Goal: Task Accomplishment & Management: Use online tool/utility

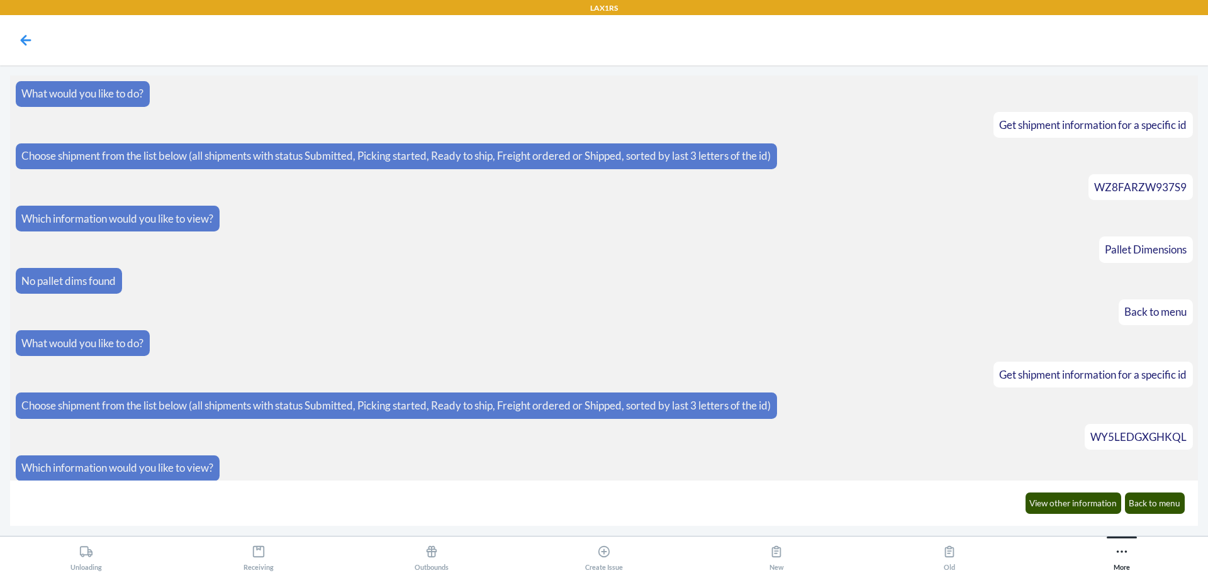
scroll to position [68, 0]
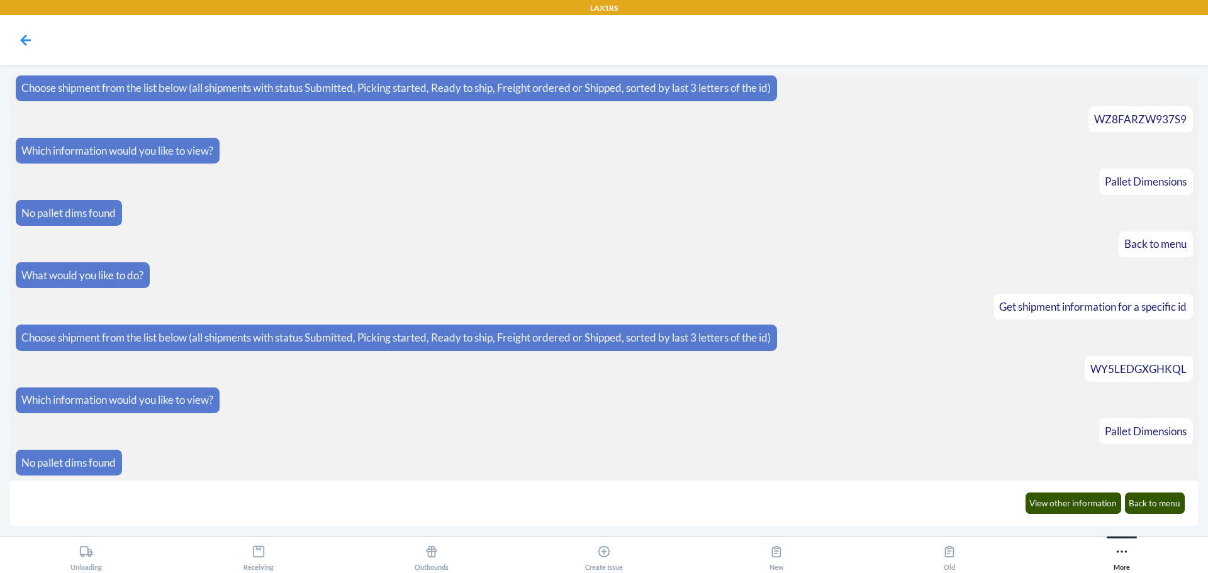
click at [217, 499] on article "View other information Back to menu" at bounding box center [605, 503] width 1178 height 35
click at [1124, 553] on icon at bounding box center [1122, 552] width 14 height 14
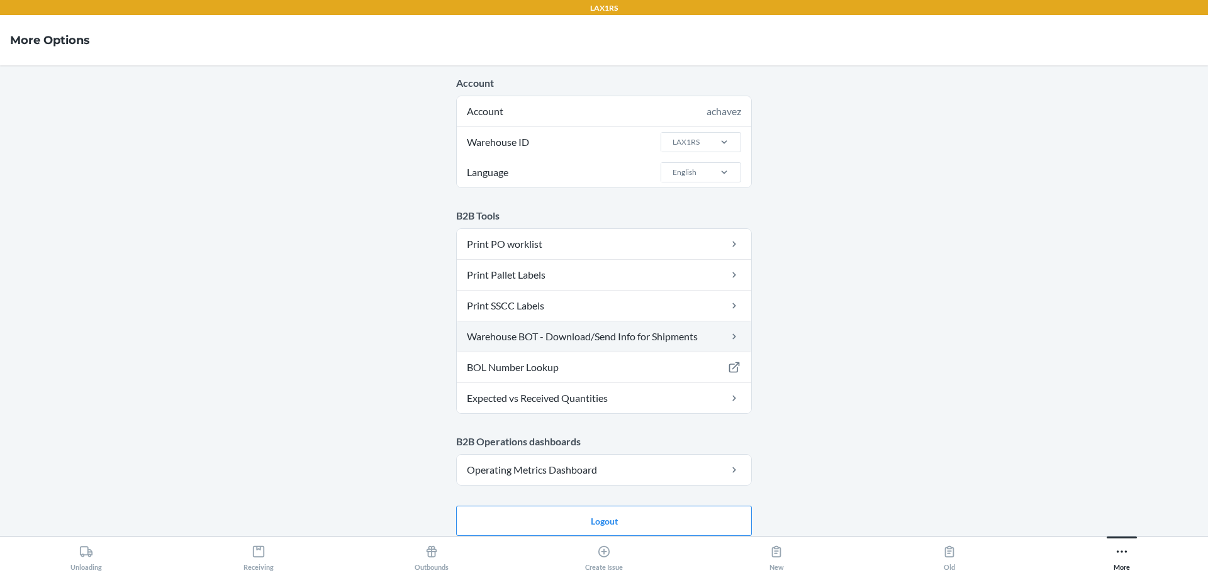
click at [524, 338] on link "Warehouse BOT - Download/Send Info for Shipments" at bounding box center [604, 337] width 295 height 30
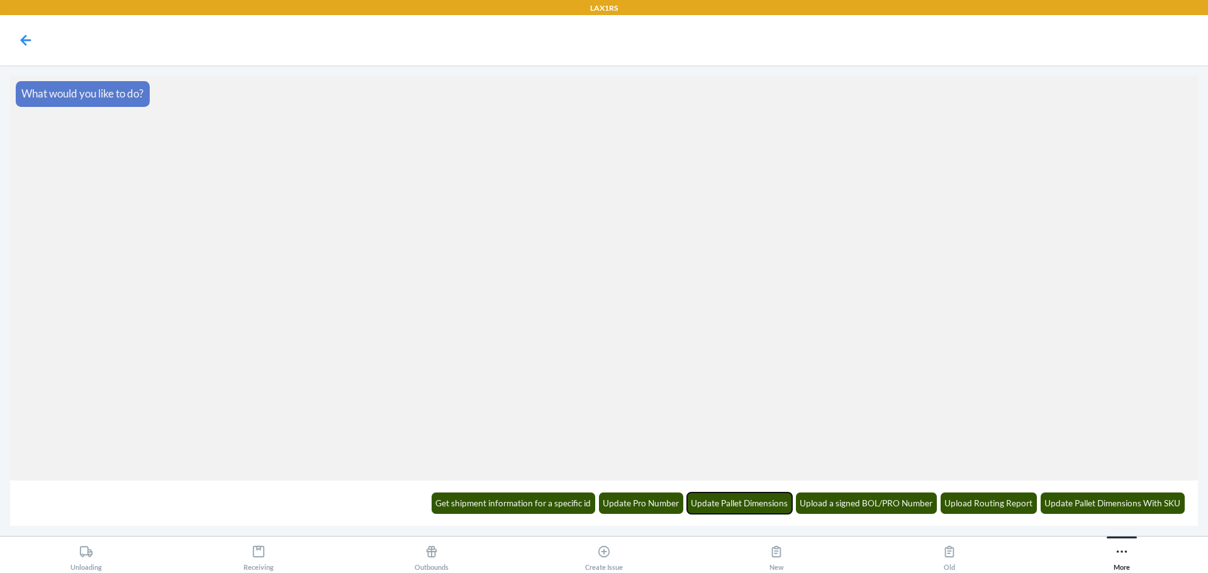
click at [736, 503] on button "Update Pallet Dimensions" at bounding box center [740, 503] width 106 height 21
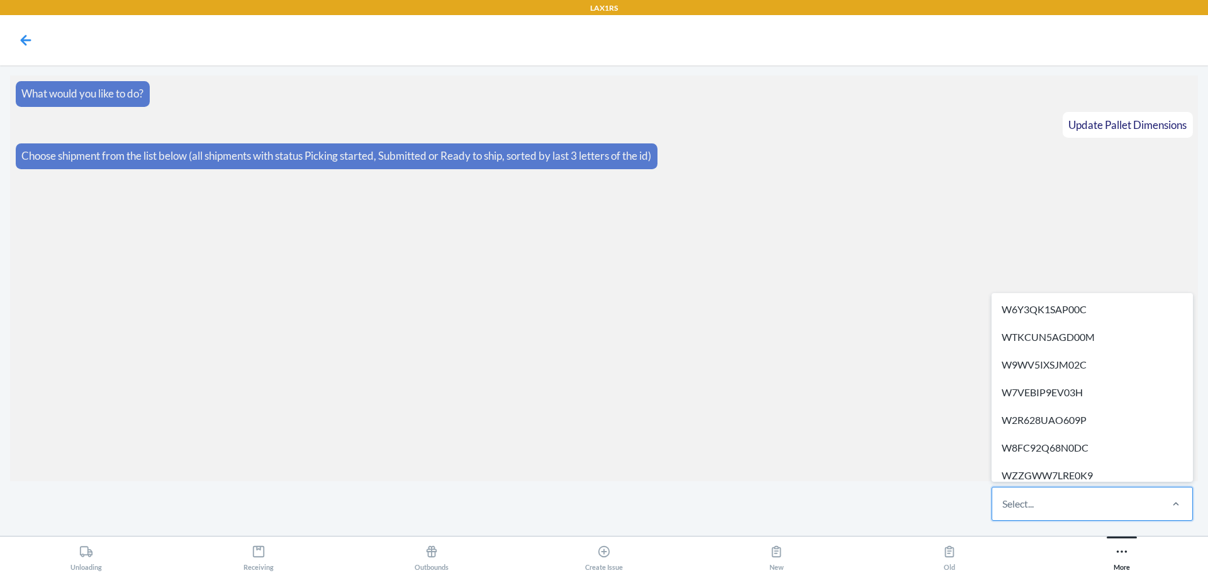
click at [1071, 510] on div "Select..." at bounding box center [1076, 504] width 167 height 33
click at [1004, 510] on input "option W6Y3QK1SAP00C focused, 1 of 319. 319 results available. Use Up and Down …" at bounding box center [1003, 504] width 1 height 15
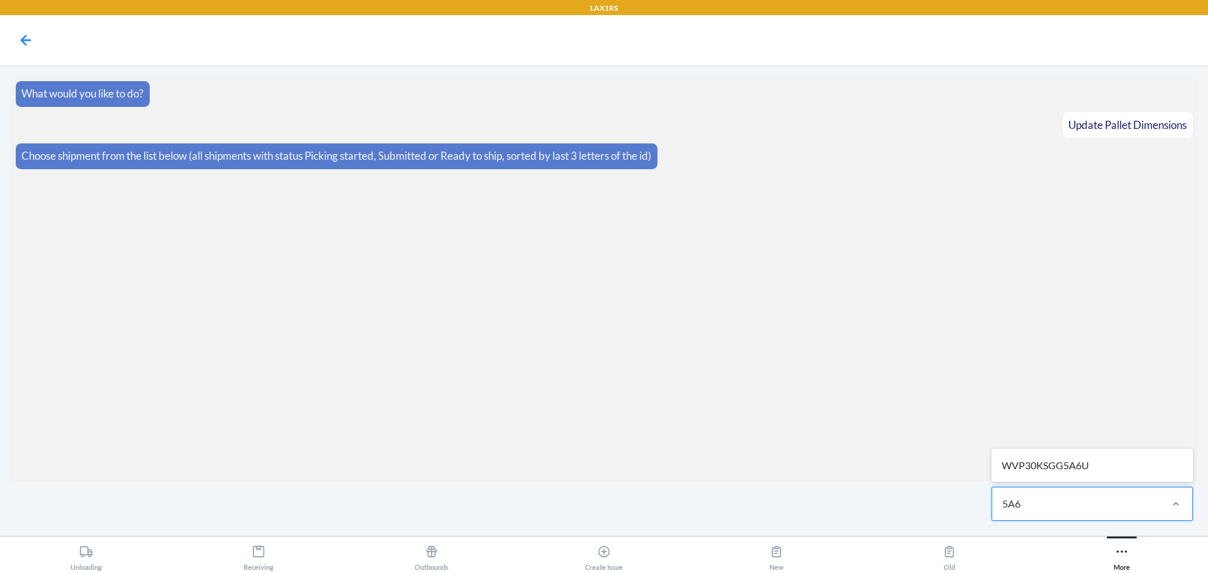
type input "5A6U"
click at [1104, 453] on div "WVP30KSGG5A6U" at bounding box center [1092, 466] width 196 height 28
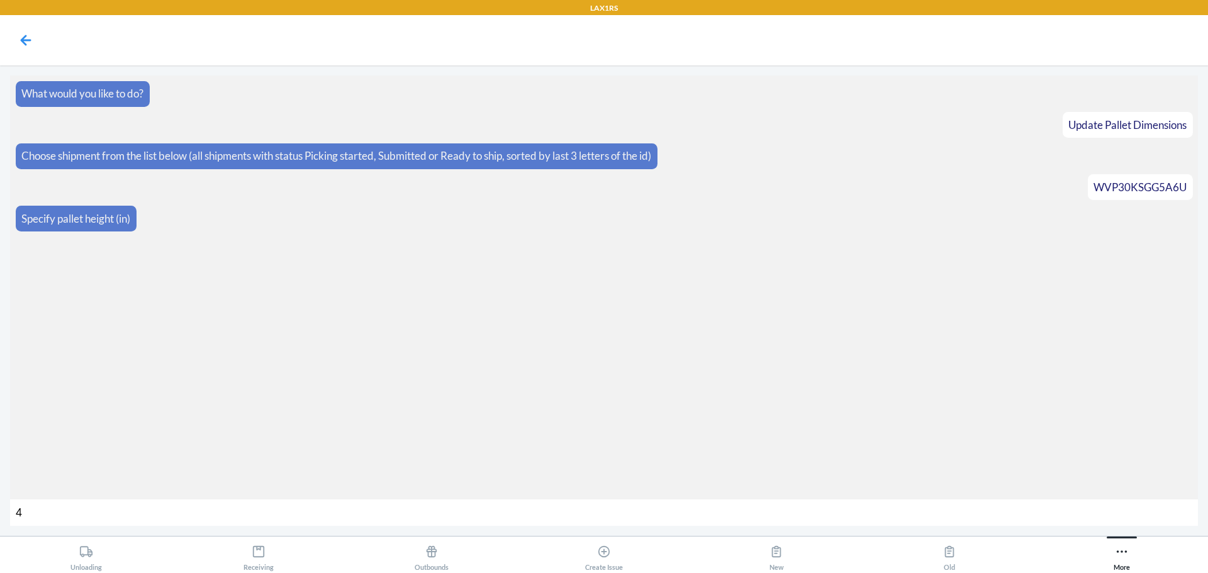
type input "44"
type input "424"
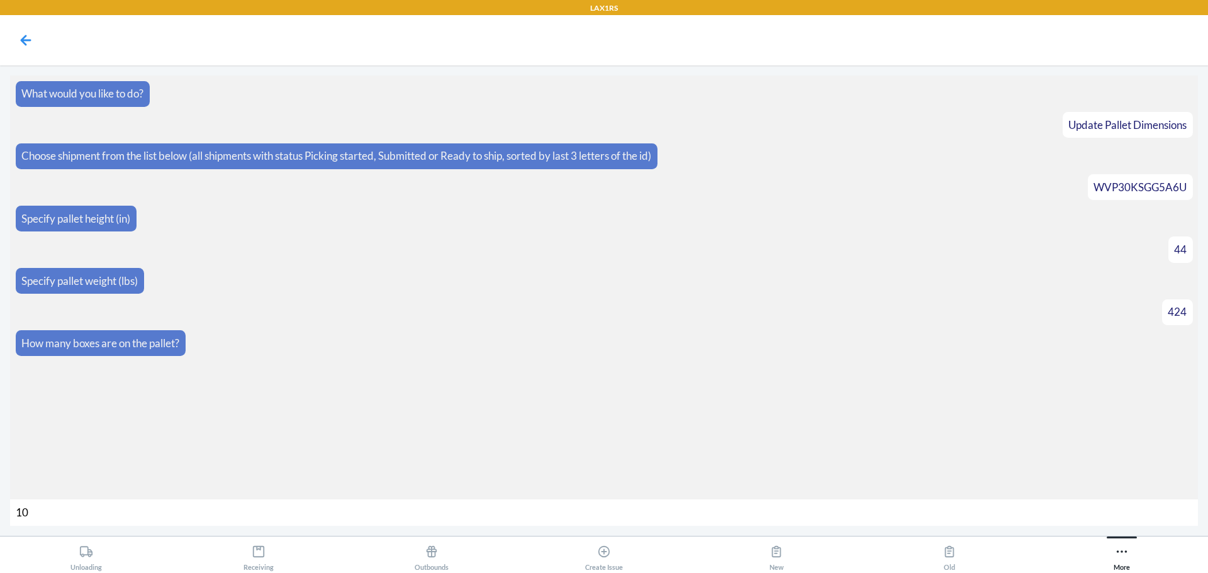
type input "108"
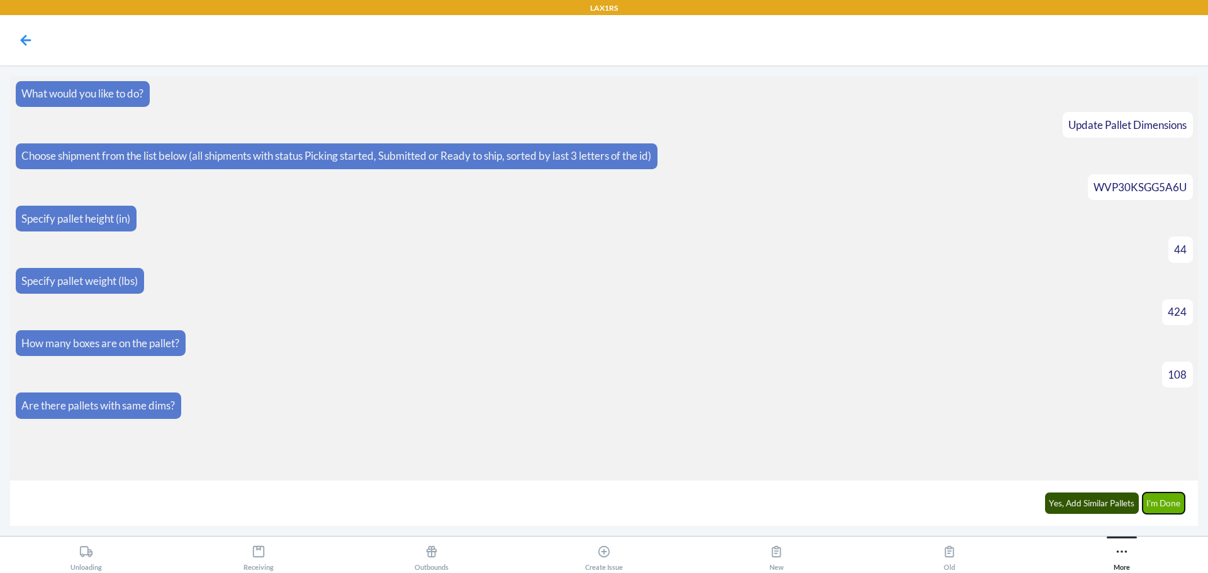
click at [1174, 502] on button "I'm Done" at bounding box center [1164, 503] width 43 height 21
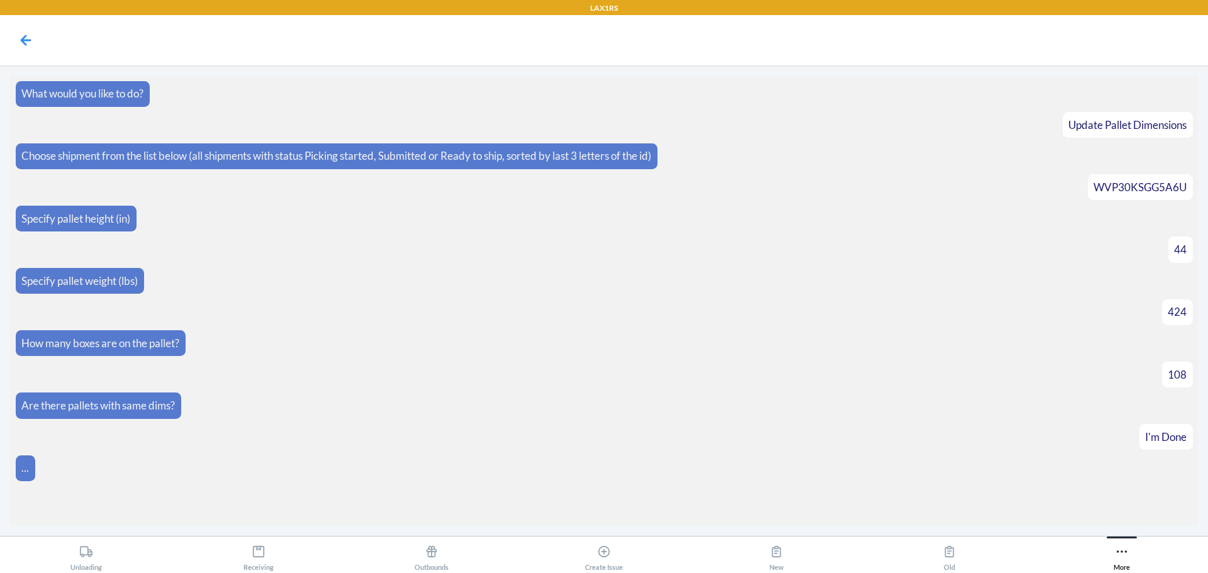
scroll to position [86, 0]
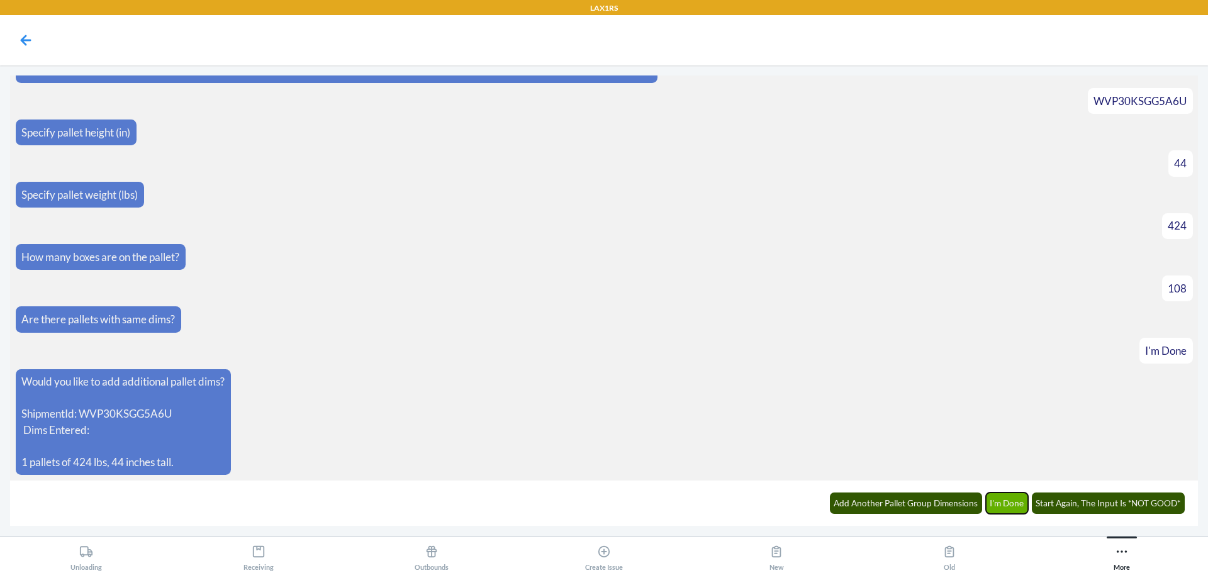
click at [1004, 498] on button "I'm Done" at bounding box center [1007, 503] width 43 height 21
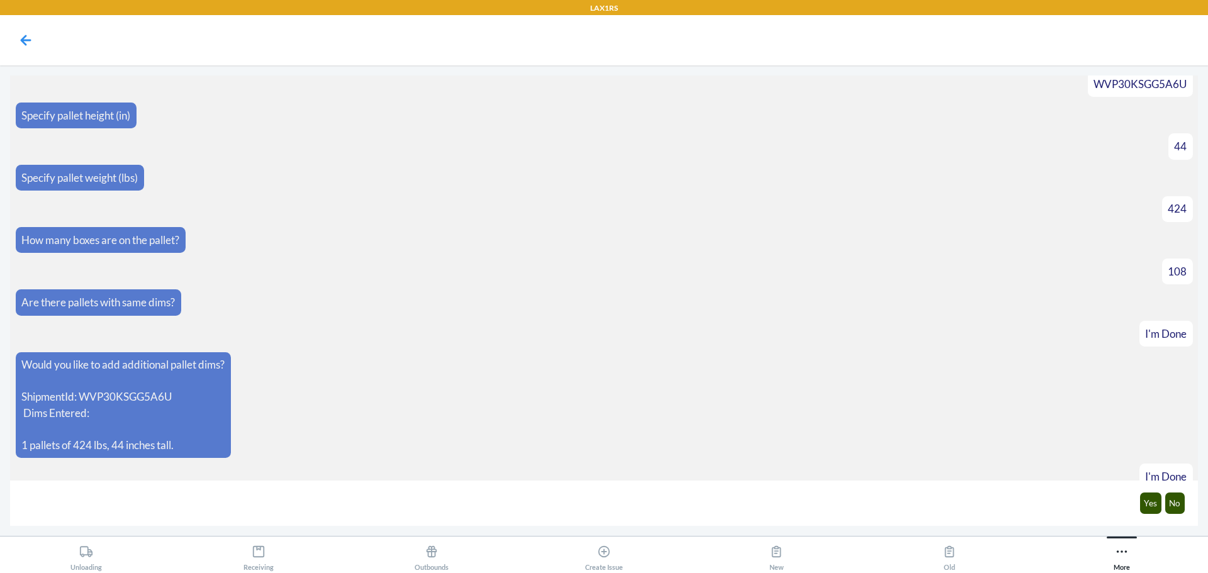
scroll to position [149, 0]
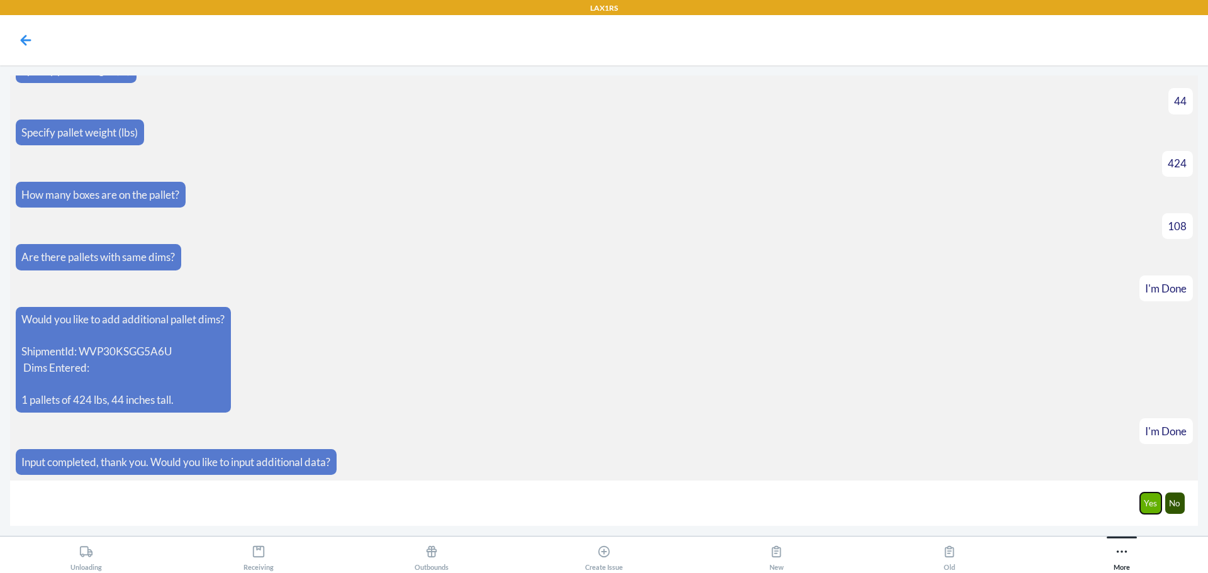
click at [1149, 509] on button "Yes" at bounding box center [1151, 503] width 22 height 21
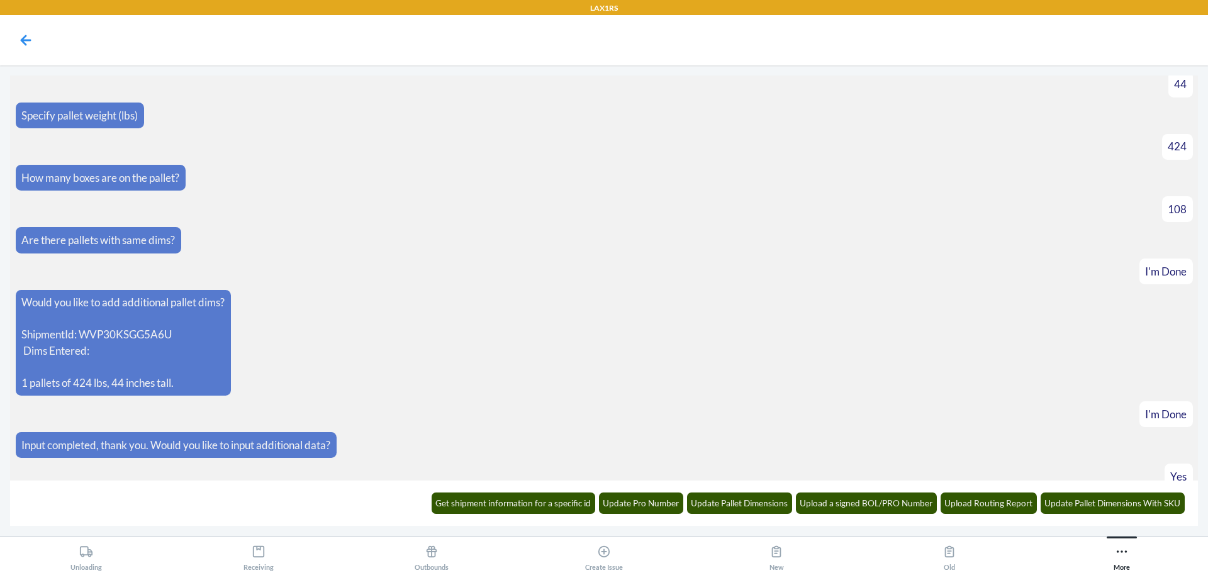
scroll to position [211, 0]
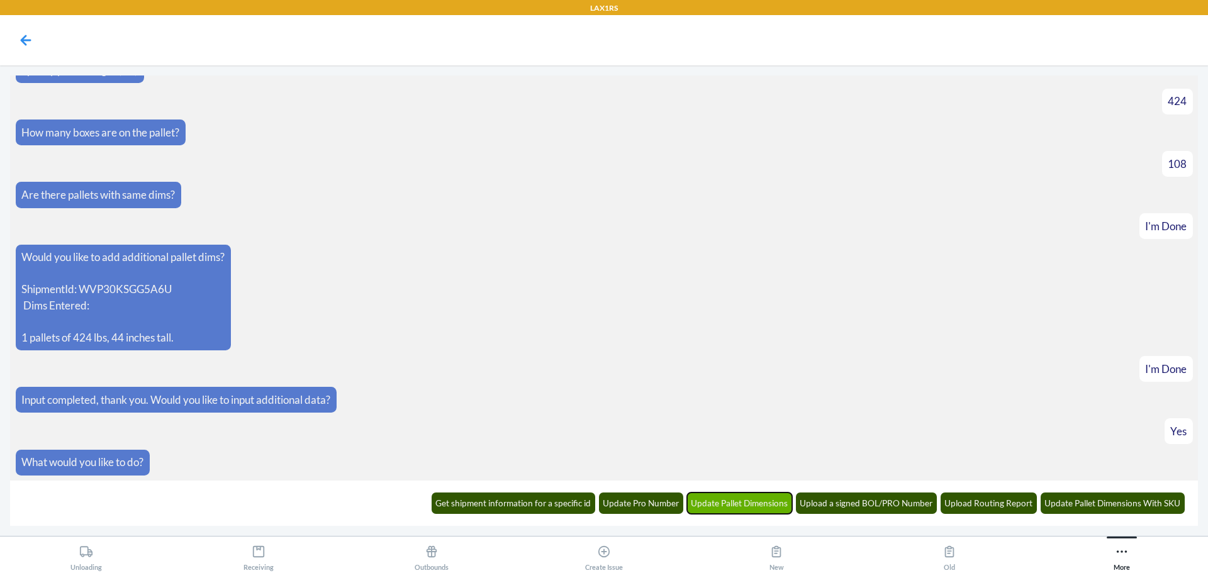
click at [728, 502] on button "Update Pallet Dimensions" at bounding box center [740, 503] width 106 height 21
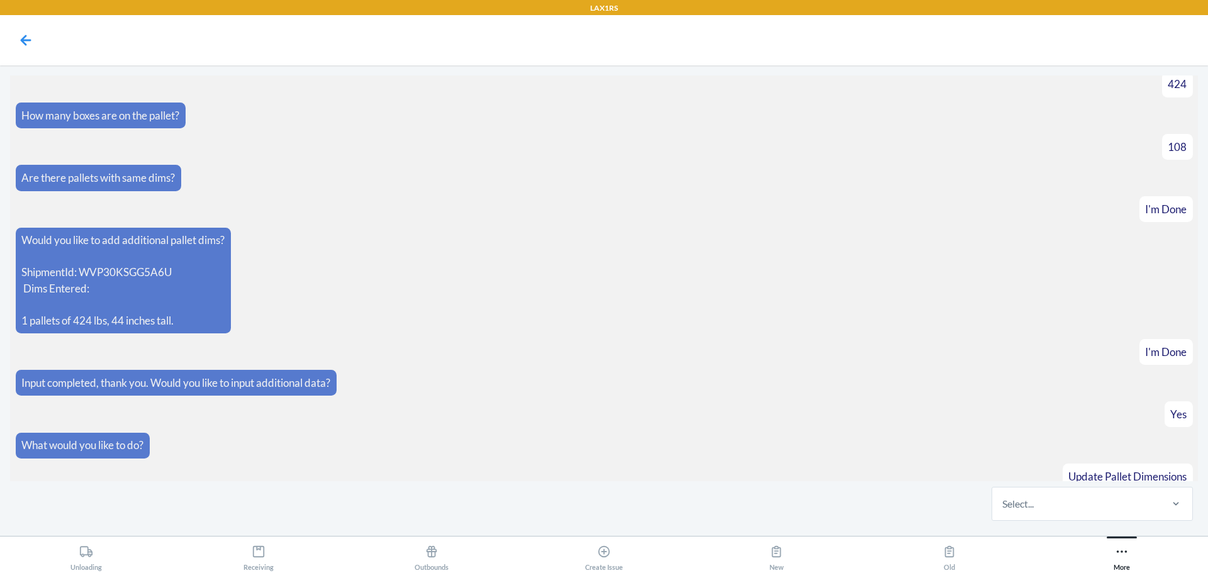
scroll to position [273, 0]
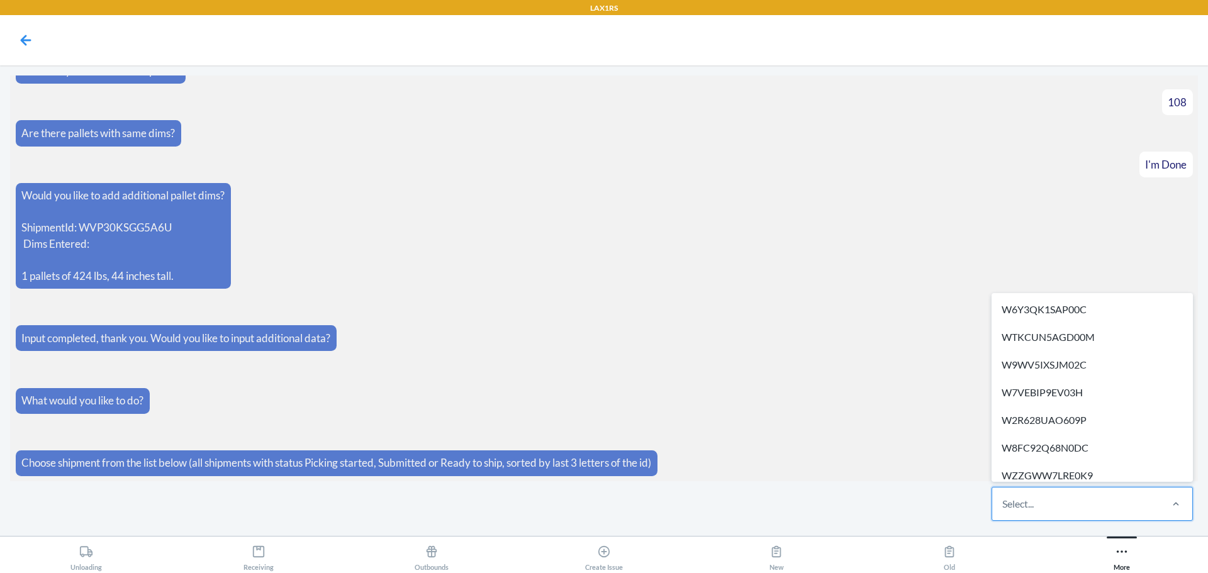
click at [1051, 510] on div "Select..." at bounding box center [1076, 504] width 167 height 33
click at [1004, 510] on input "option W6Y3QK1SAP00C focused, 1 of 319. 319 results available. Use Up and Down …" at bounding box center [1003, 504] width 1 height 15
type input "G4"
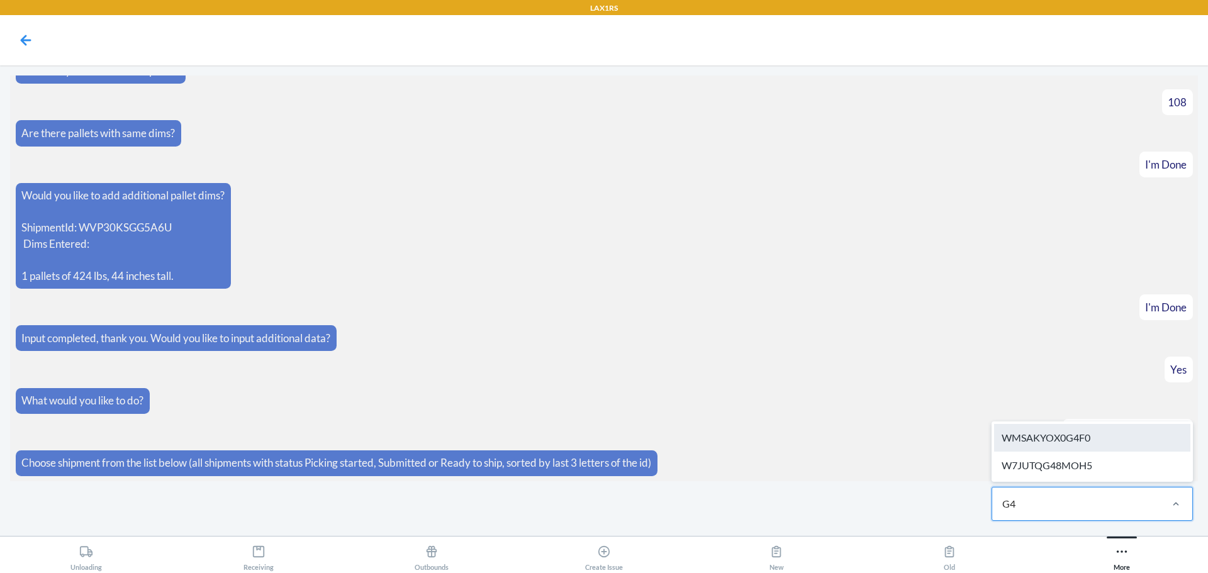
click at [1084, 433] on div "WMSAKYOX0G4F0" at bounding box center [1092, 438] width 196 height 28
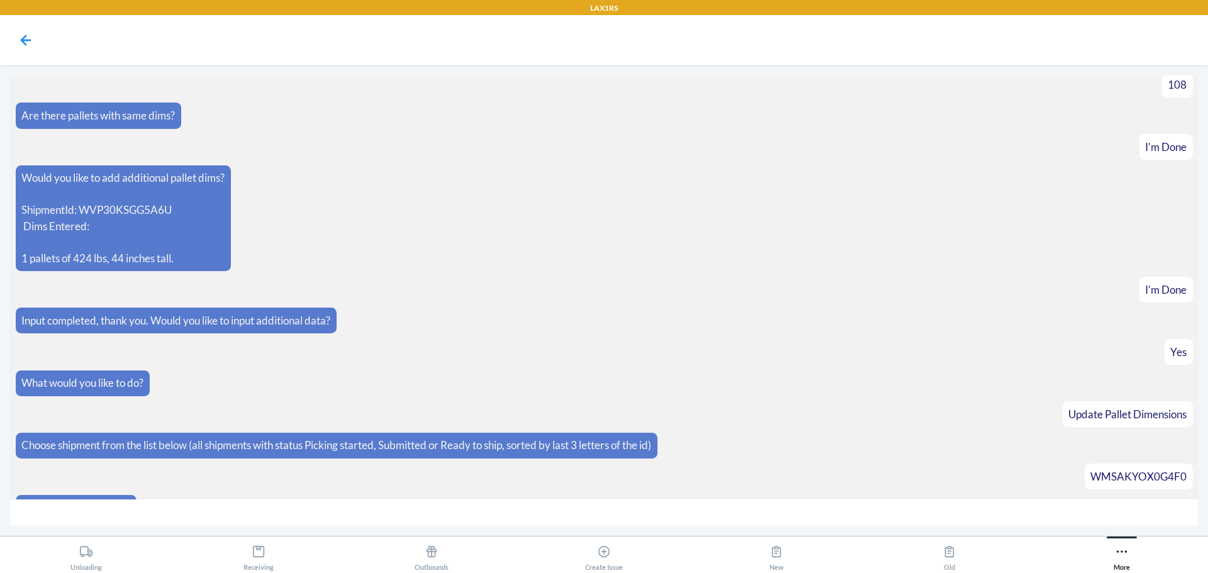
scroll to position [317, 0]
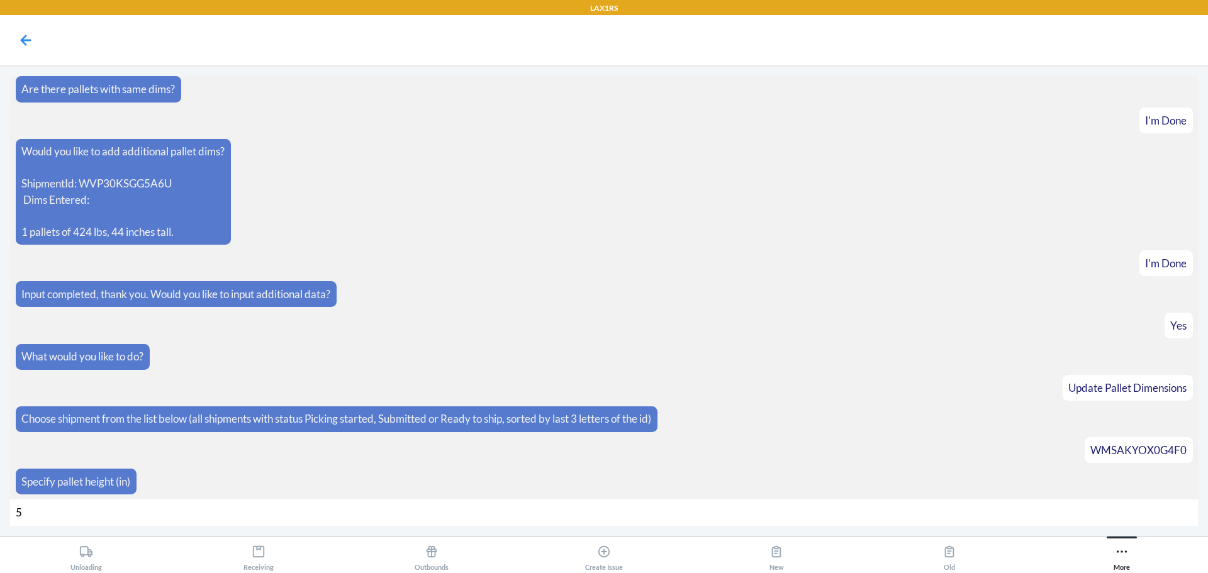
type input "59"
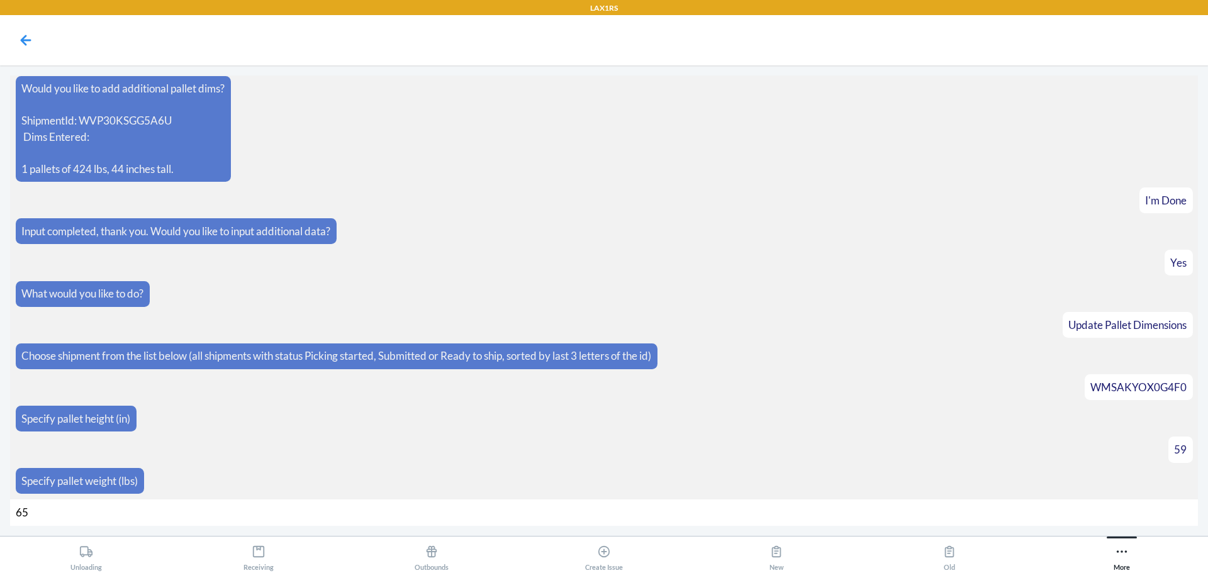
type input "650"
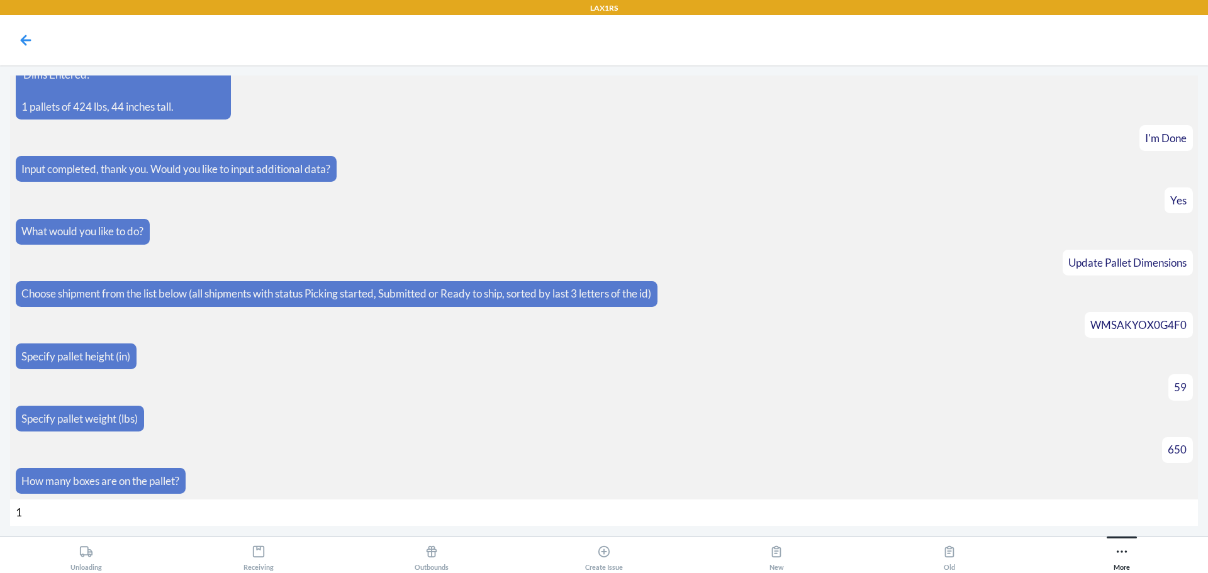
type input "12"
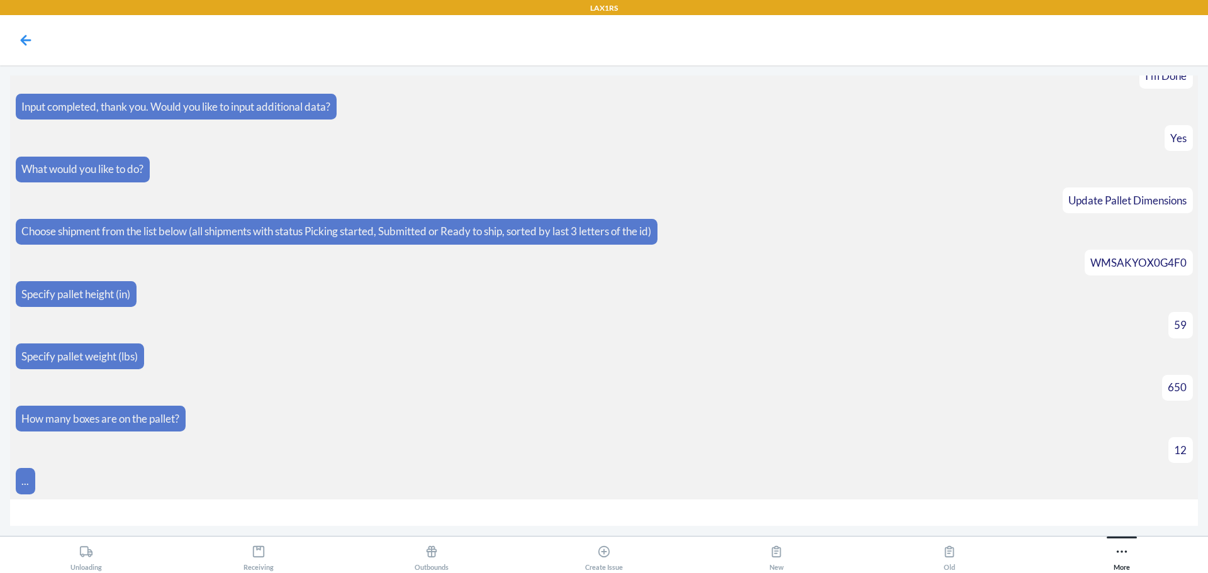
scroll to position [523, 0]
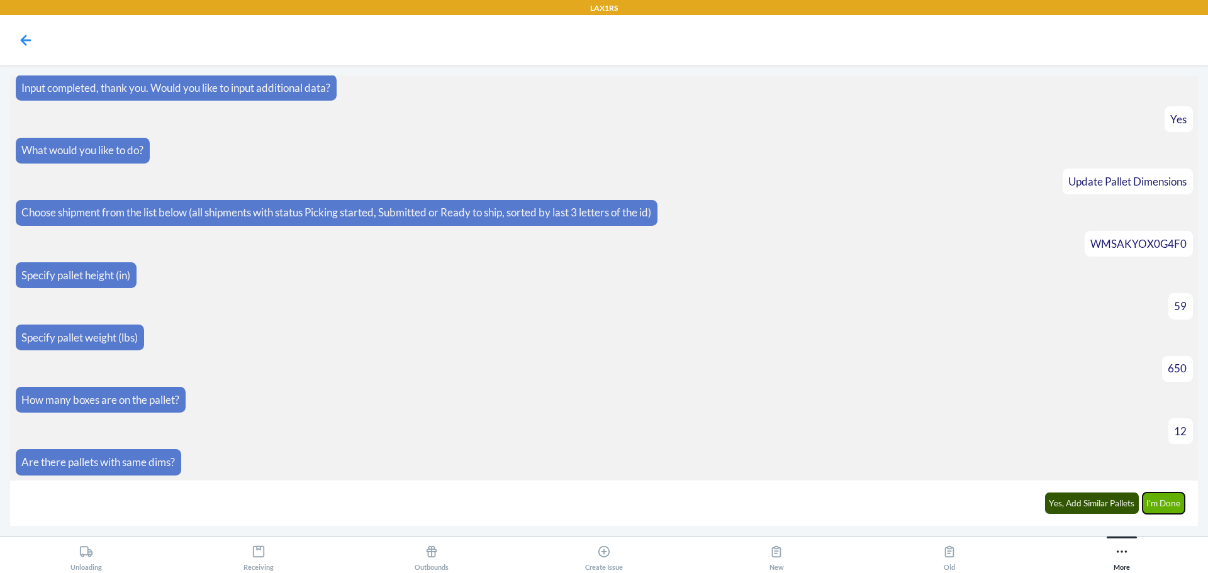
click at [1166, 500] on button "I'm Done" at bounding box center [1164, 503] width 43 height 21
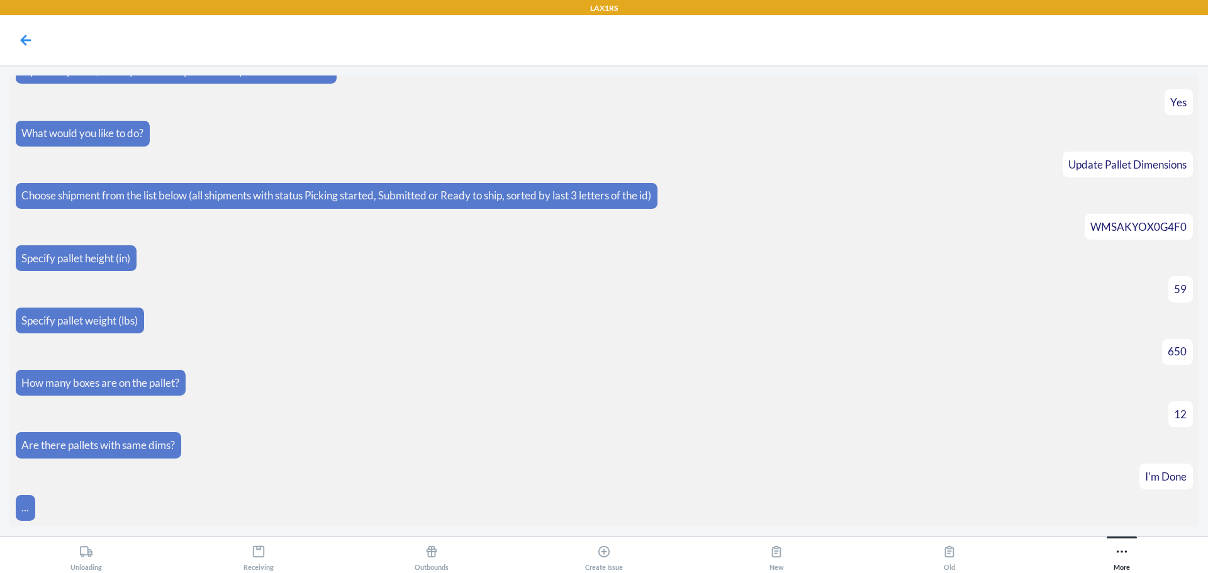
scroll to position [666, 0]
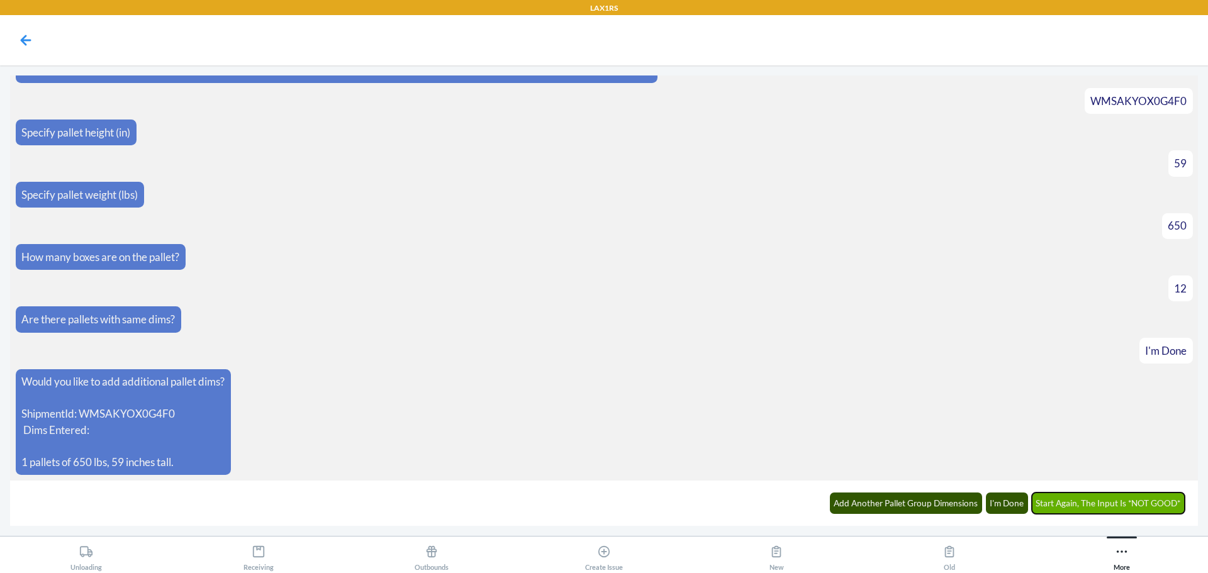
click at [1111, 504] on button "Start Again, The Input Is *NOT GOOD*" at bounding box center [1109, 503] width 154 height 21
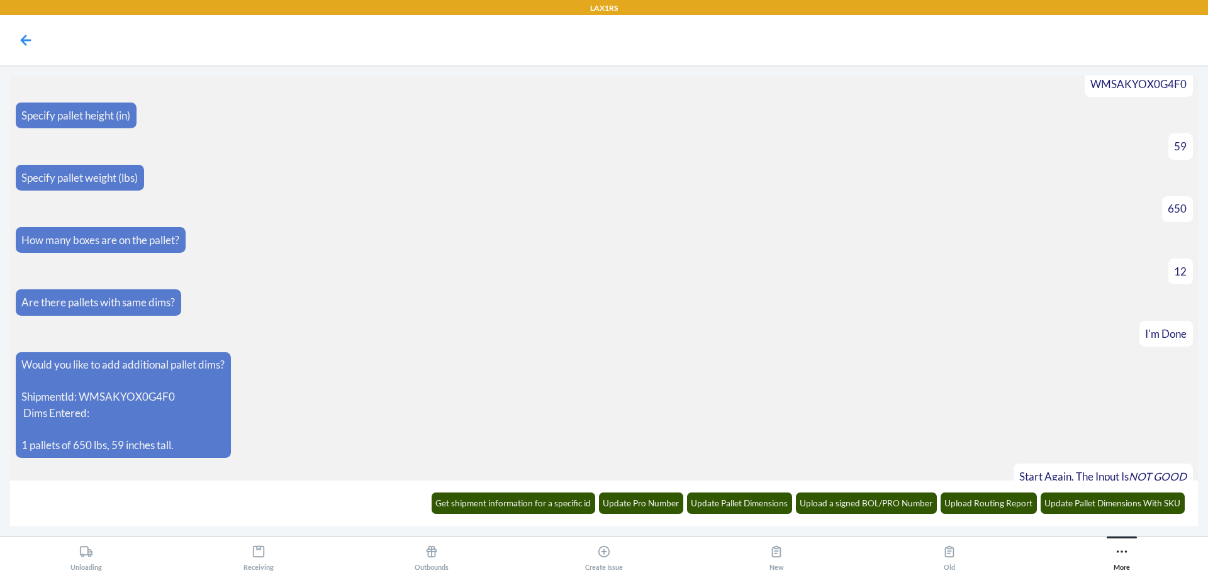
scroll to position [728, 0]
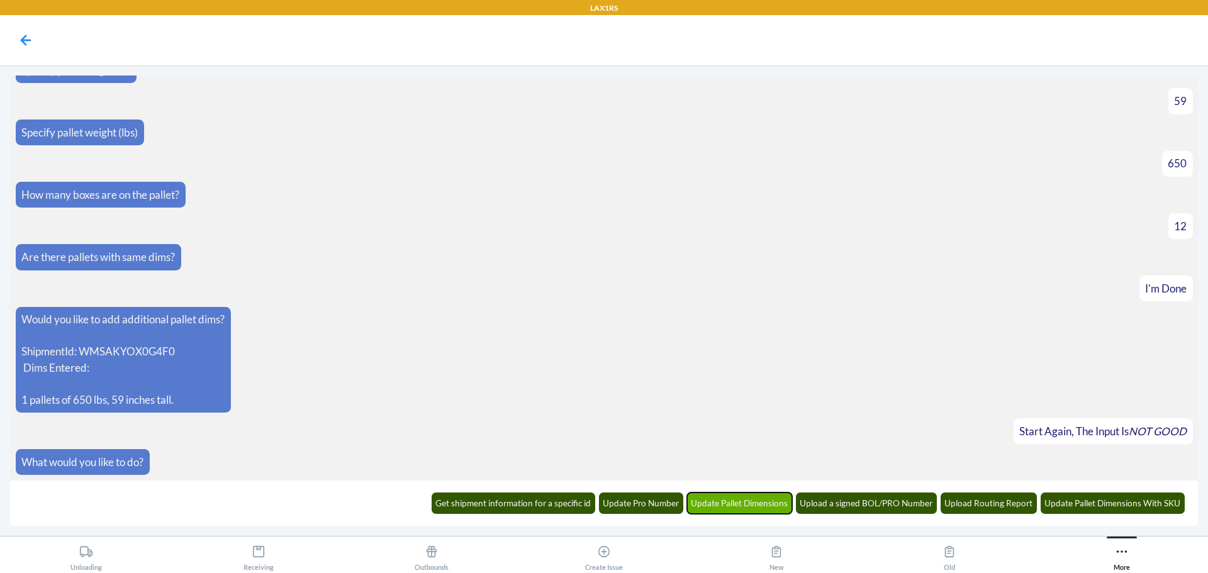
click at [770, 497] on button "Update Pallet Dimensions" at bounding box center [740, 503] width 106 height 21
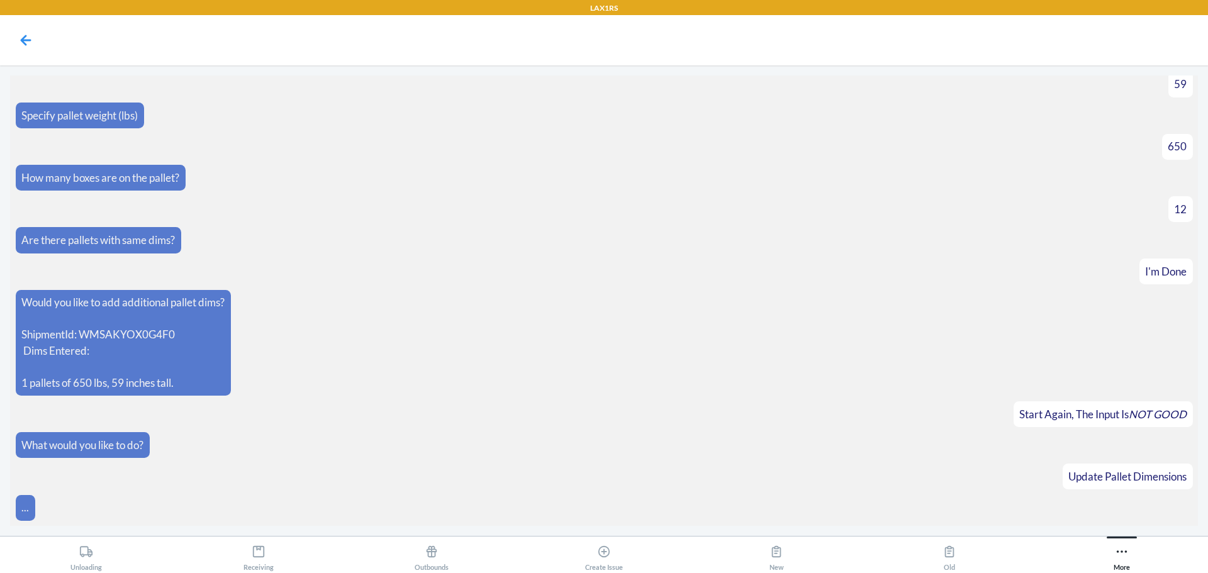
scroll to position [790, 0]
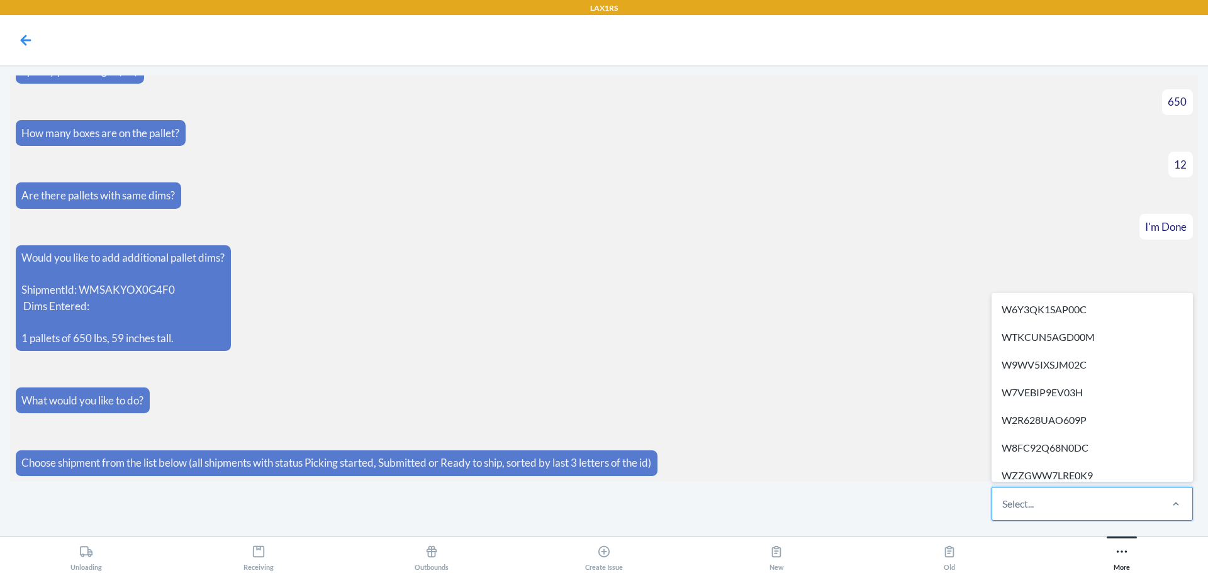
click at [1070, 511] on div "Select..." at bounding box center [1076, 504] width 167 height 33
click at [1004, 511] on input "option W6Y3QK1SAP00C focused, 1 of 318. 318 results available. Use Up and Down …" at bounding box center [1003, 504] width 1 height 15
type input "G4"
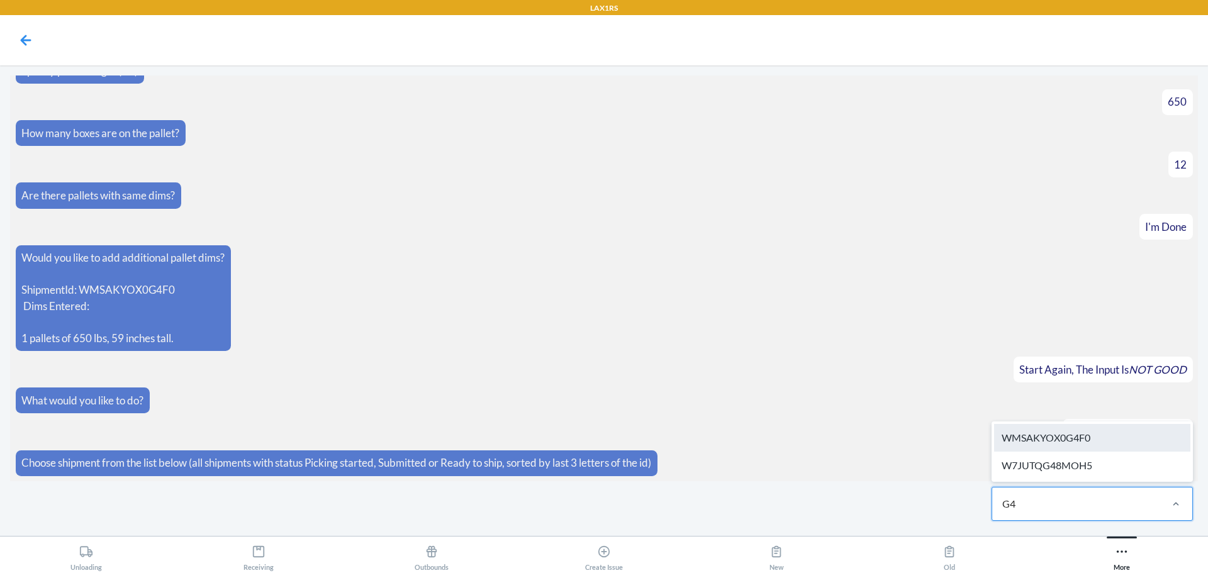
click at [1117, 433] on div "WMSAKYOX0G4F0" at bounding box center [1092, 438] width 196 height 28
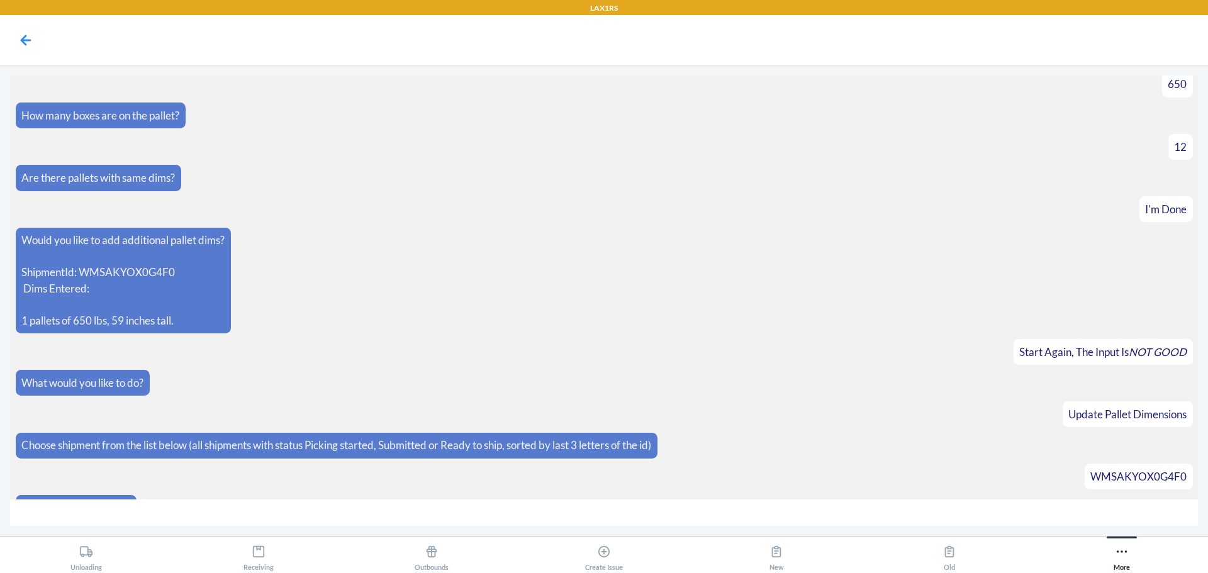
scroll to position [834, 0]
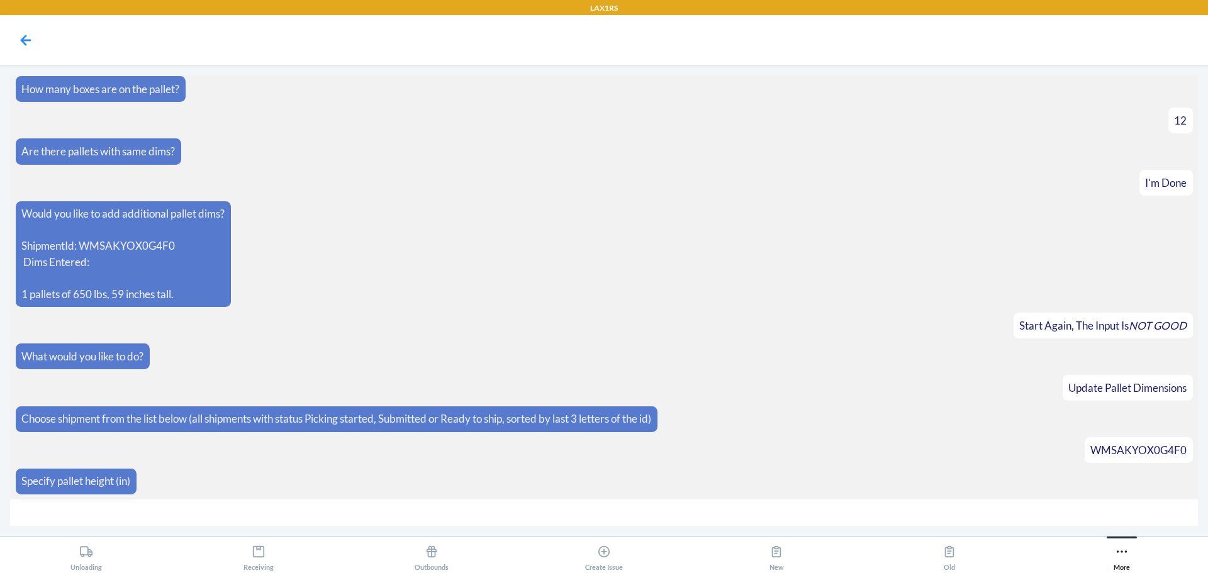
click at [543, 515] on input "number" at bounding box center [604, 513] width 1188 height 27
type input "59"
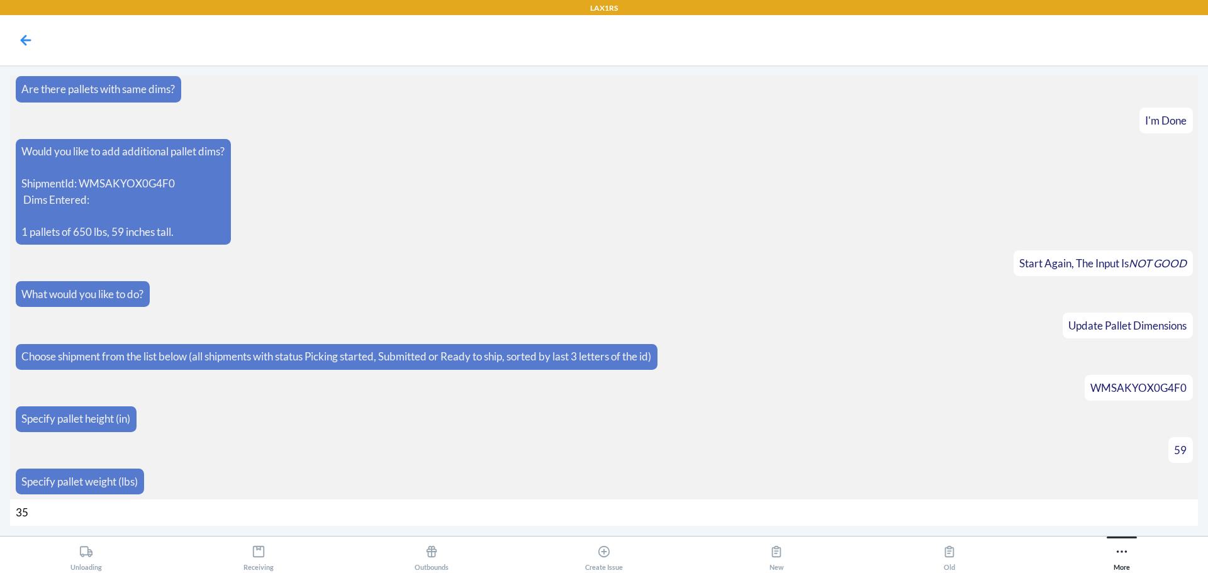
type input "350"
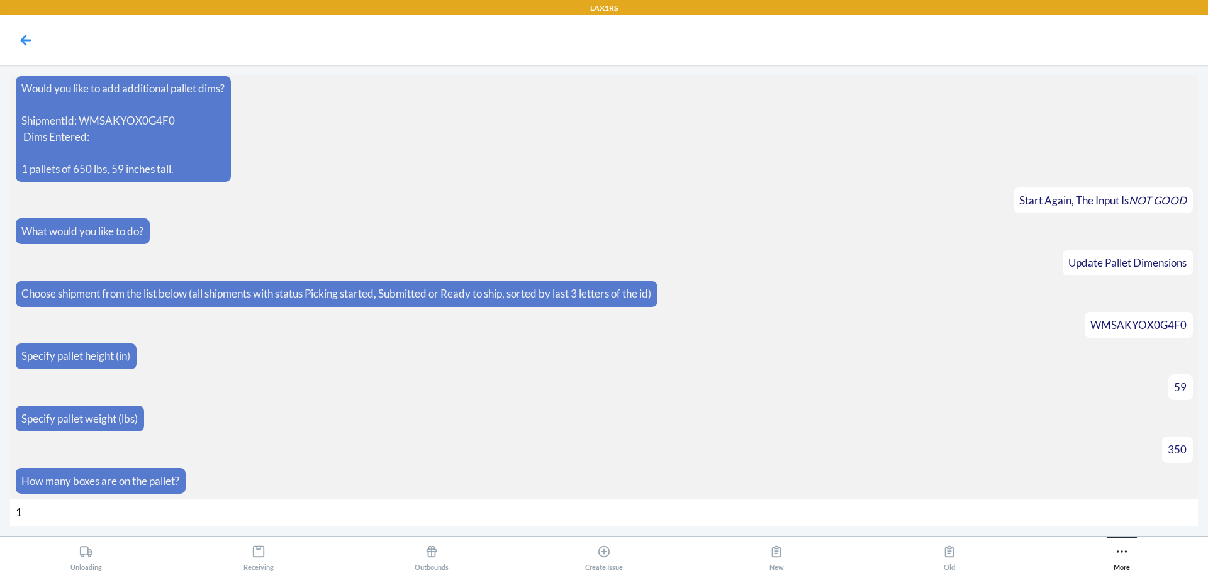
type input "12"
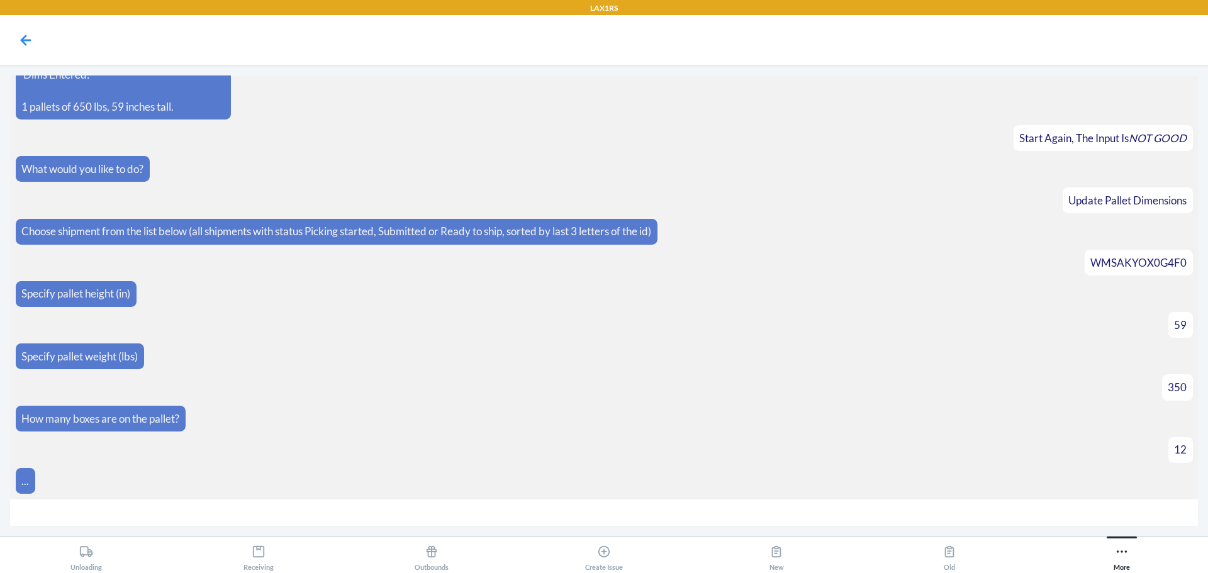
scroll to position [1040, 0]
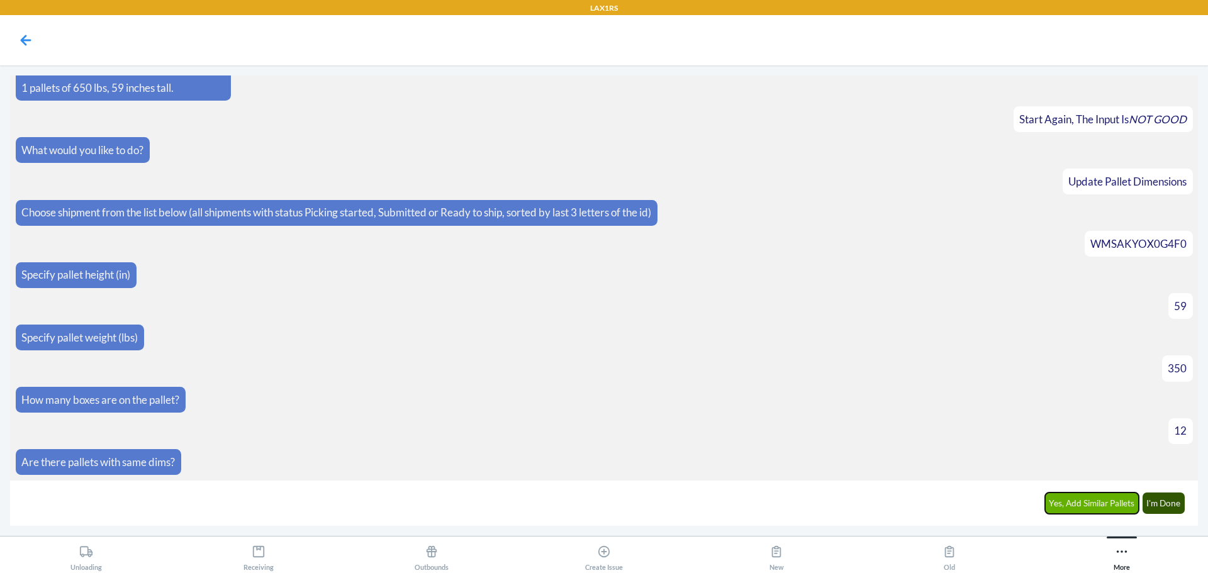
click at [1075, 505] on button "Yes, Add Similar Pallets" at bounding box center [1092, 503] width 94 height 21
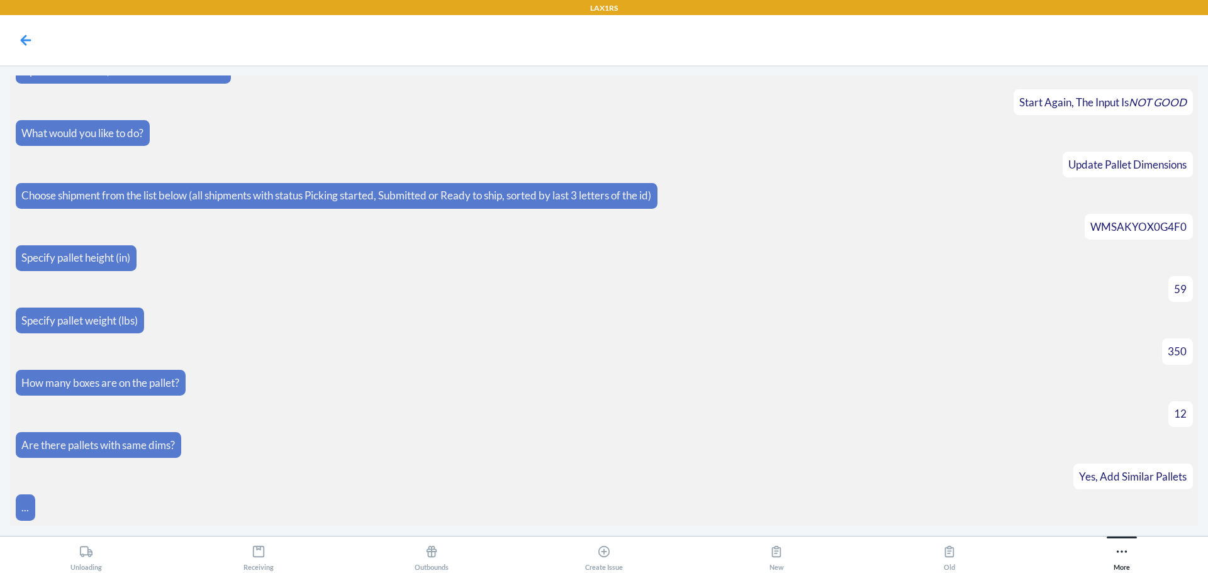
scroll to position [1084, 0]
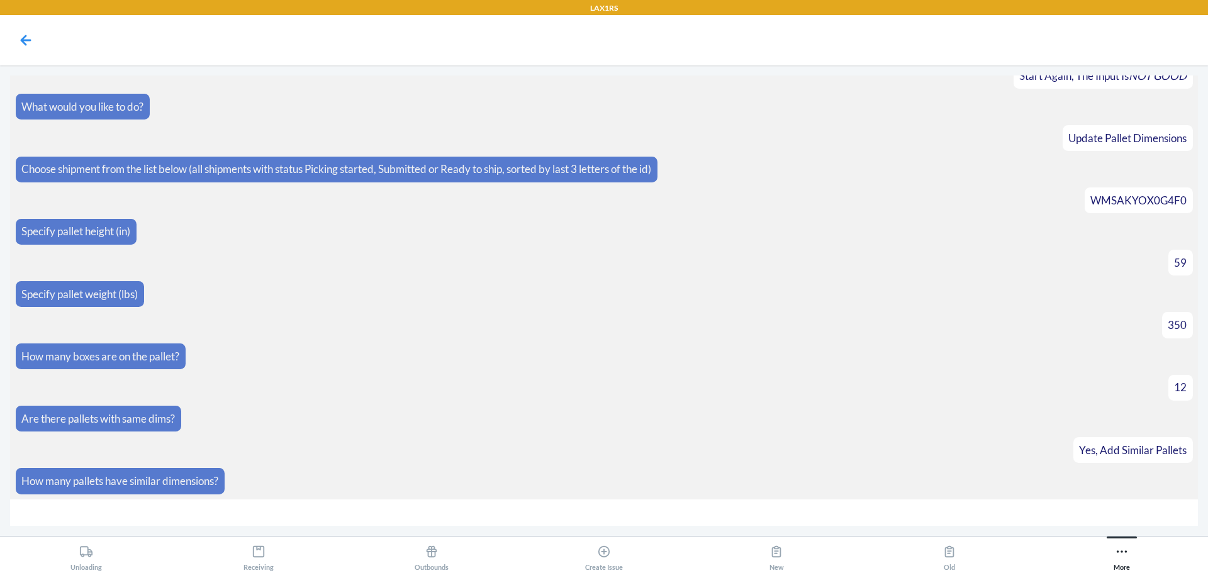
click at [451, 510] on input "number" at bounding box center [604, 513] width 1188 height 27
type input "1"
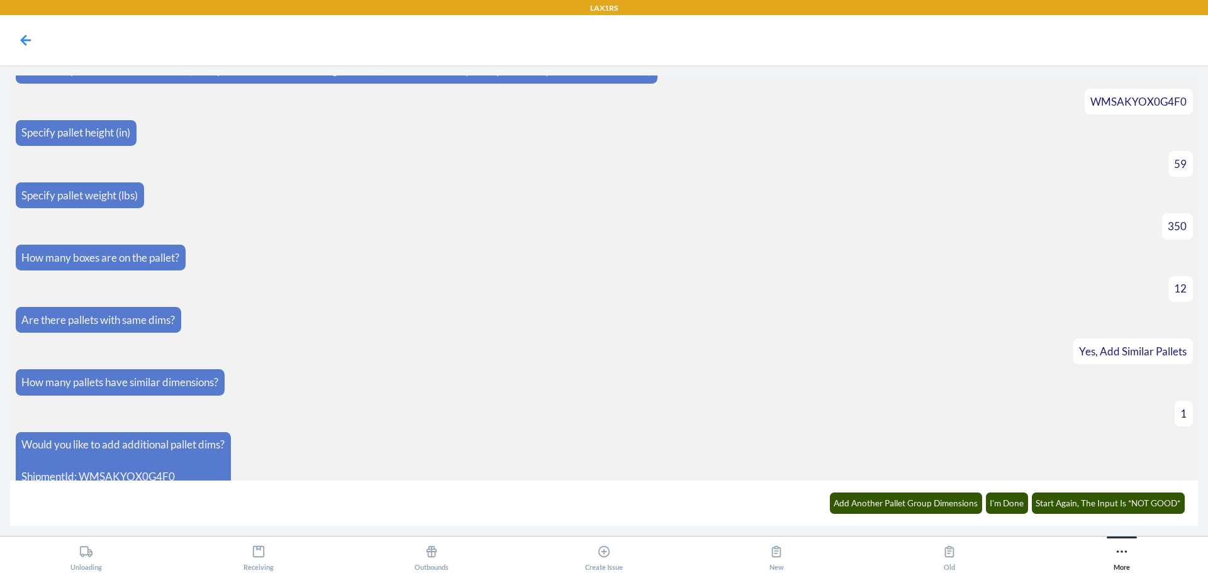
scroll to position [1246, 0]
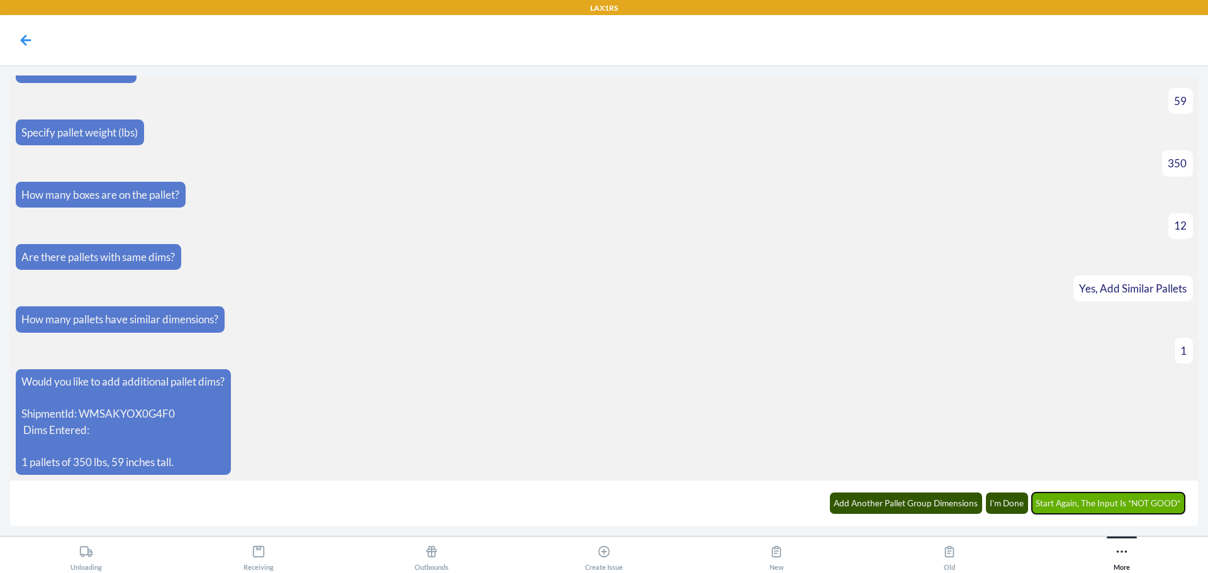
click at [1130, 507] on button "Start Again, The Input Is *NOT GOOD*" at bounding box center [1109, 503] width 154 height 21
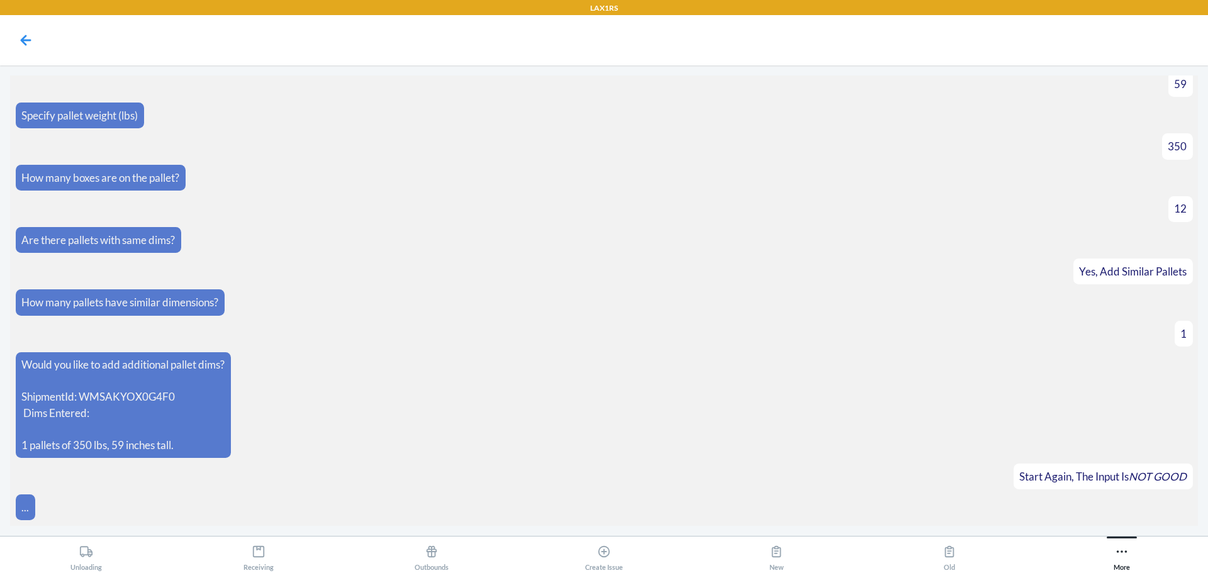
scroll to position [1308, 0]
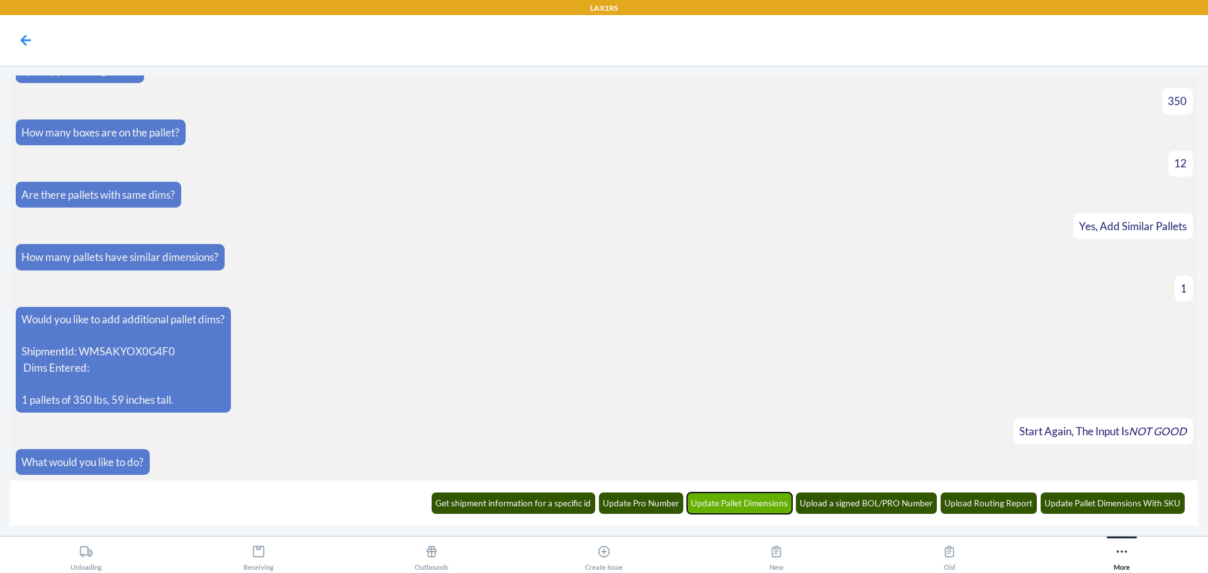
click at [719, 498] on button "Update Pallet Dimensions" at bounding box center [740, 503] width 106 height 21
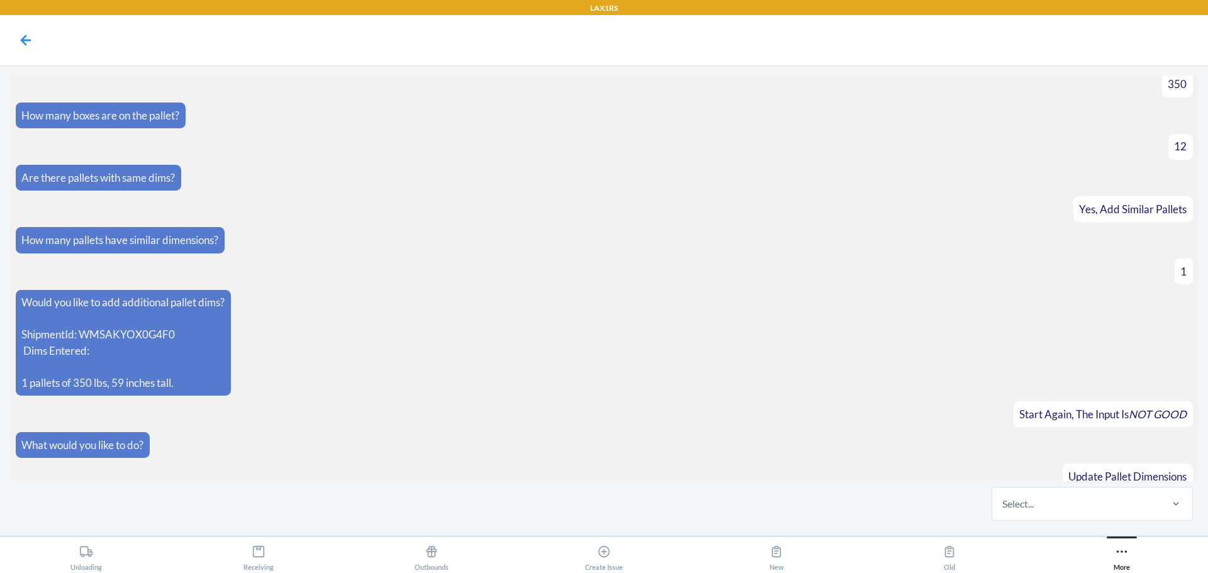
scroll to position [1370, 0]
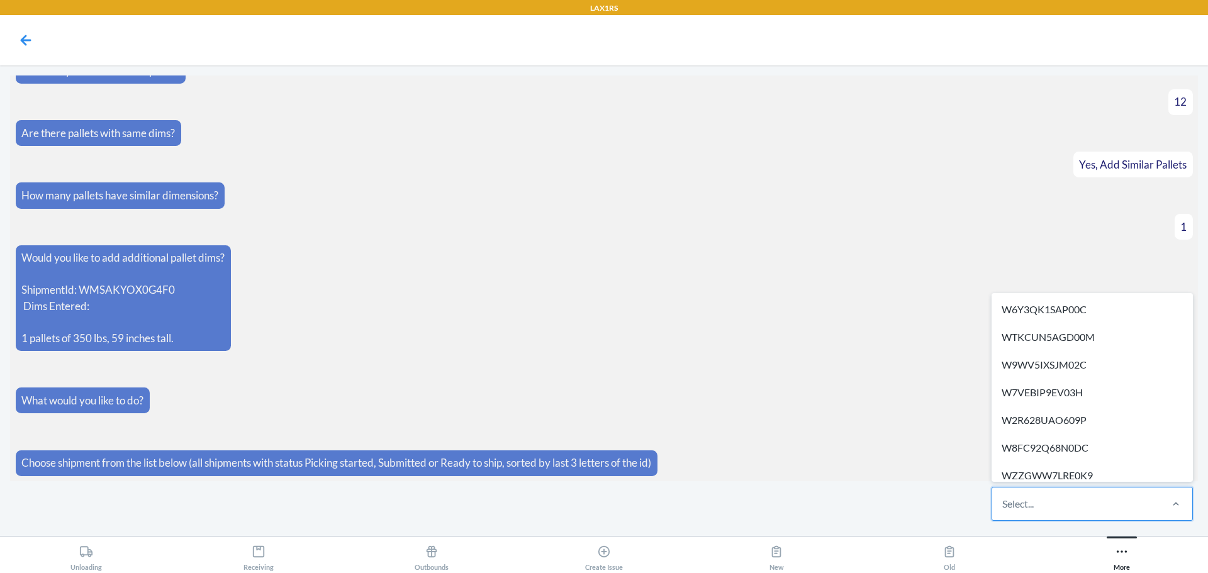
click at [1025, 507] on div "Select..." at bounding box center [1018, 504] width 31 height 15
click at [1004, 507] on input "option W6Y3QK1SAP00C focused, 1 of 318. 318 results available. Use Up and Down …" at bounding box center [1003, 504] width 1 height 15
type input "G4"
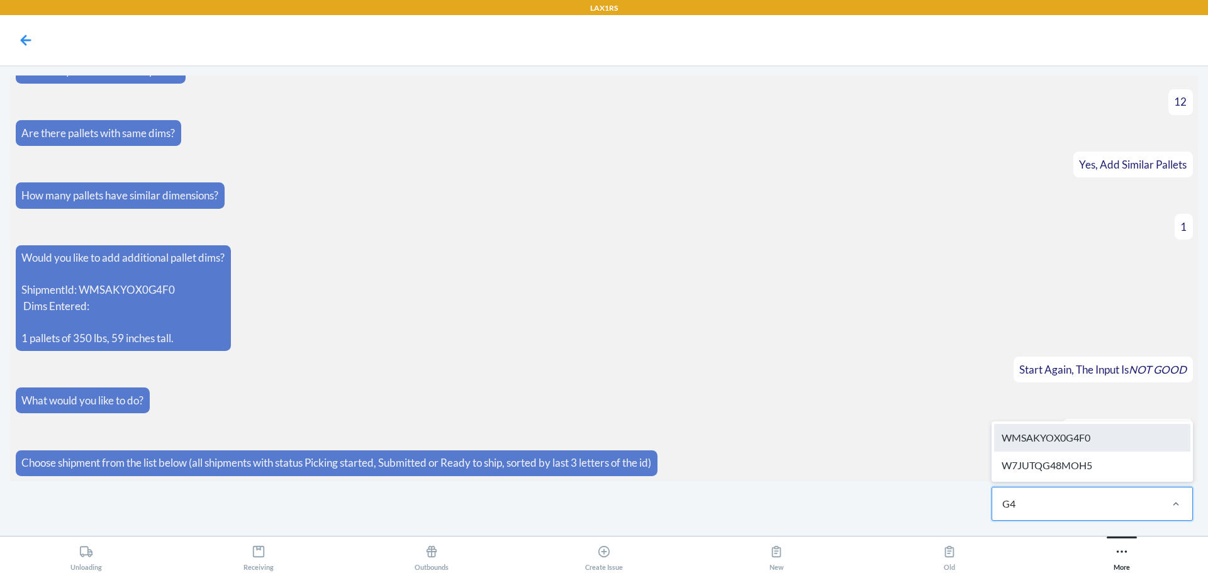
click at [1097, 444] on div "WMSAKYOX0G4F0" at bounding box center [1092, 438] width 196 height 28
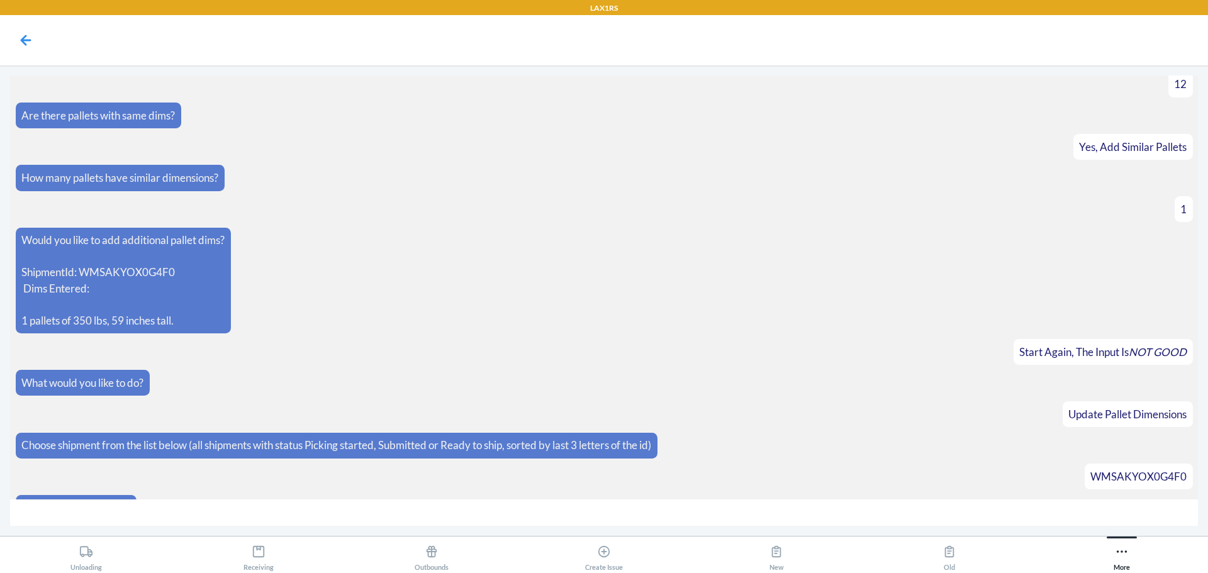
scroll to position [1414, 0]
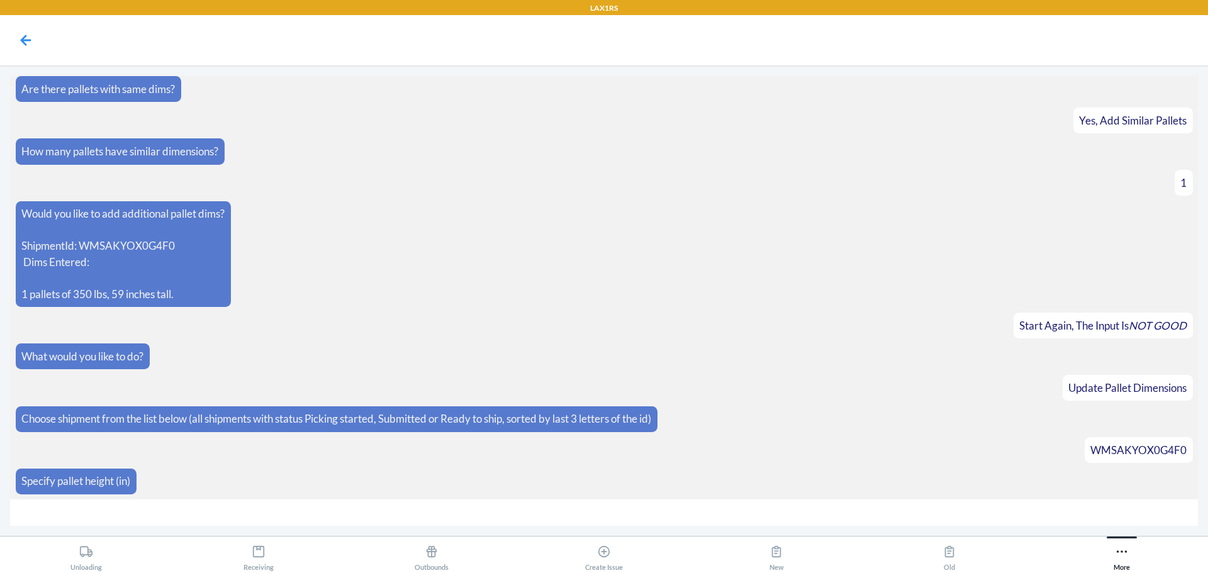
click at [389, 516] on input "number" at bounding box center [604, 513] width 1188 height 27
type input "59"
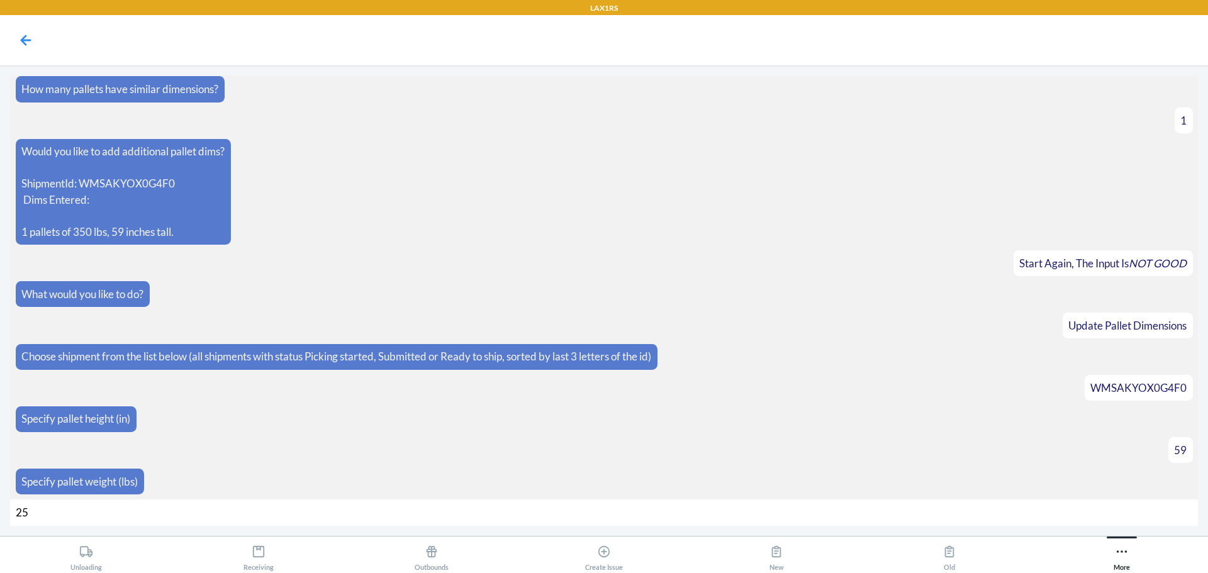
type input "250"
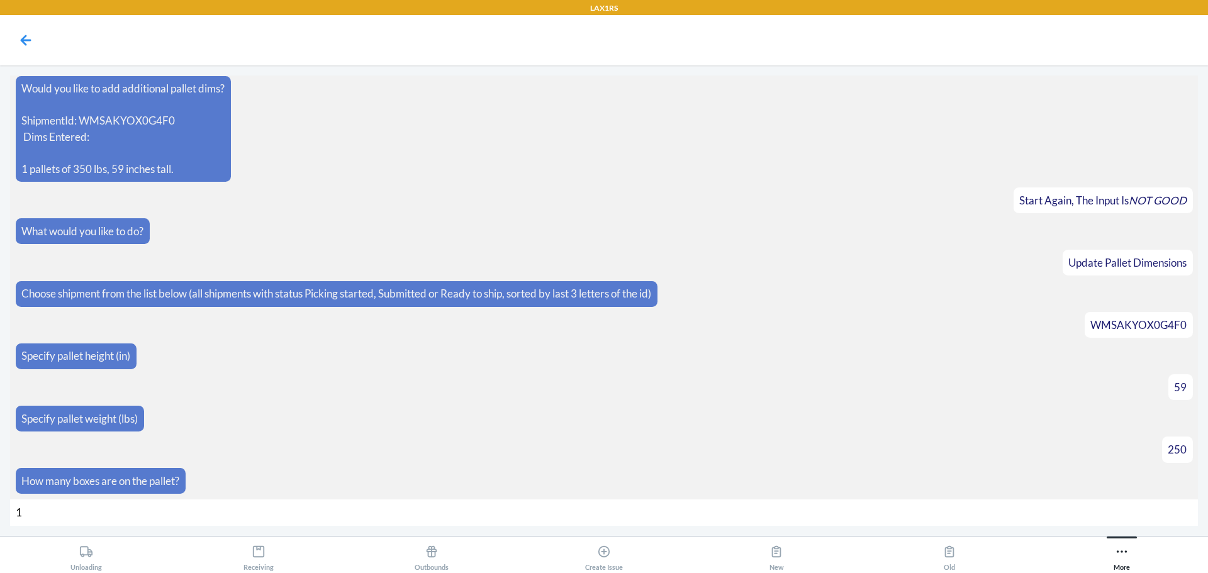
type input "12"
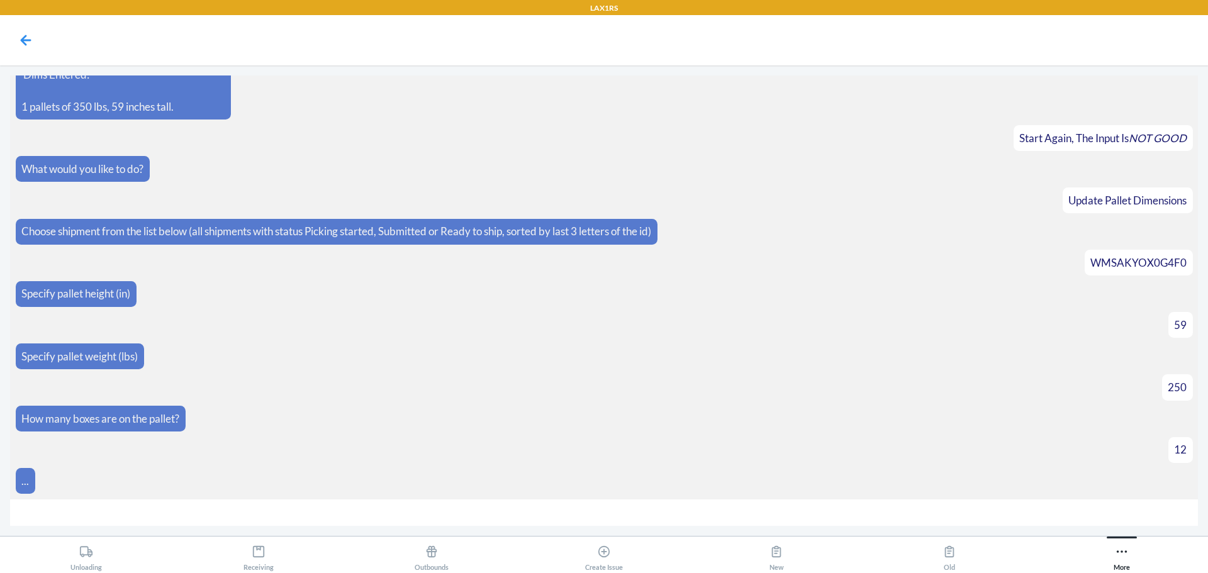
scroll to position [1620, 0]
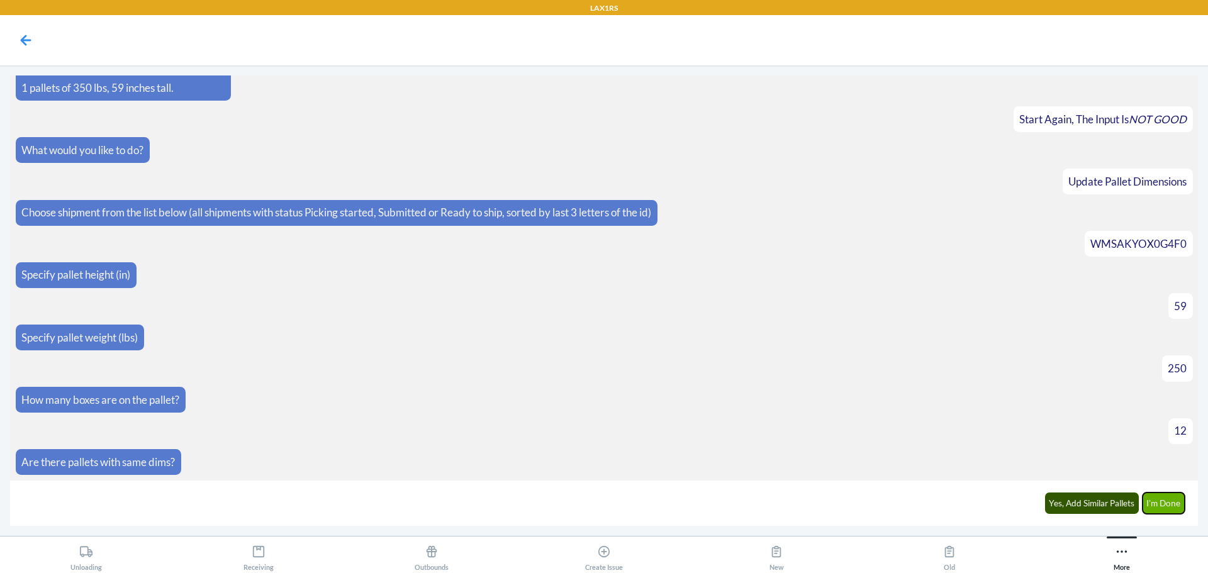
click at [1167, 498] on button "I'm Done" at bounding box center [1164, 503] width 43 height 21
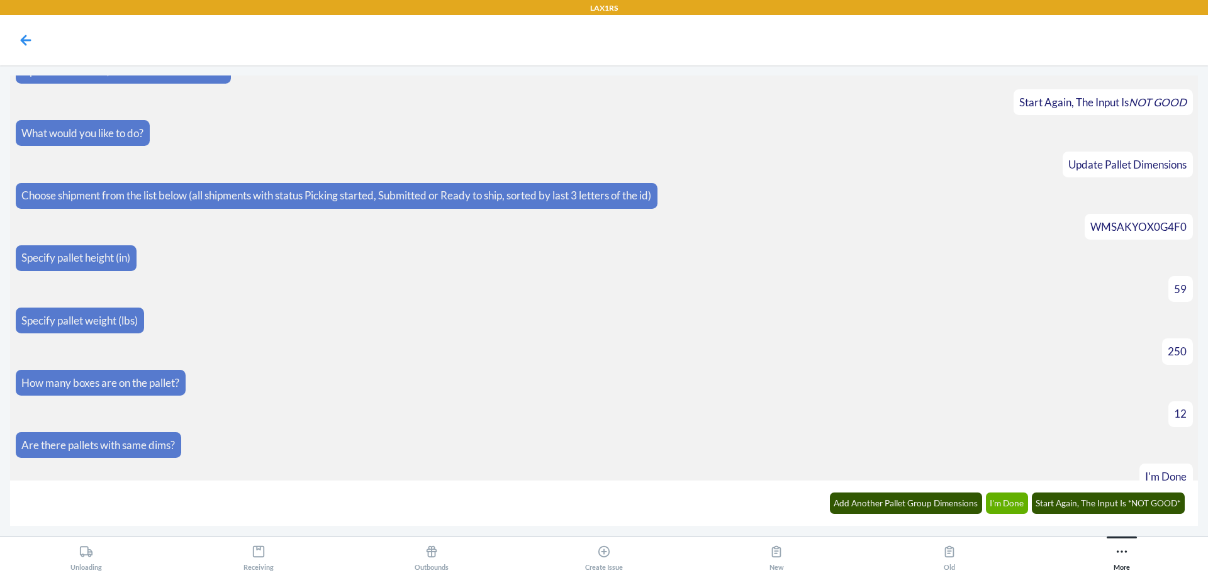
scroll to position [1763, 0]
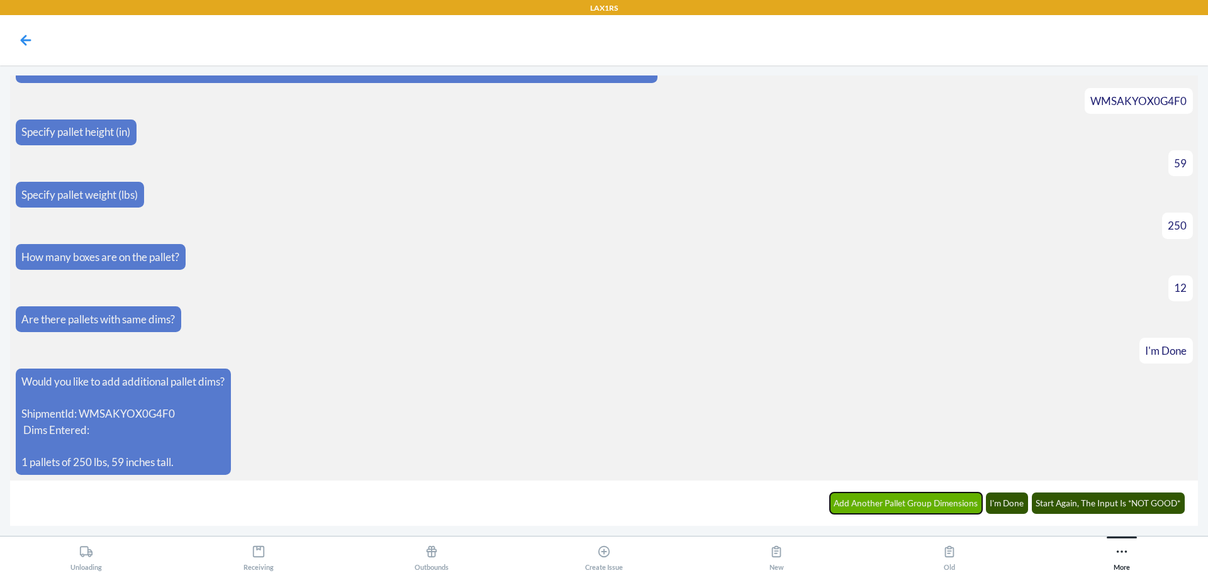
click at [928, 498] on button "Add Another Pallet Group Dimensions" at bounding box center [906, 503] width 153 height 21
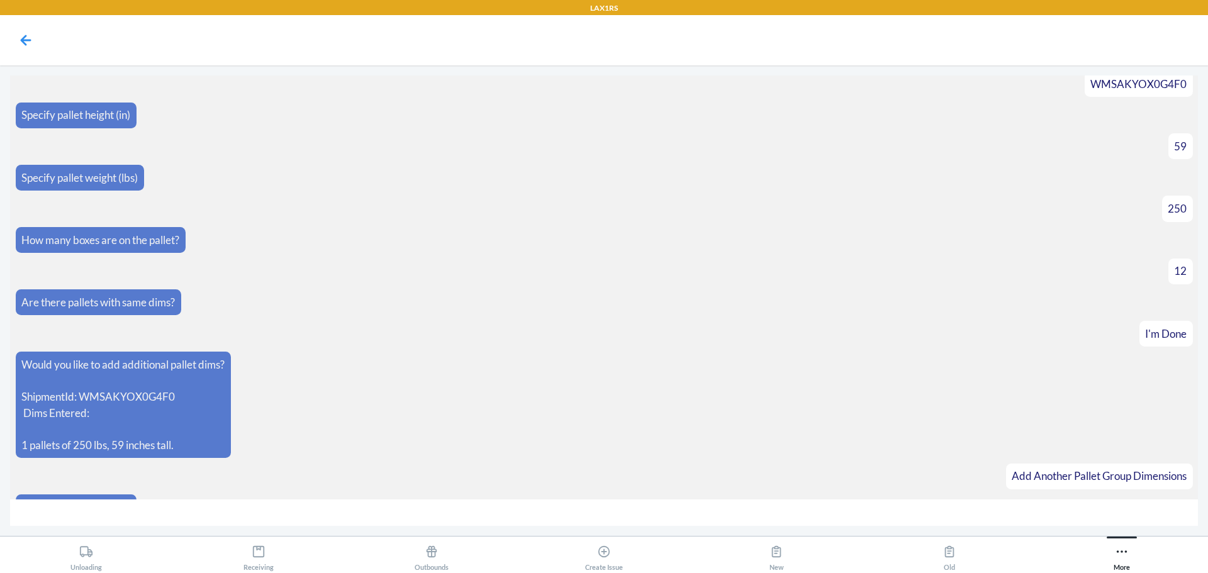
scroll to position [1806, 0]
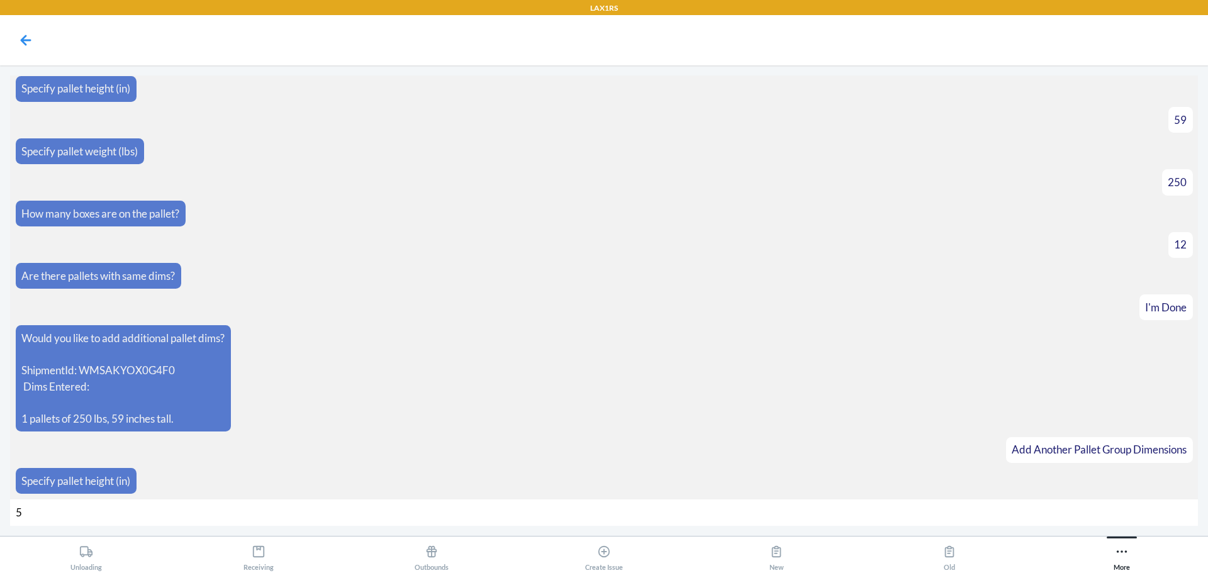
type input "59"
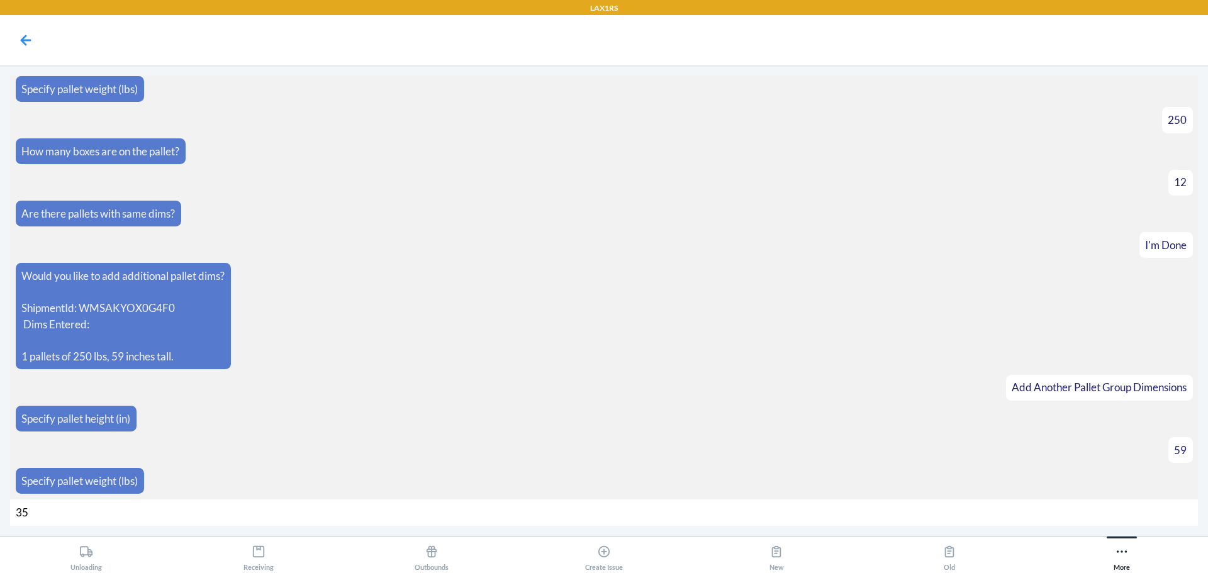
type input "350"
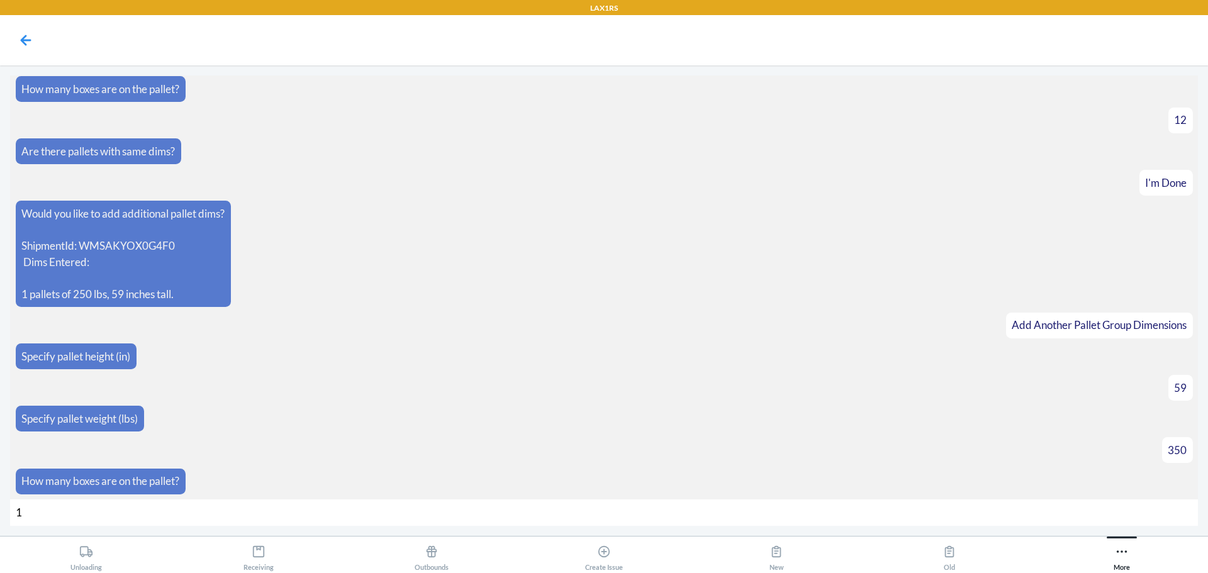
type input "12"
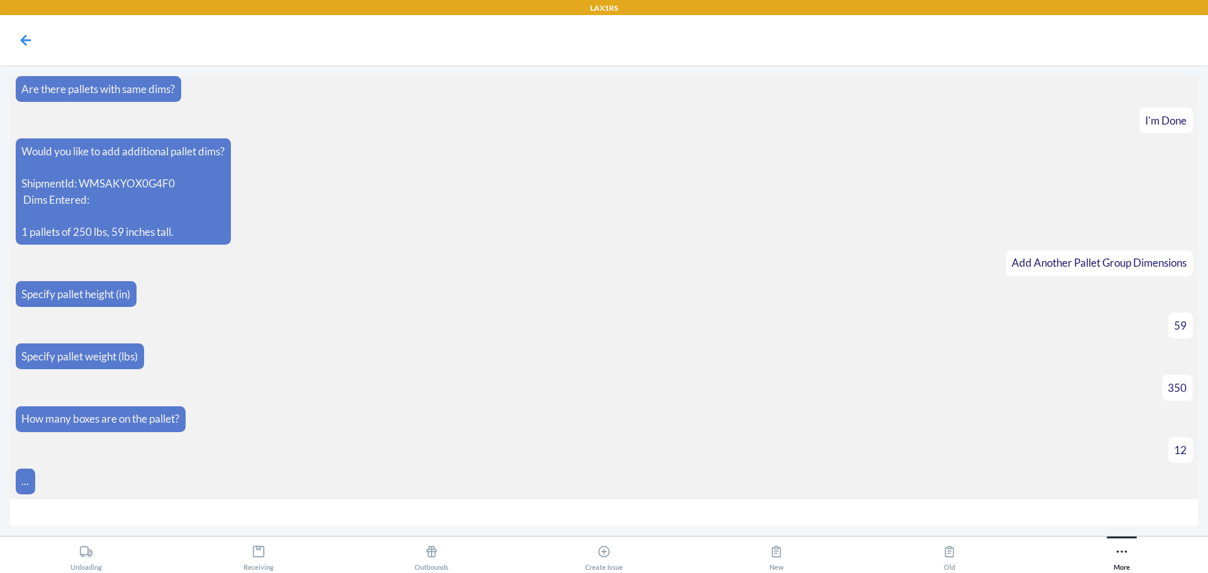
scroll to position [2012, 0]
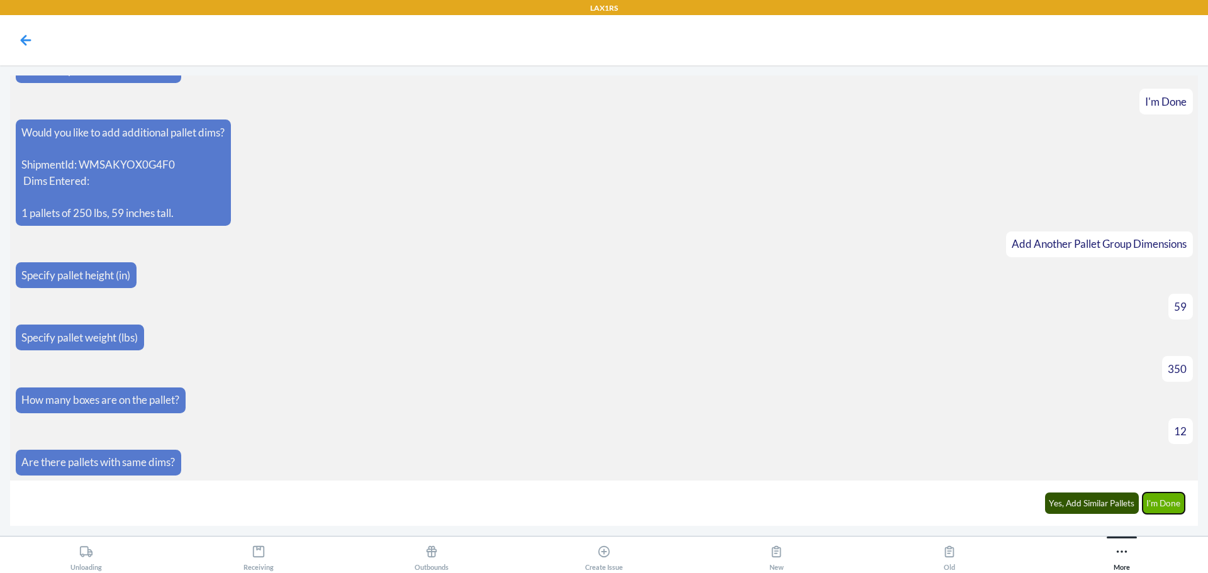
click at [1157, 505] on button "I'm Done" at bounding box center [1164, 503] width 43 height 21
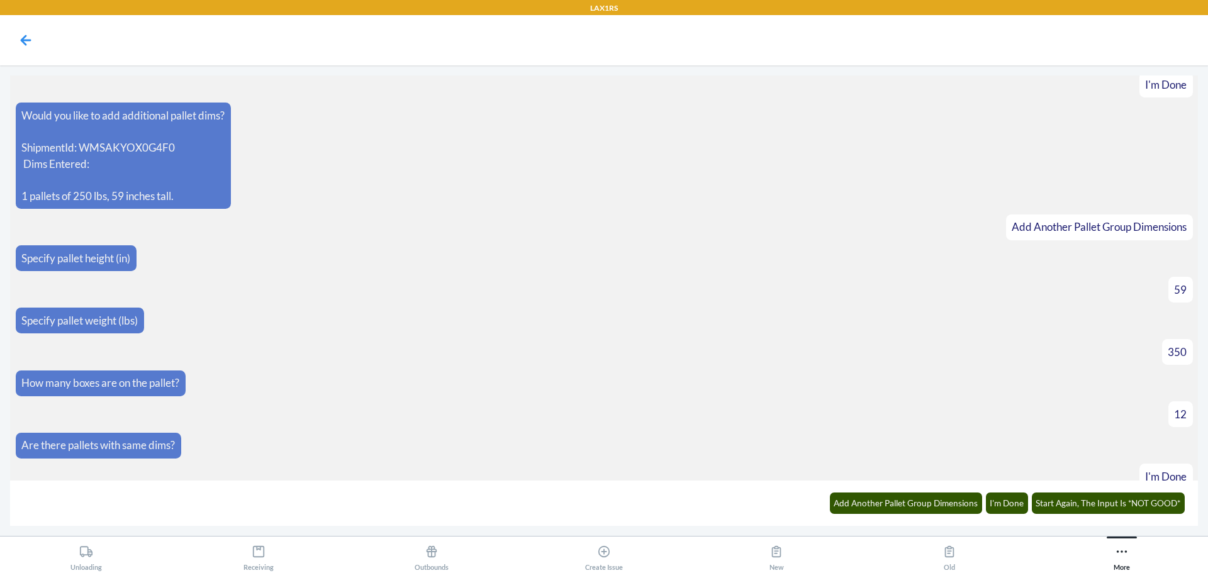
scroll to position [2187, 0]
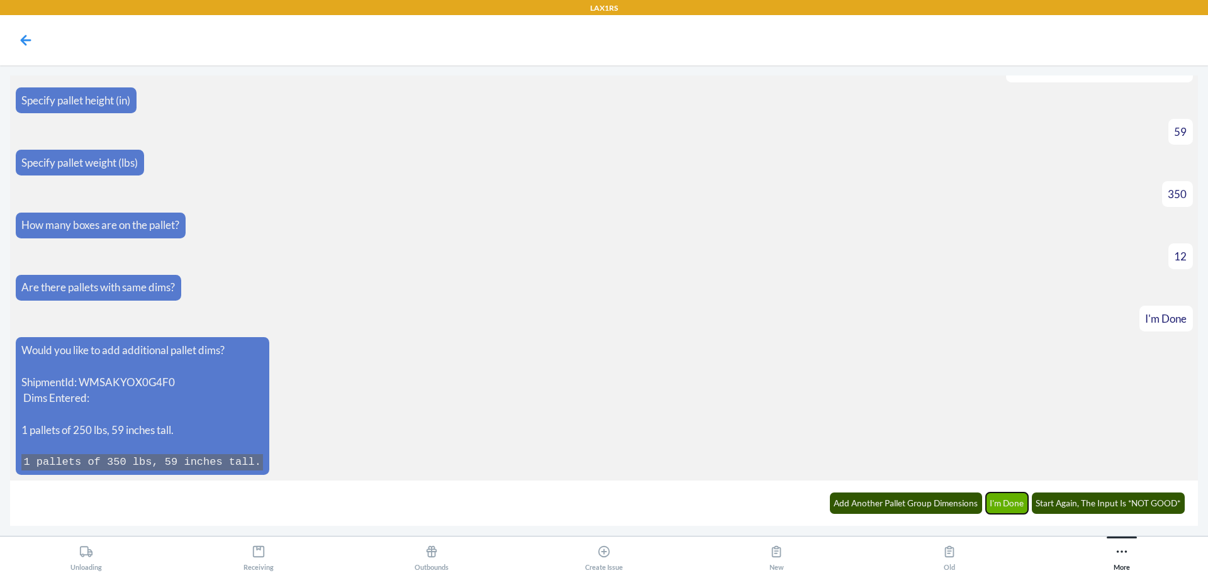
click at [1011, 505] on button "I'm Done" at bounding box center [1007, 503] width 43 height 21
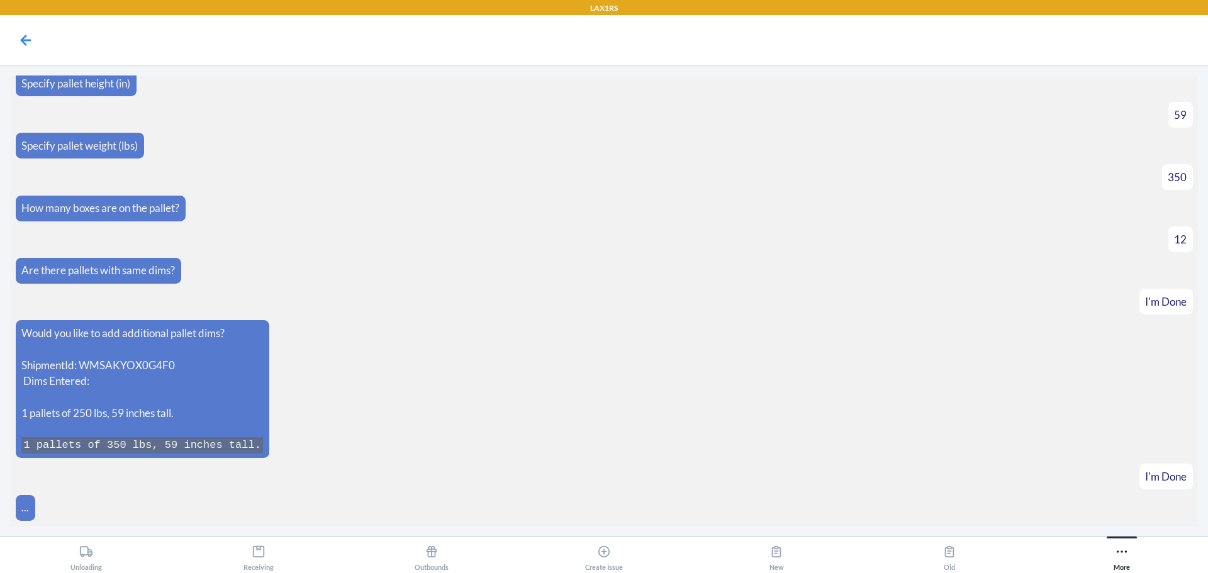
scroll to position [2249, 0]
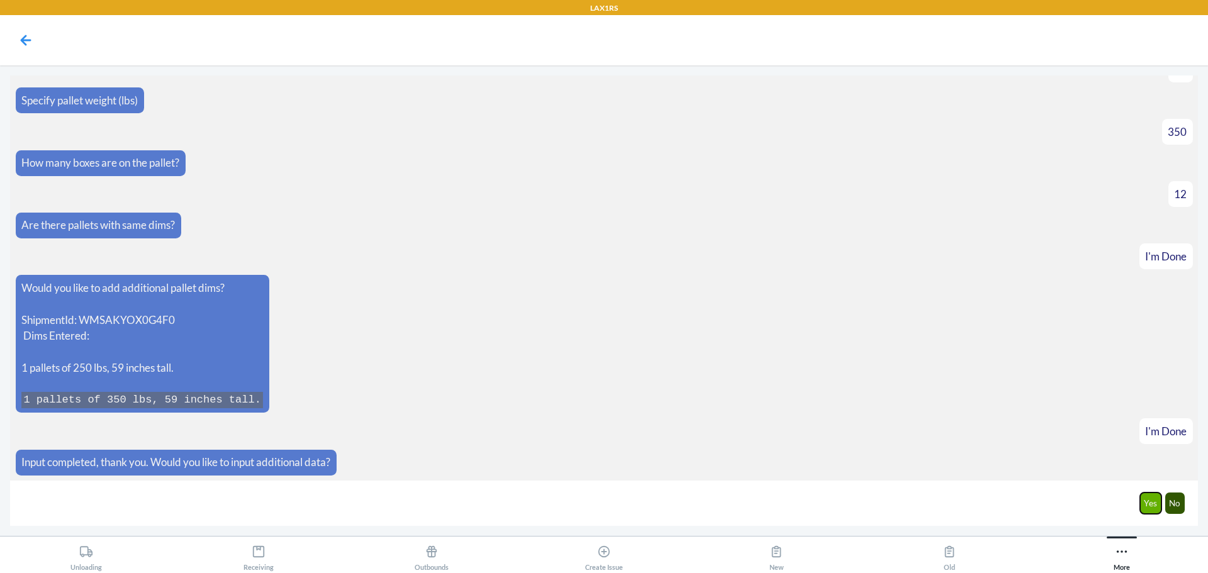
click at [1146, 506] on button "Yes" at bounding box center [1151, 503] width 22 height 21
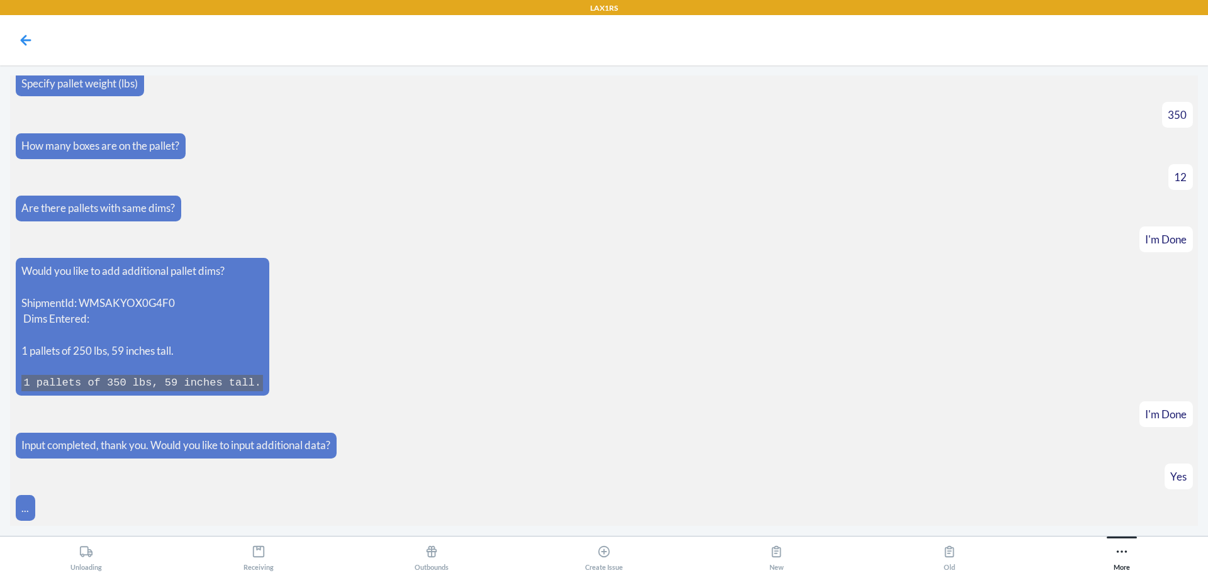
scroll to position [2312, 0]
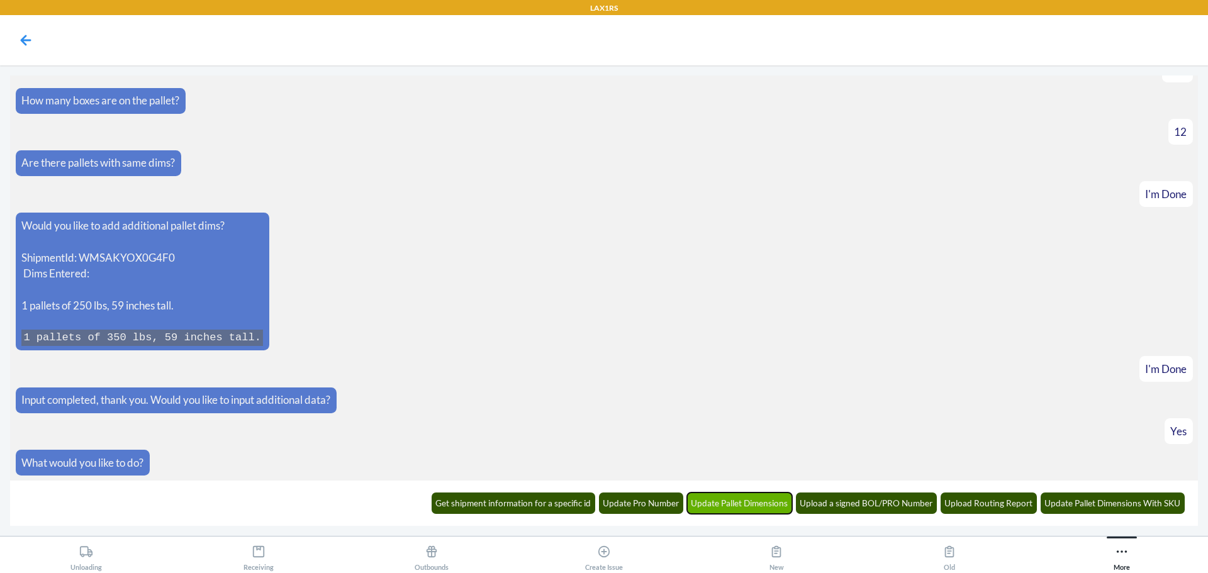
click at [740, 498] on button "Update Pallet Dimensions" at bounding box center [740, 503] width 106 height 21
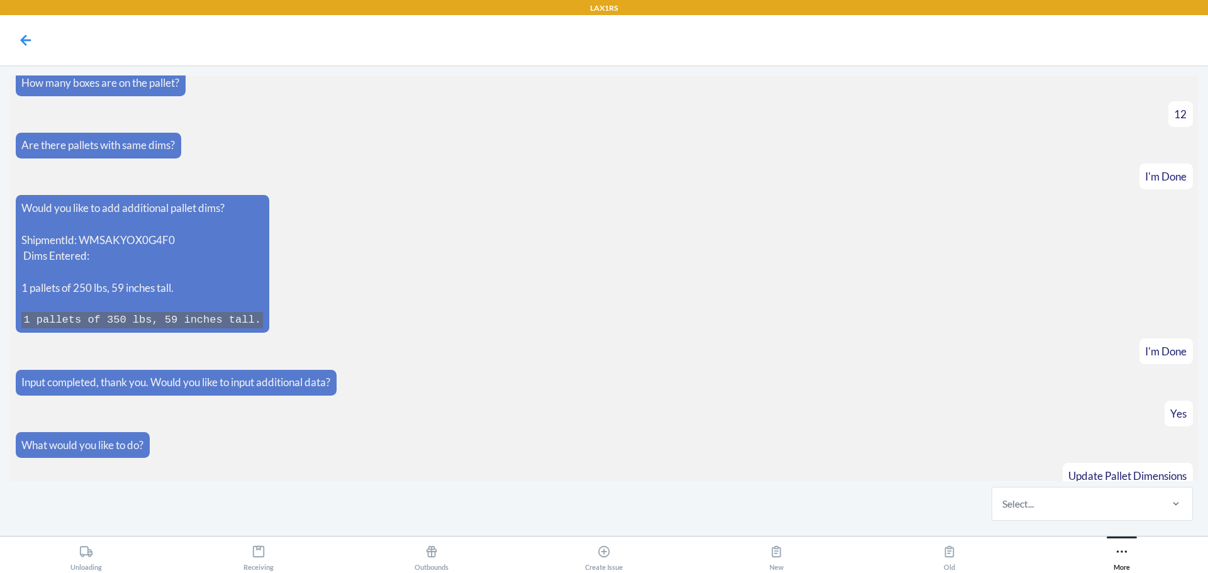
scroll to position [2374, 0]
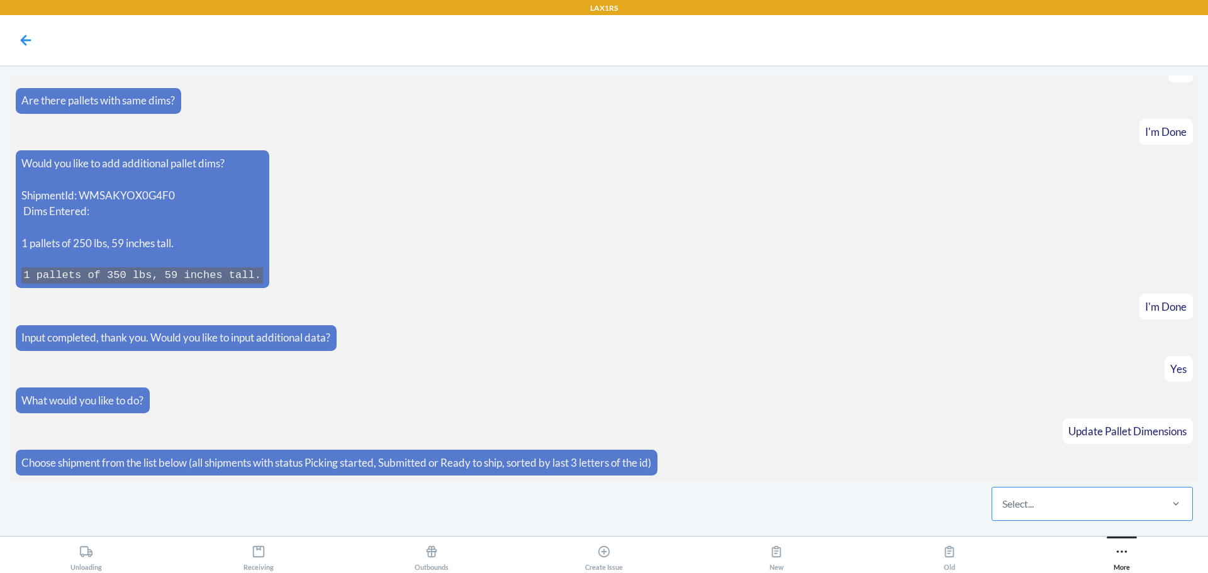
click at [1072, 510] on div "Select..." at bounding box center [1076, 504] width 167 height 33
click at [1004, 510] on input "Select..." at bounding box center [1003, 504] width 1 height 15
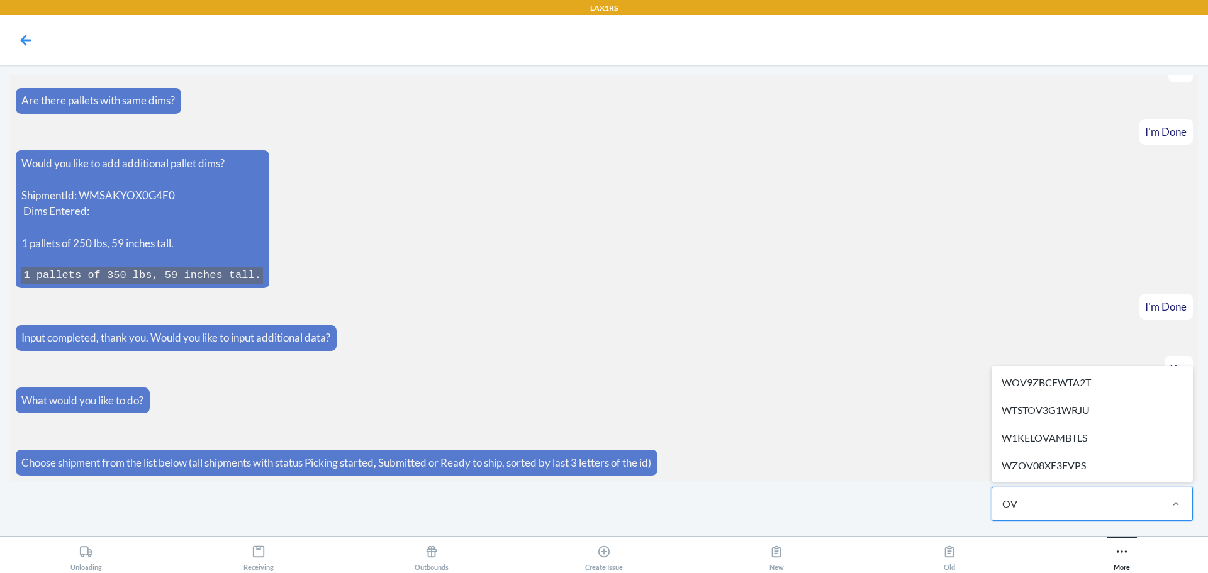
type input "O"
type input "0V0"
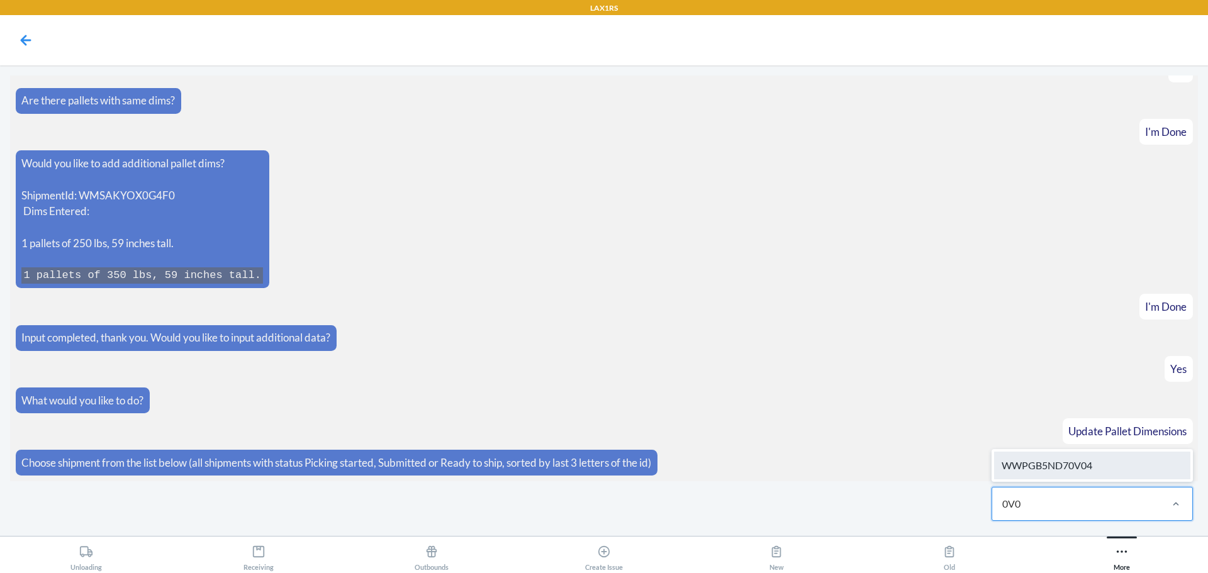
click at [1100, 458] on div "WWPGB5ND70V04" at bounding box center [1092, 466] width 196 height 28
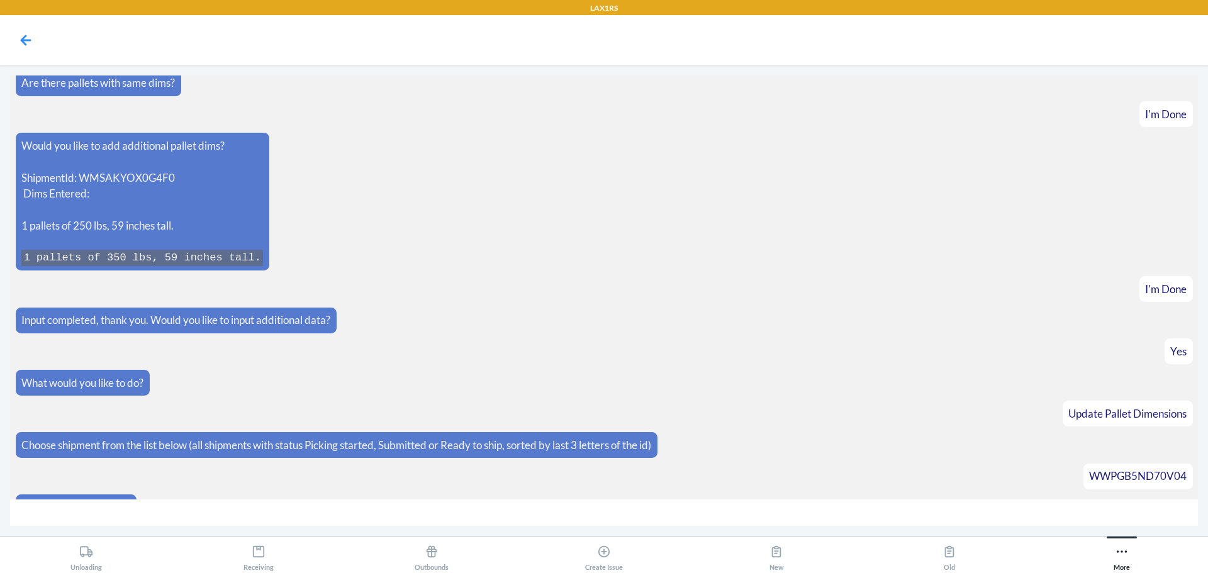
scroll to position [2418, 0]
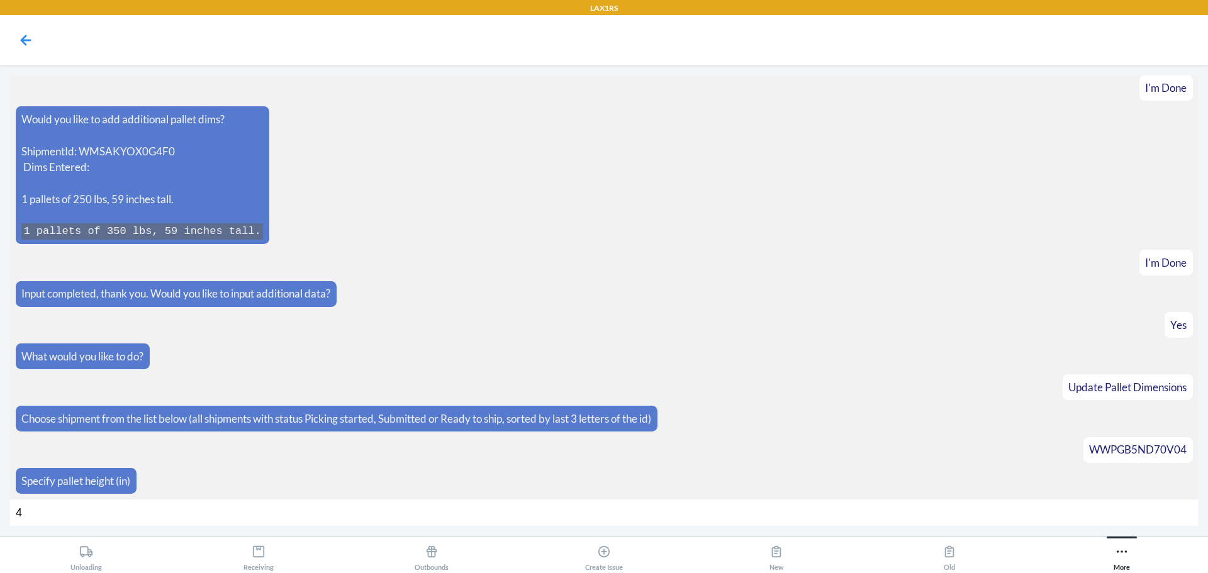
type input "44"
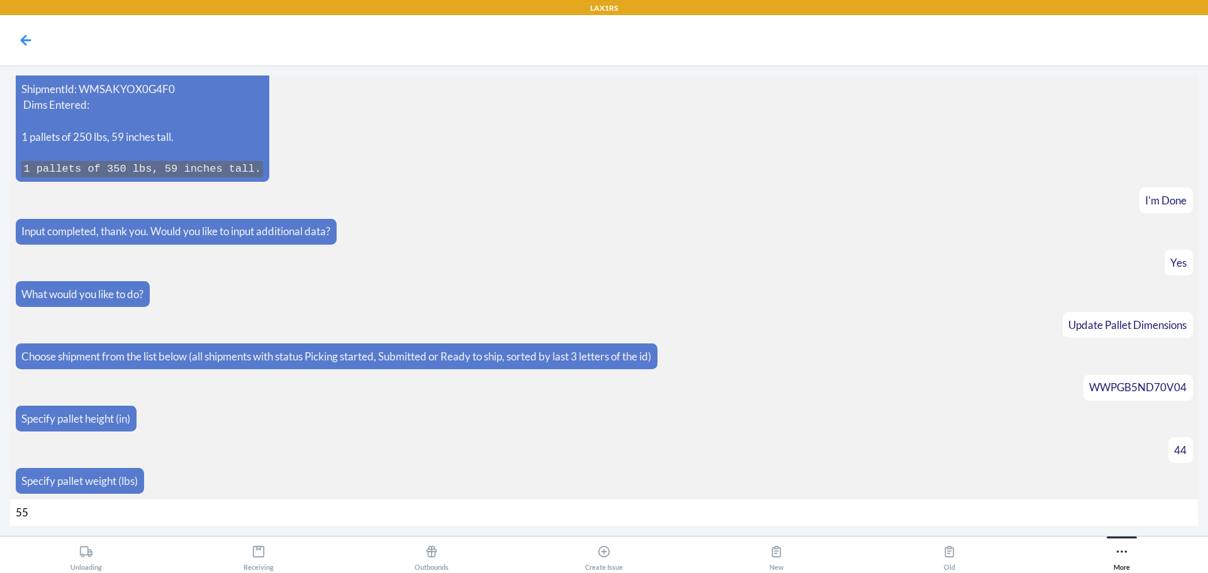
type input "550"
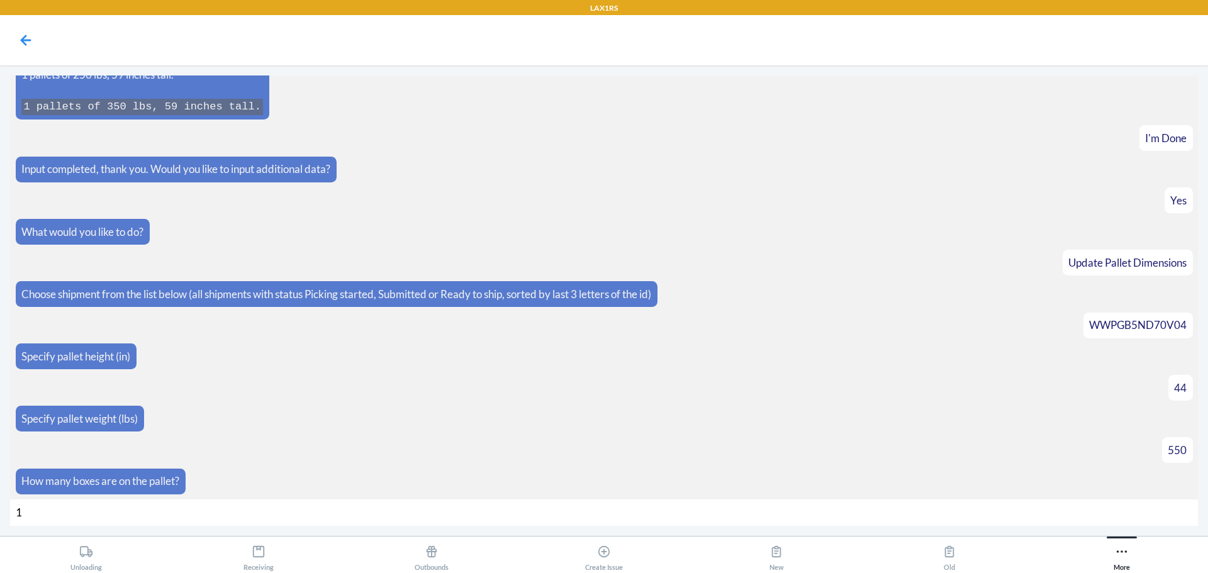
type input "11"
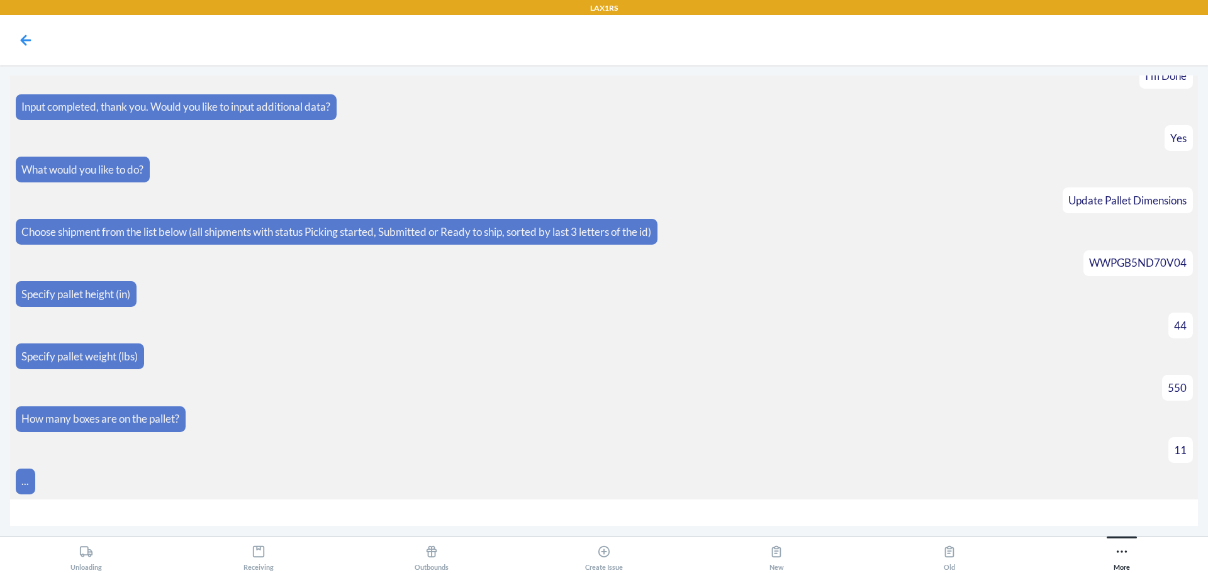
scroll to position [2624, 0]
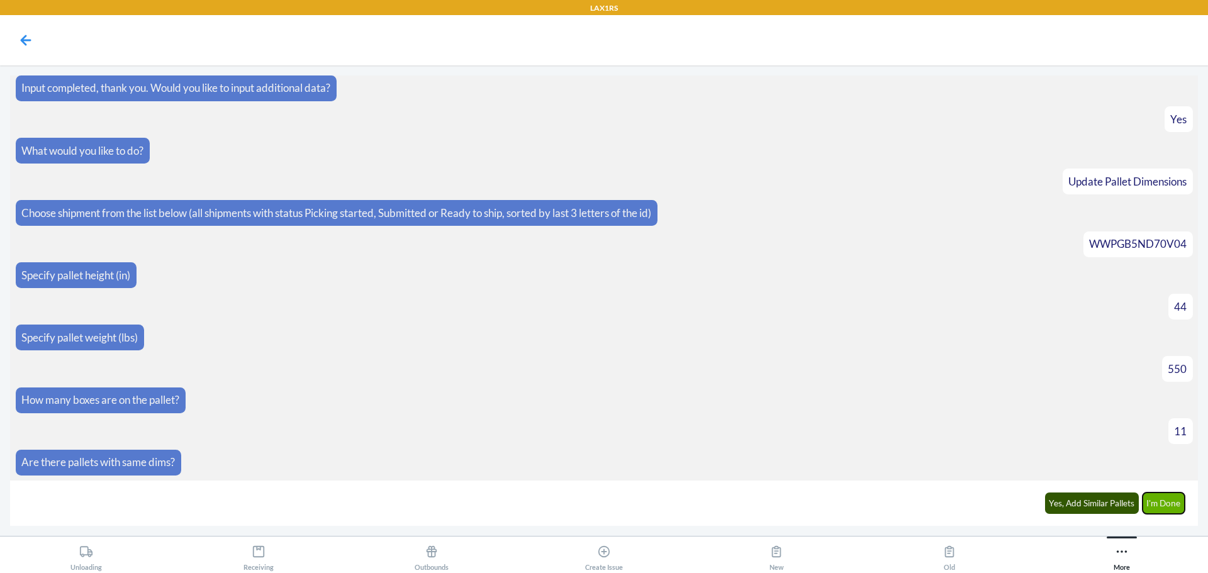
click at [1152, 505] on button "I'm Done" at bounding box center [1164, 503] width 43 height 21
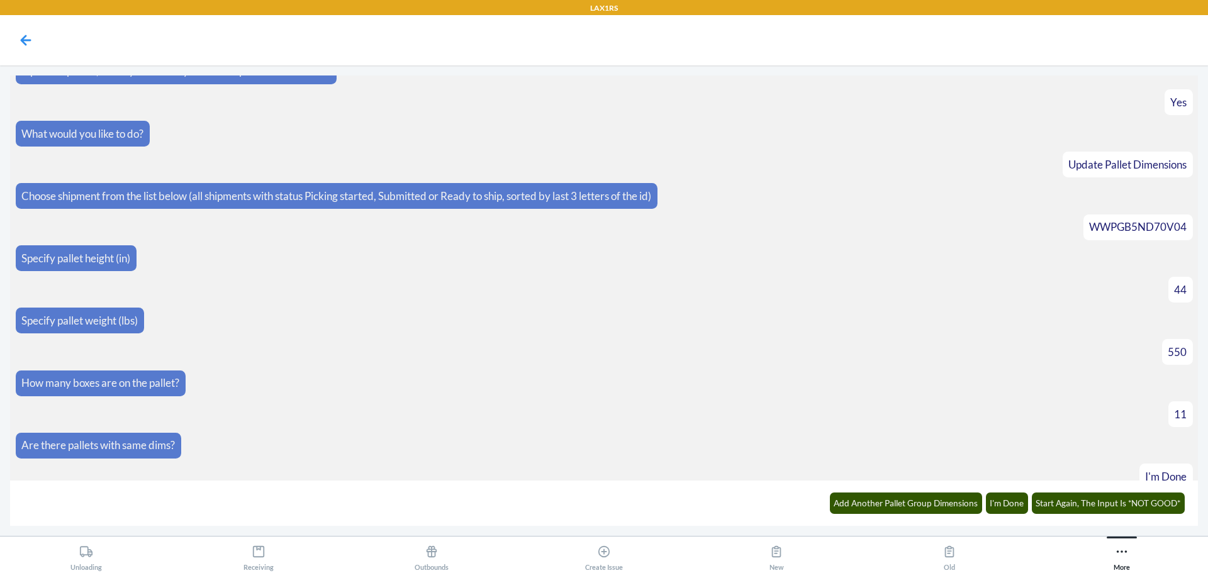
scroll to position [2767, 0]
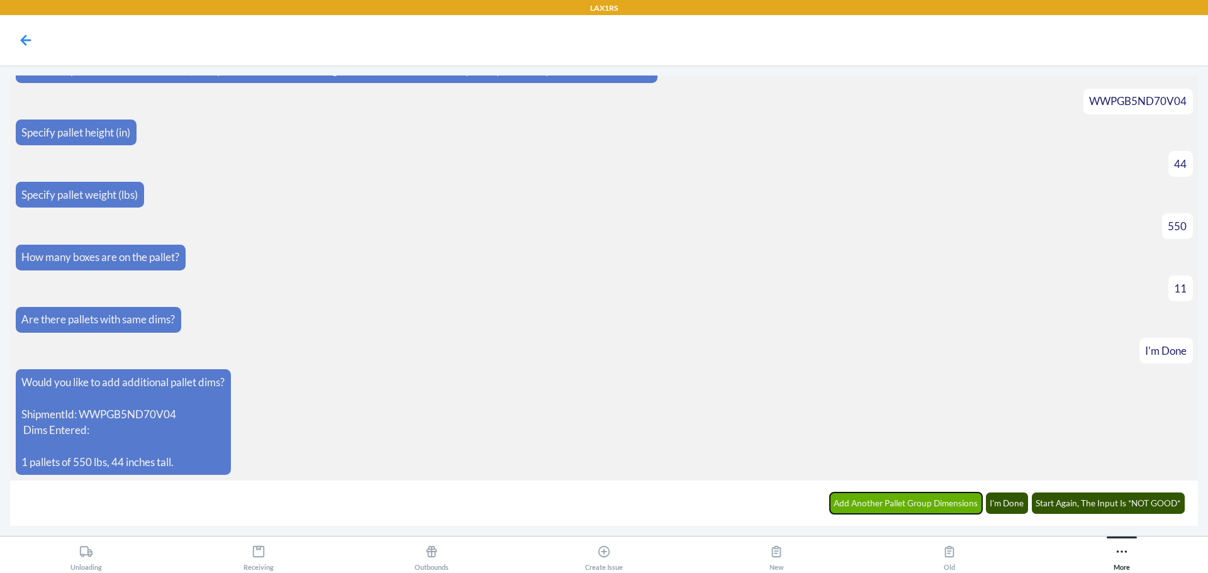
click at [906, 507] on button "Add Another Pallet Group Dimensions" at bounding box center [906, 503] width 153 height 21
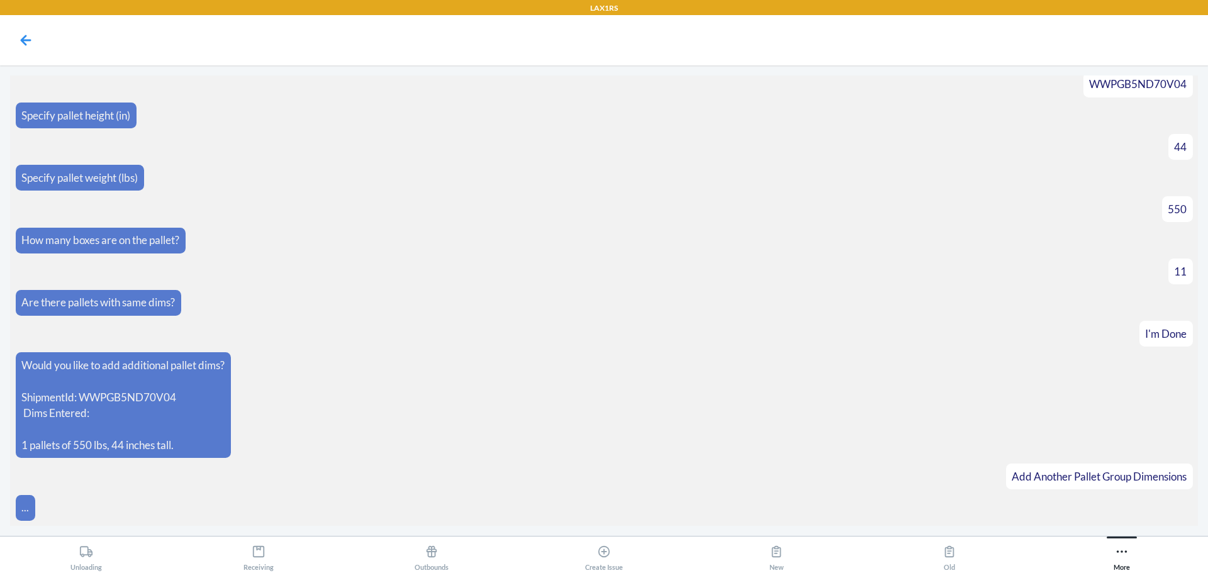
scroll to position [2810, 0]
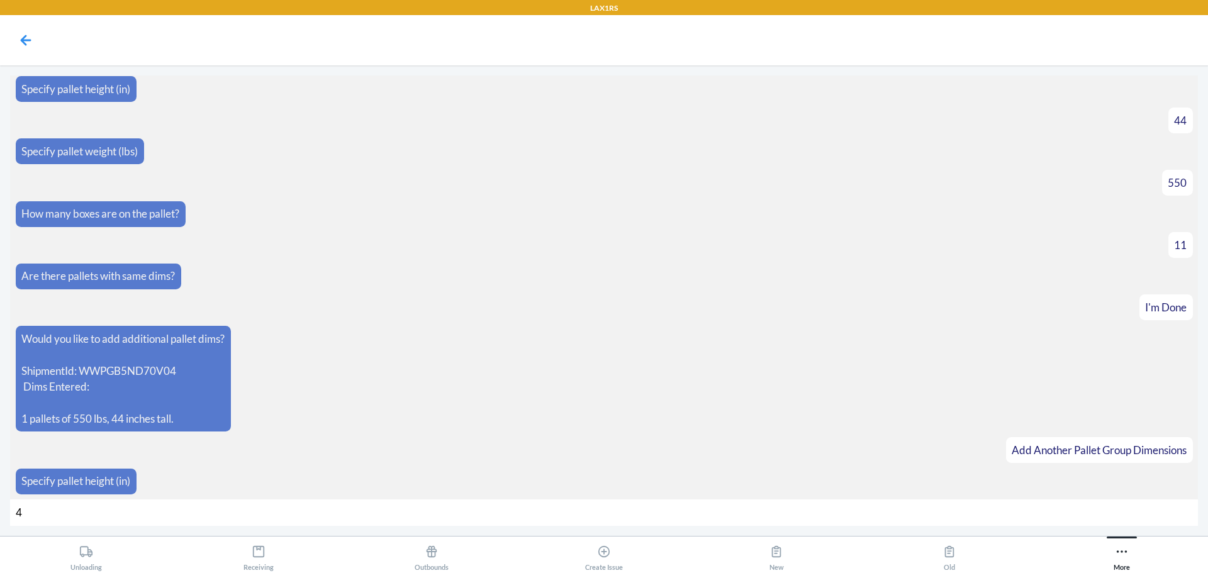
type input "44"
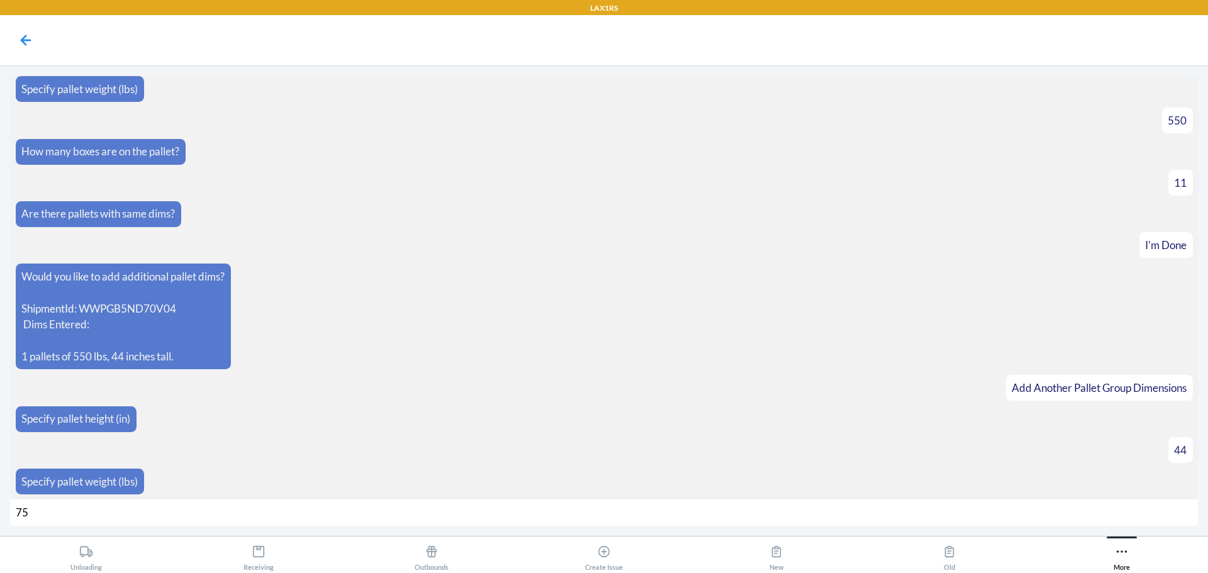
type input "750"
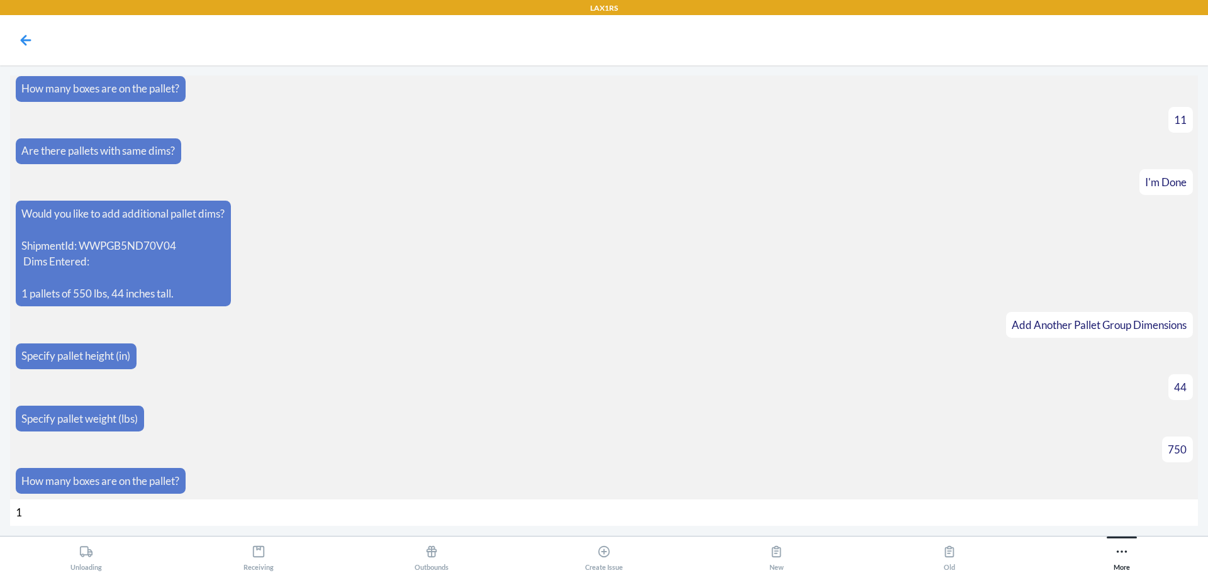
type input "10"
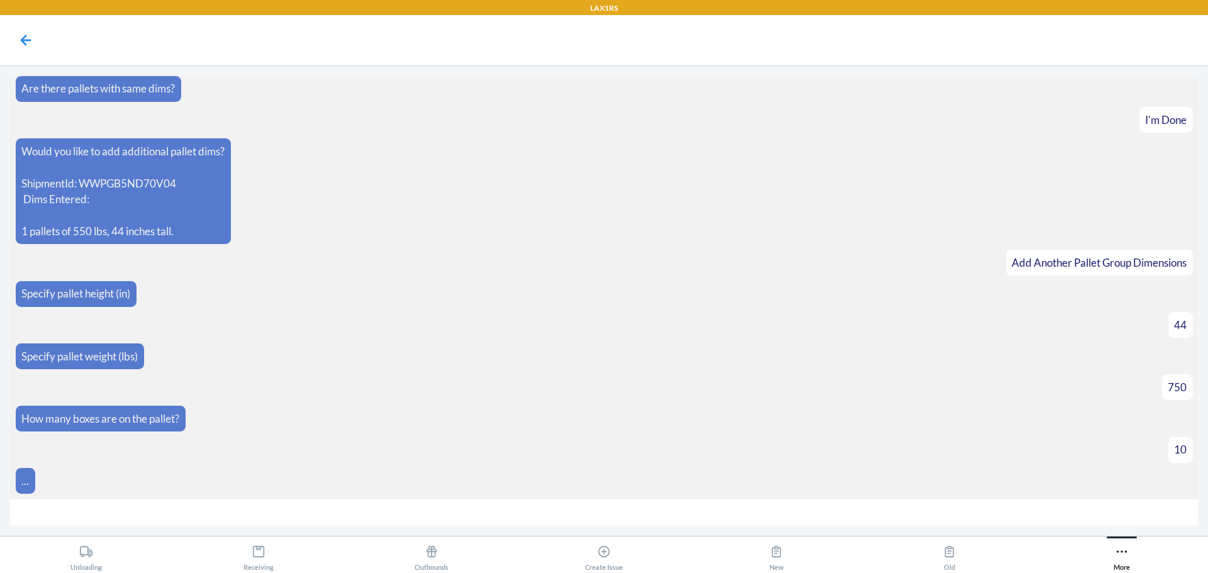
scroll to position [3017, 0]
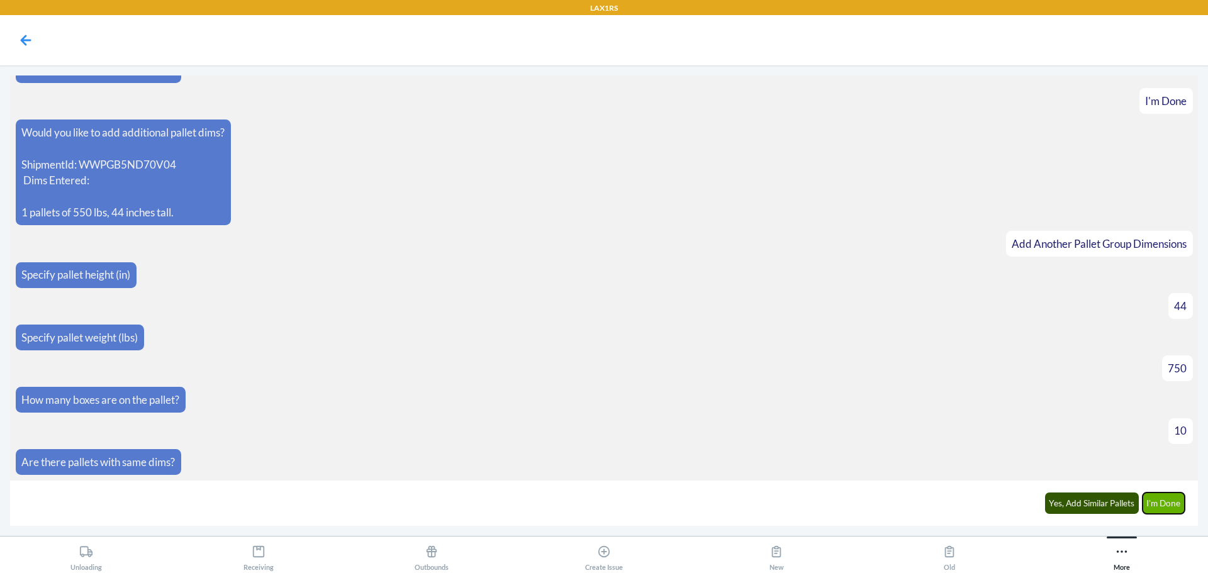
click at [1167, 496] on button "I'm Done" at bounding box center [1164, 503] width 43 height 21
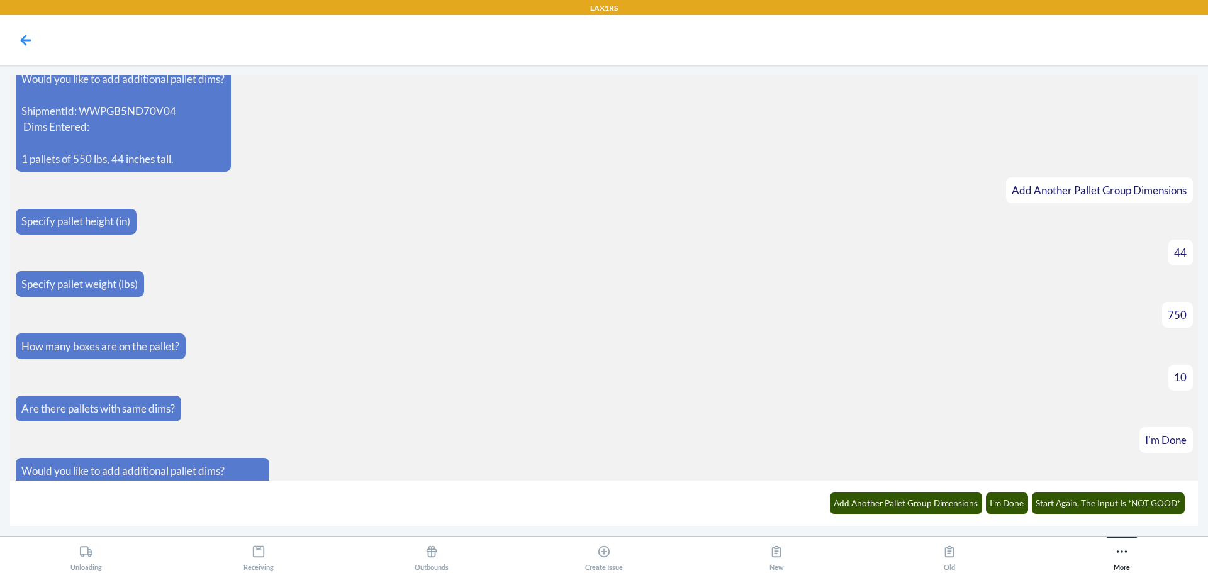
scroll to position [3191, 0]
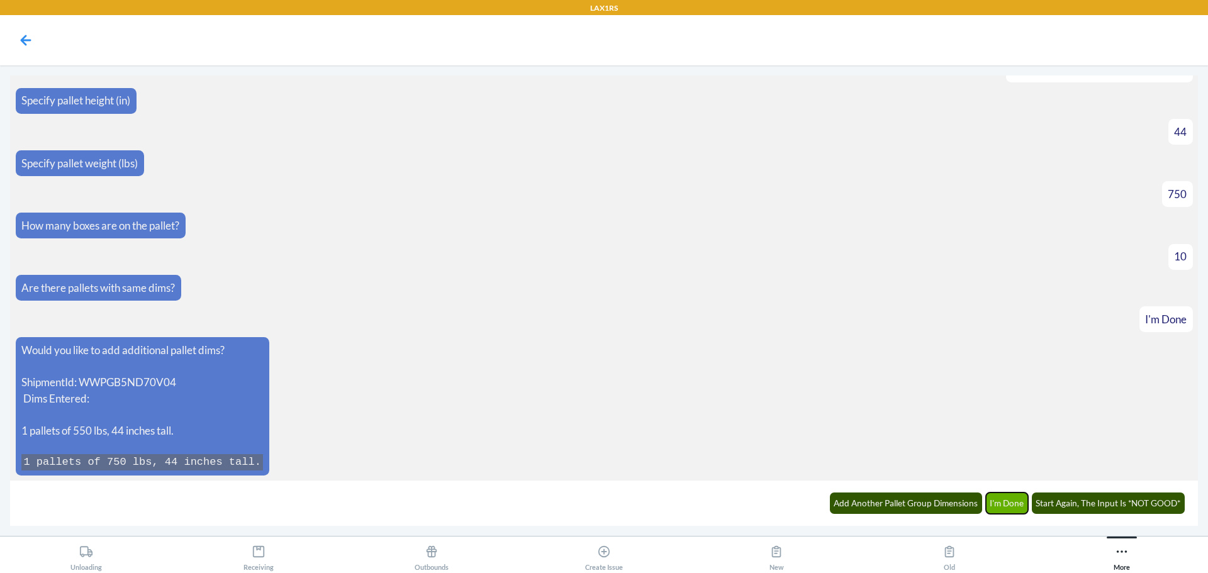
click at [1013, 507] on button "I'm Done" at bounding box center [1007, 503] width 43 height 21
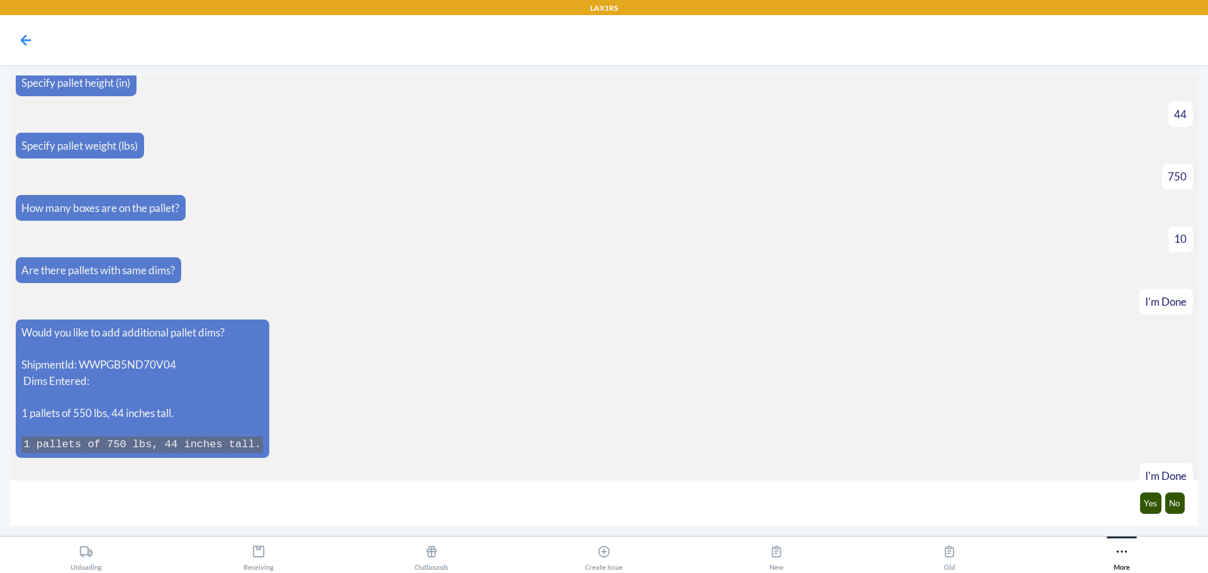
scroll to position [3254, 0]
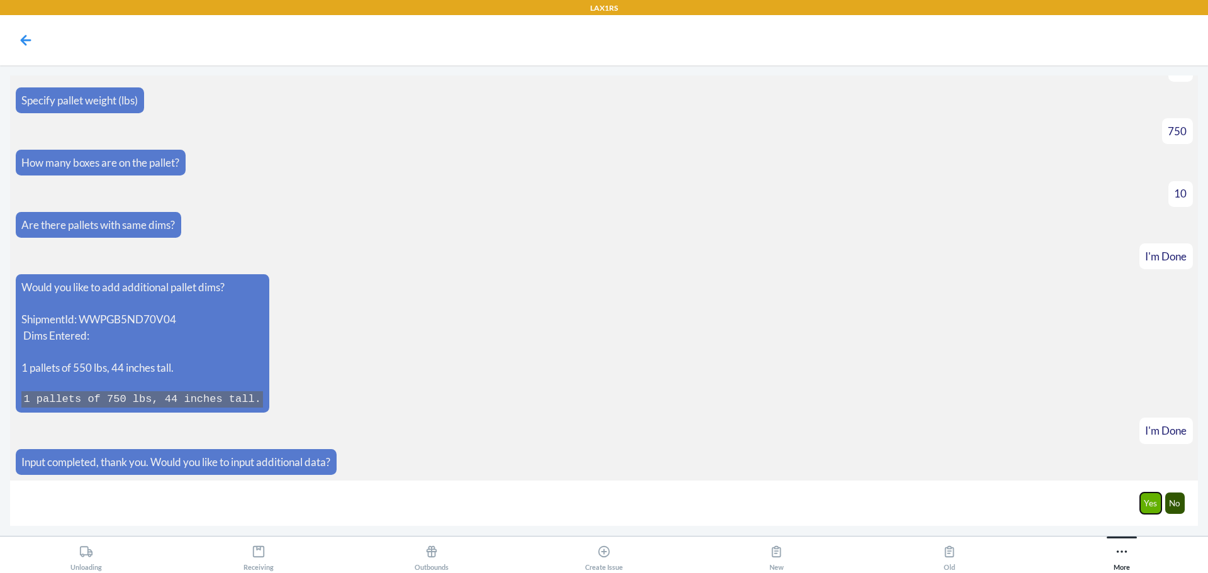
click at [1154, 503] on button "Yes" at bounding box center [1151, 503] width 22 height 21
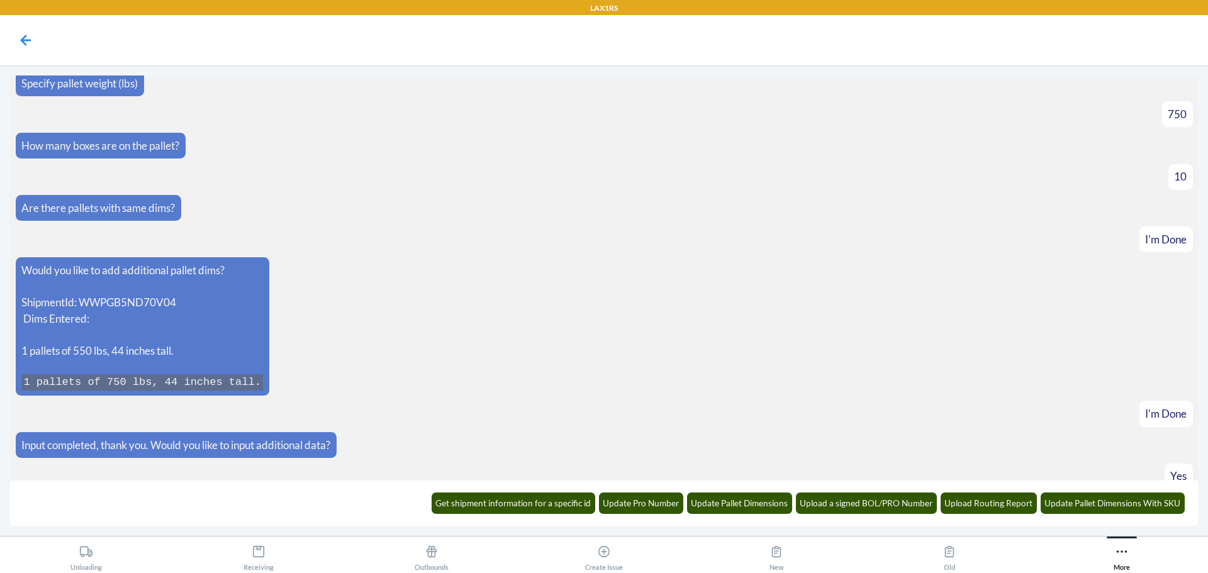
scroll to position [3316, 0]
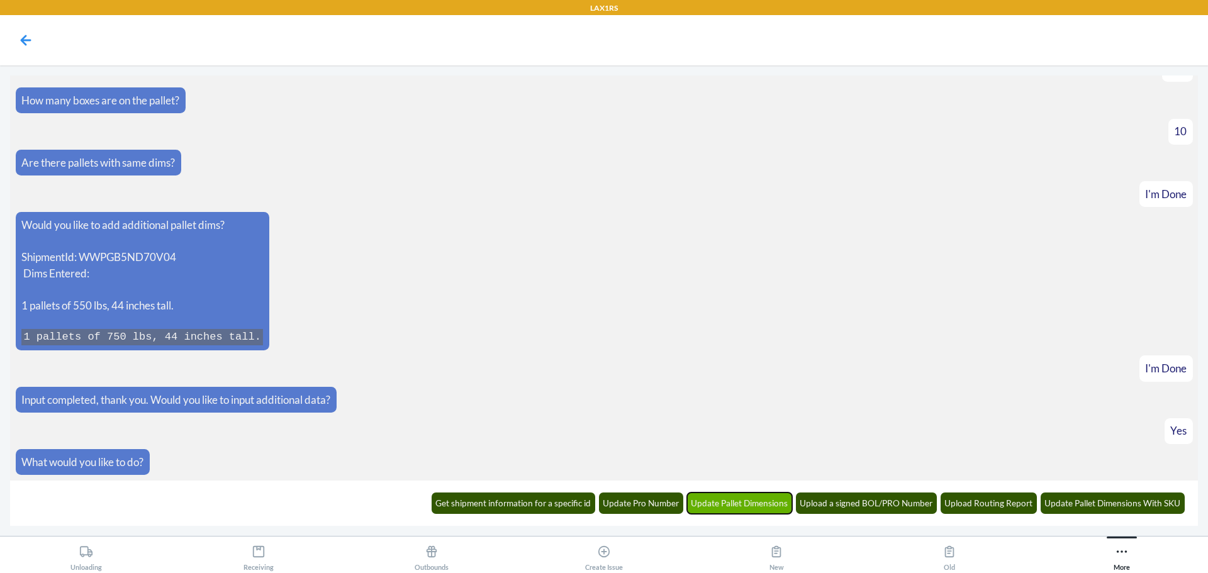
click at [758, 503] on button "Update Pallet Dimensions" at bounding box center [740, 503] width 106 height 21
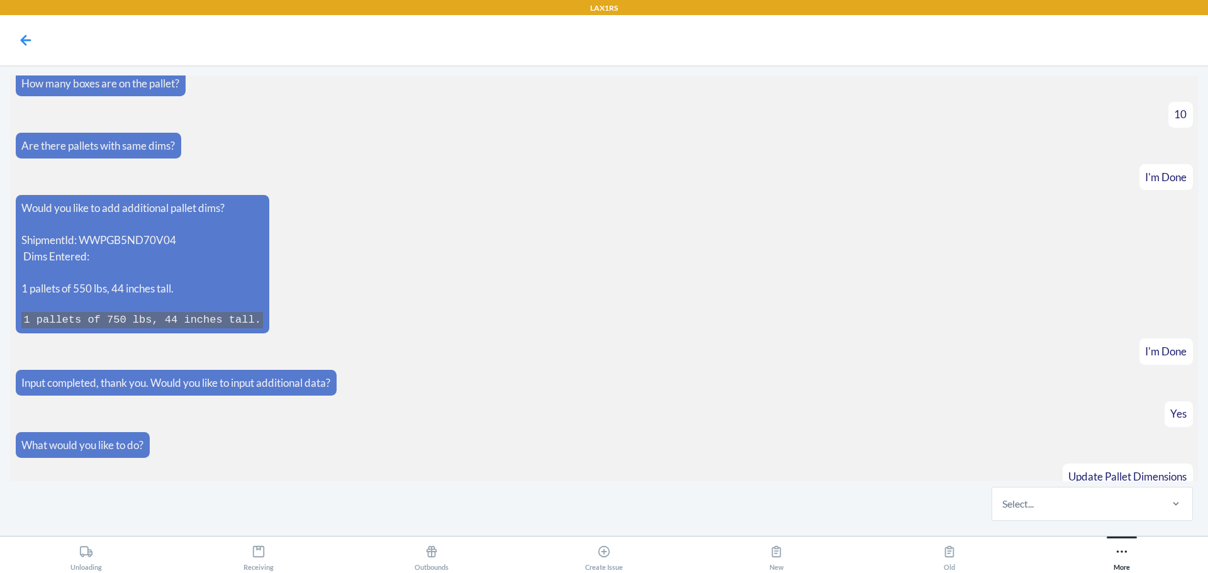
scroll to position [3378, 0]
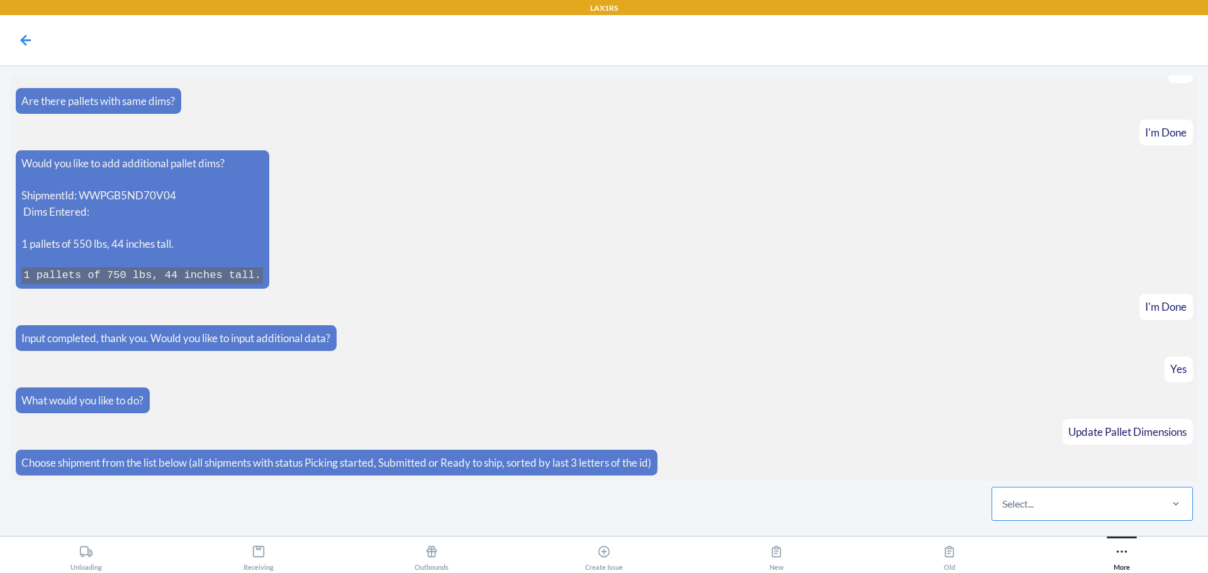
click at [1060, 504] on div "Select..." at bounding box center [1076, 504] width 167 height 33
click at [1004, 504] on input "Select..." at bounding box center [1003, 504] width 1 height 15
type input "G"
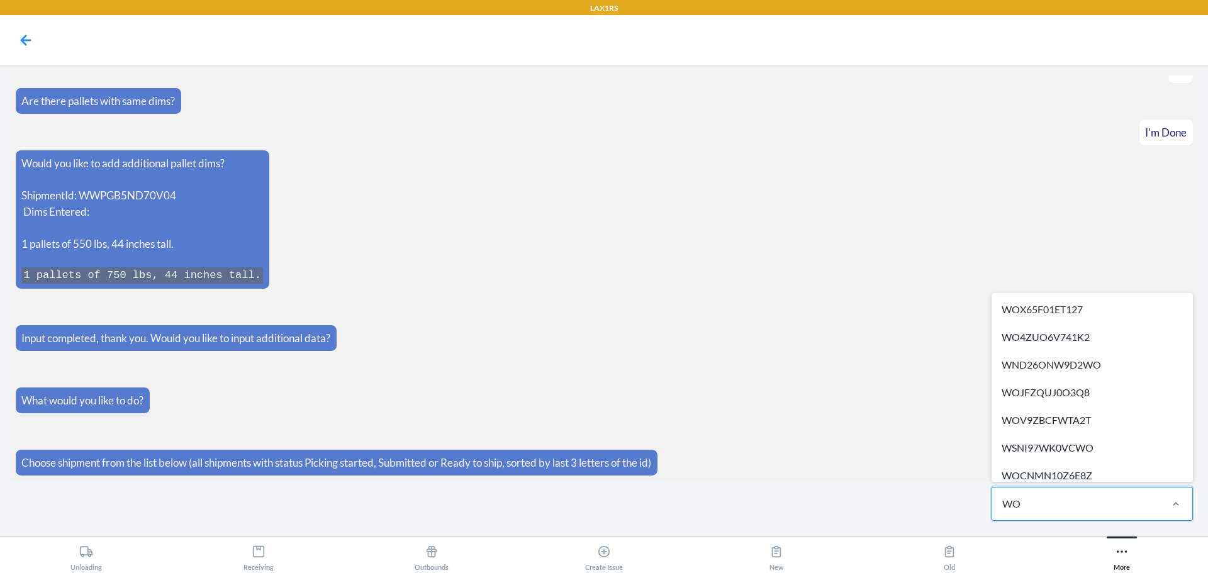
type input "WO3"
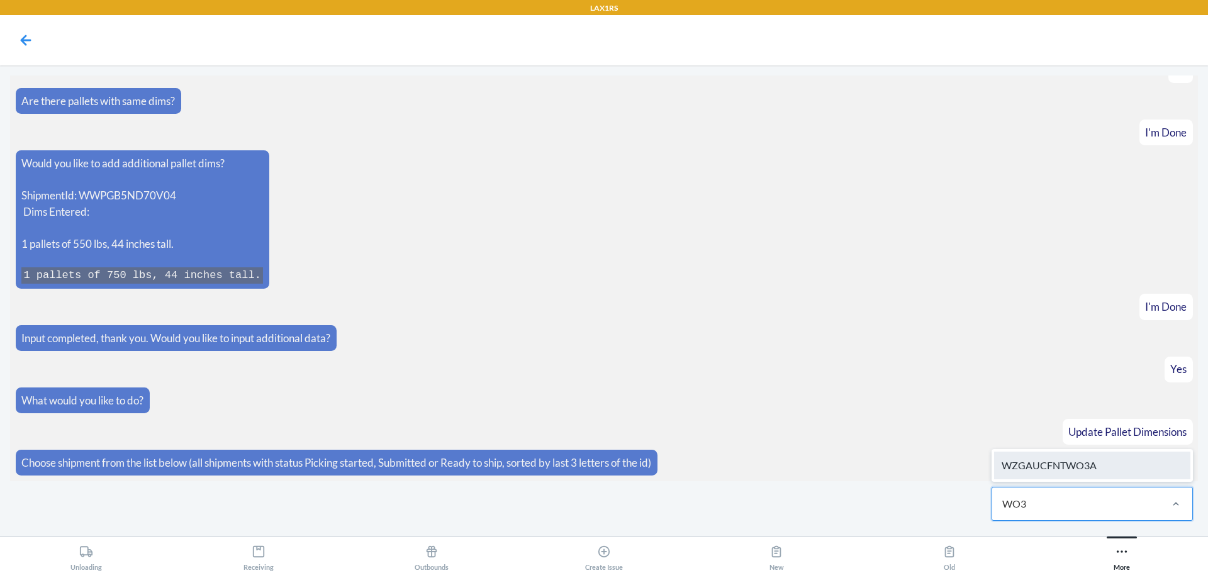
click at [1059, 461] on div "WZGAUCFNTWO3A" at bounding box center [1092, 466] width 196 height 28
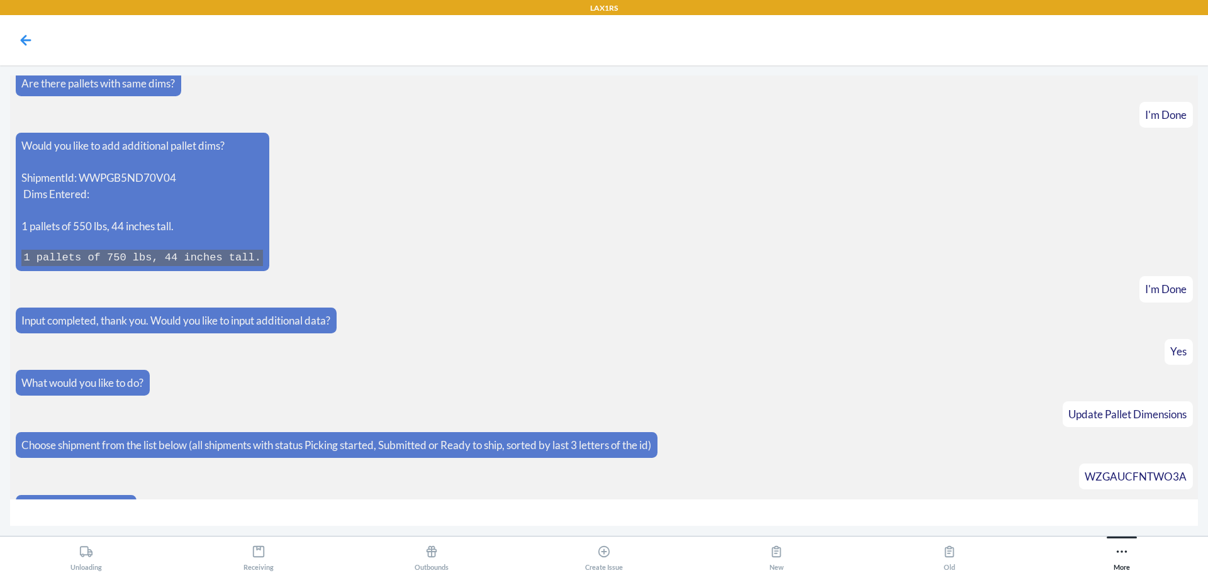
scroll to position [3422, 0]
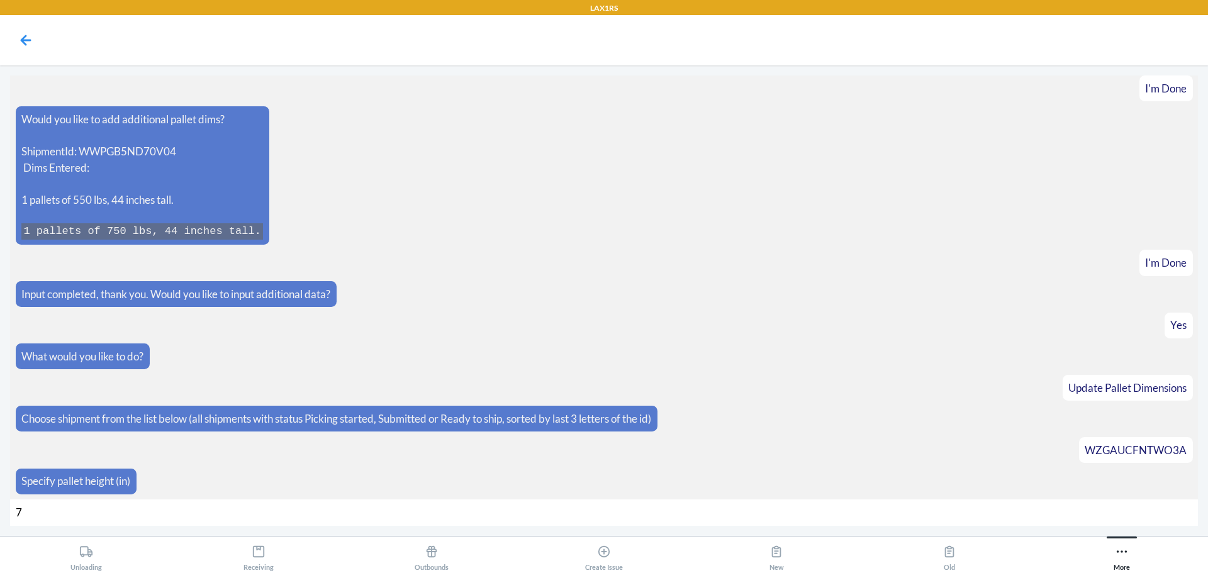
type input "72"
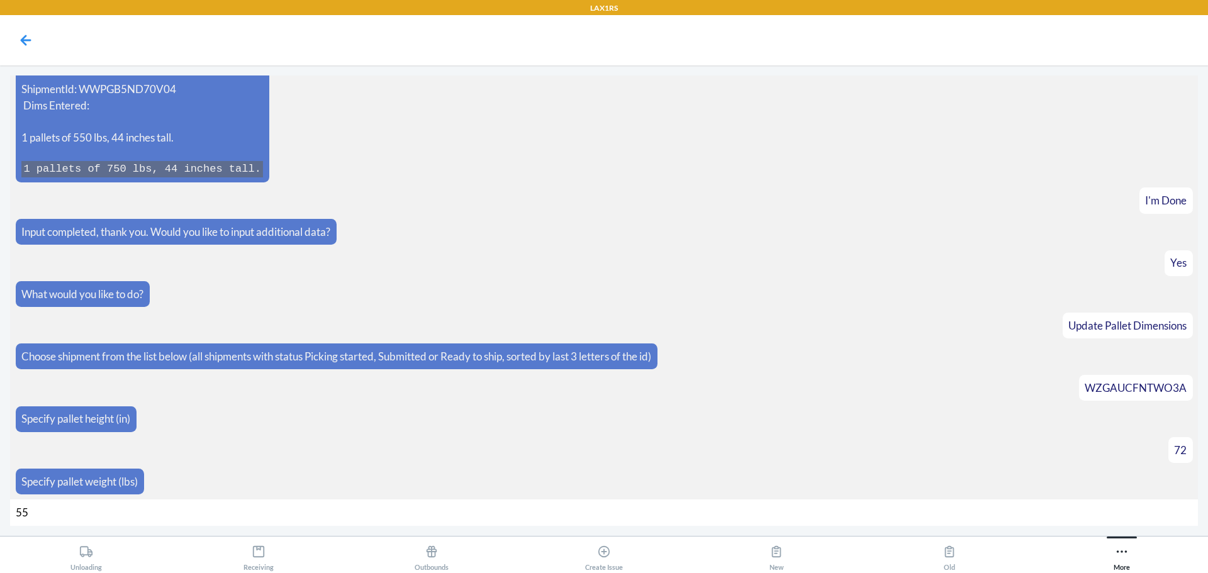
type input "550"
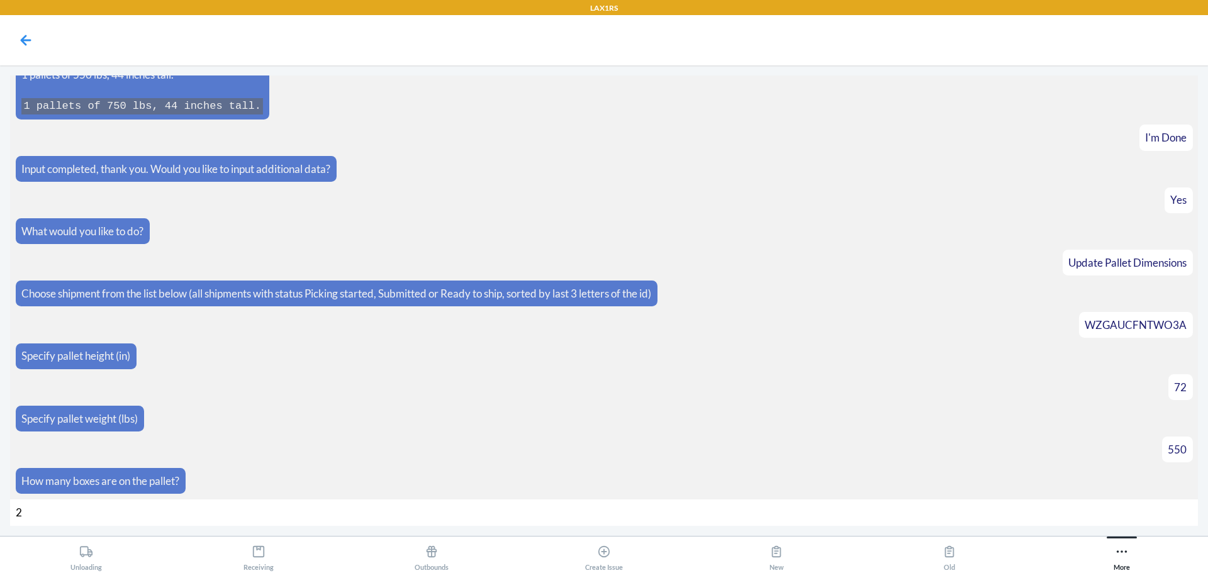
type input "22"
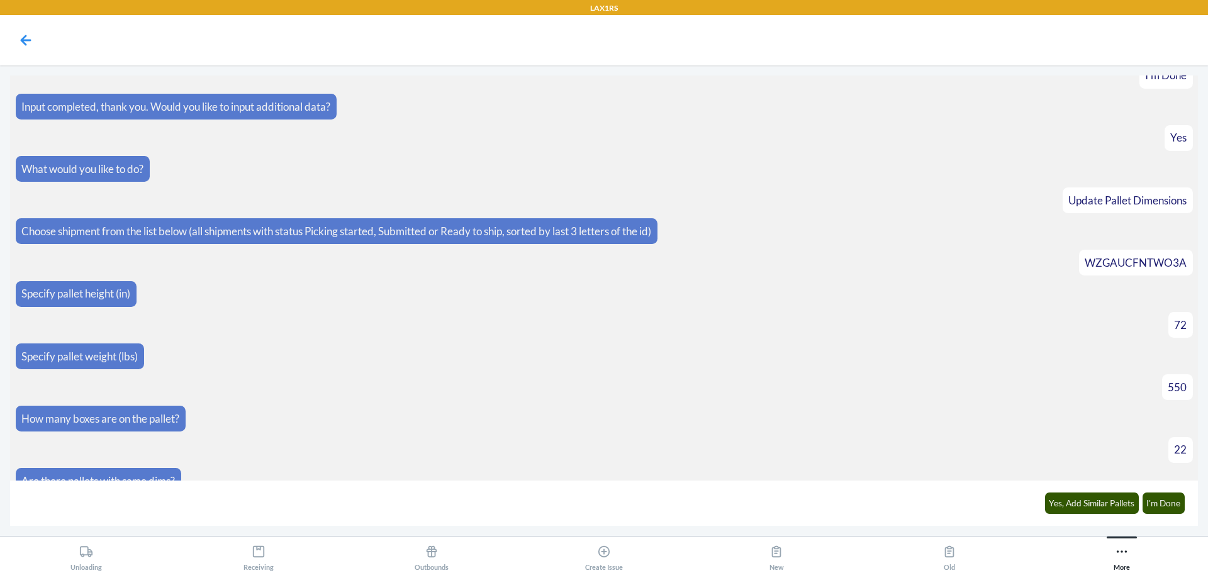
scroll to position [3628, 0]
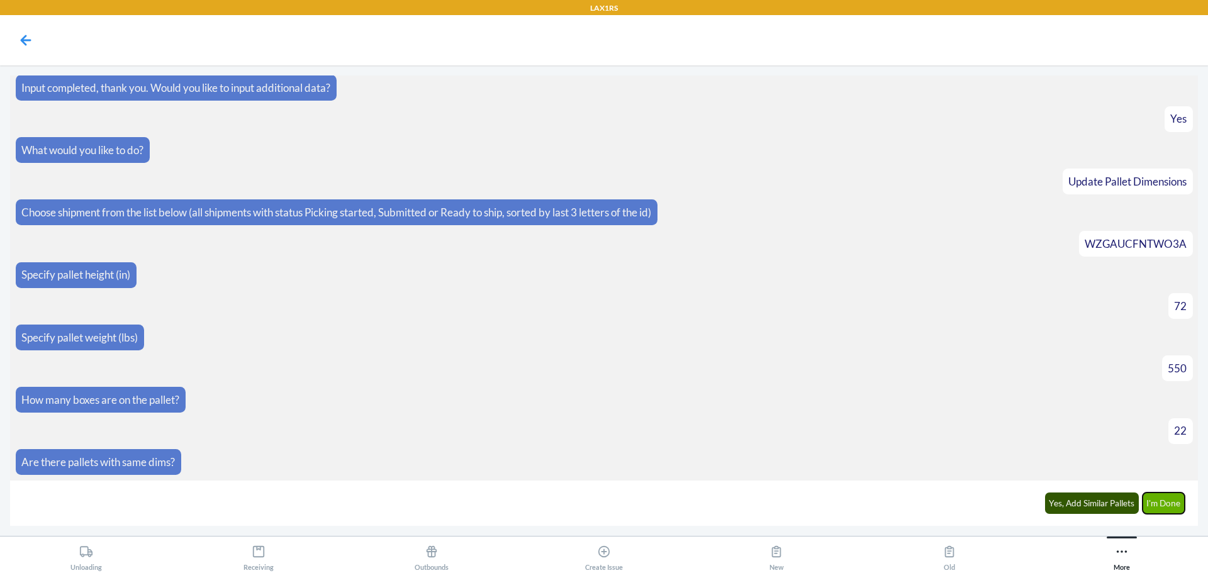
click at [1173, 510] on button "I'm Done" at bounding box center [1164, 503] width 43 height 21
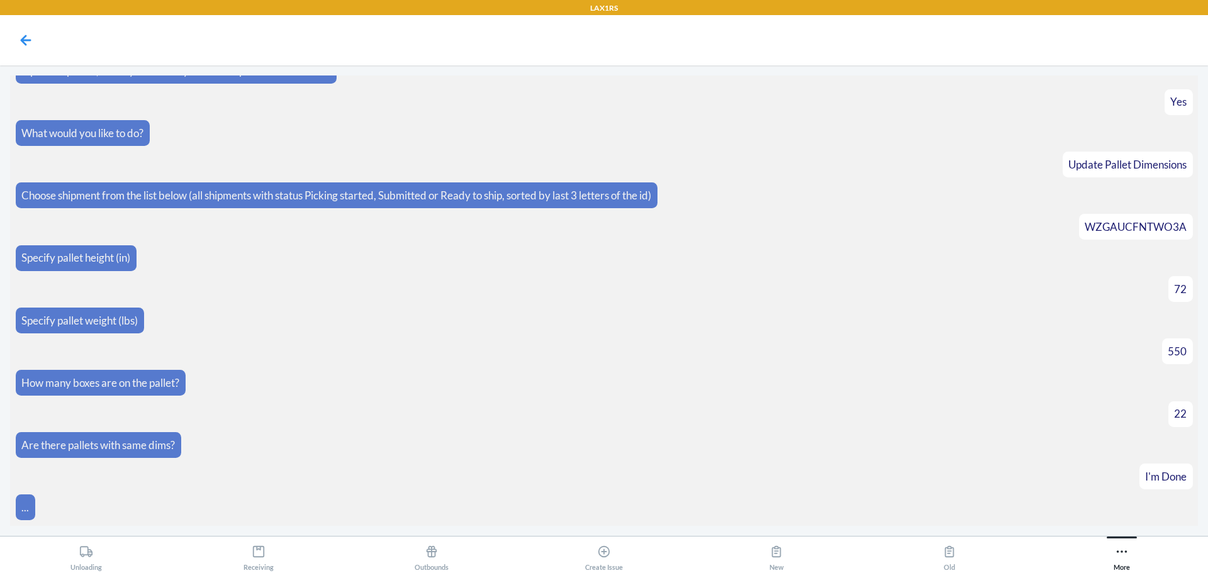
scroll to position [3771, 0]
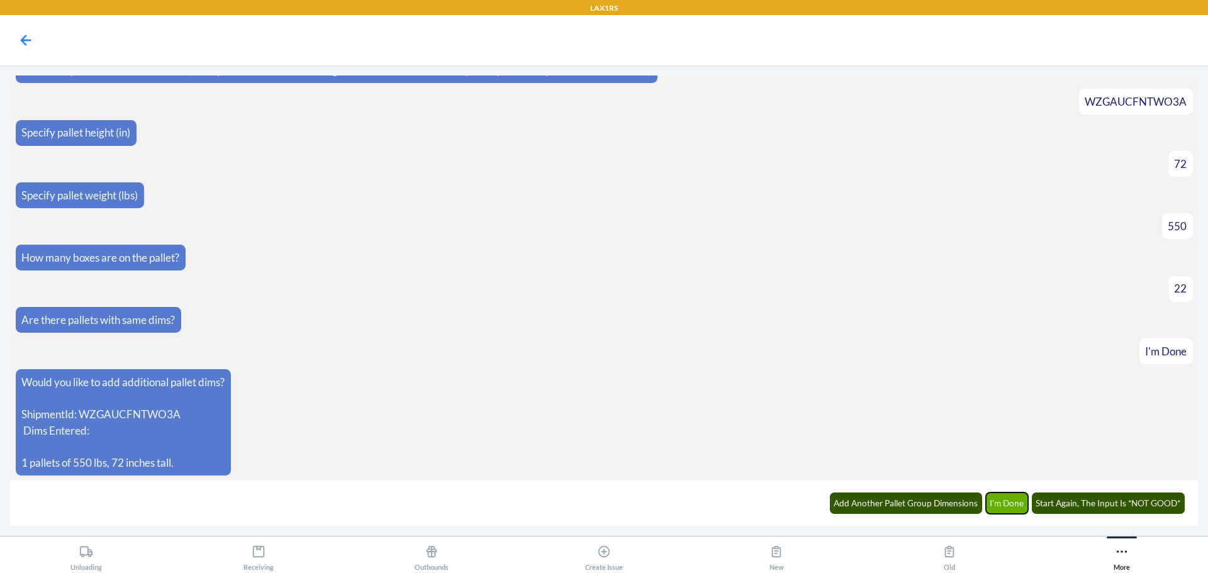
click at [1003, 498] on button "I'm Done" at bounding box center [1007, 503] width 43 height 21
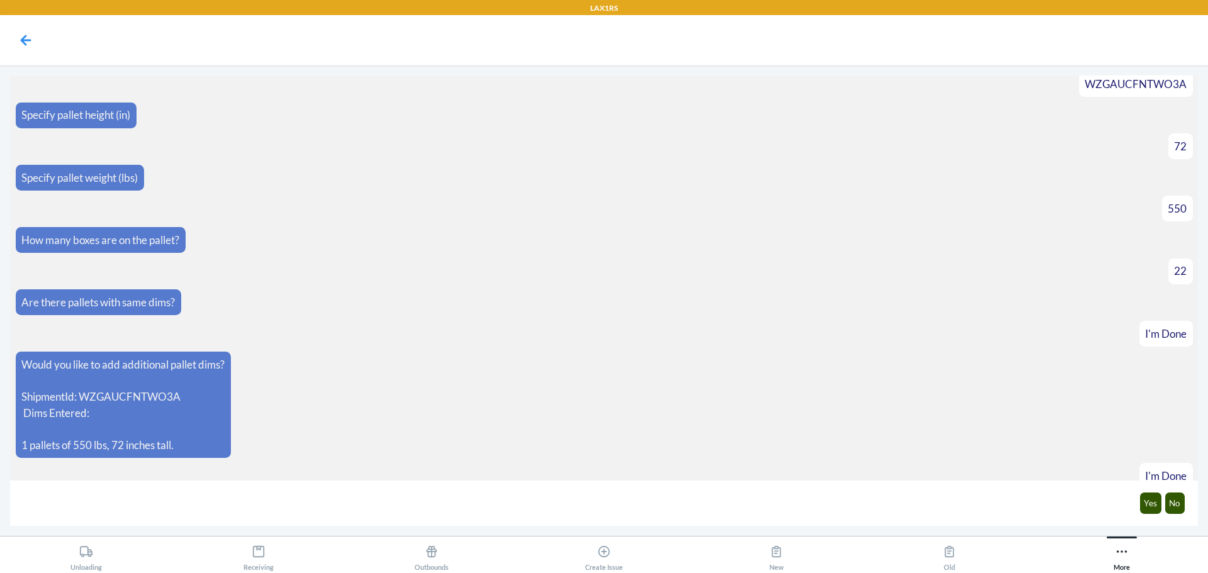
scroll to position [3833, 0]
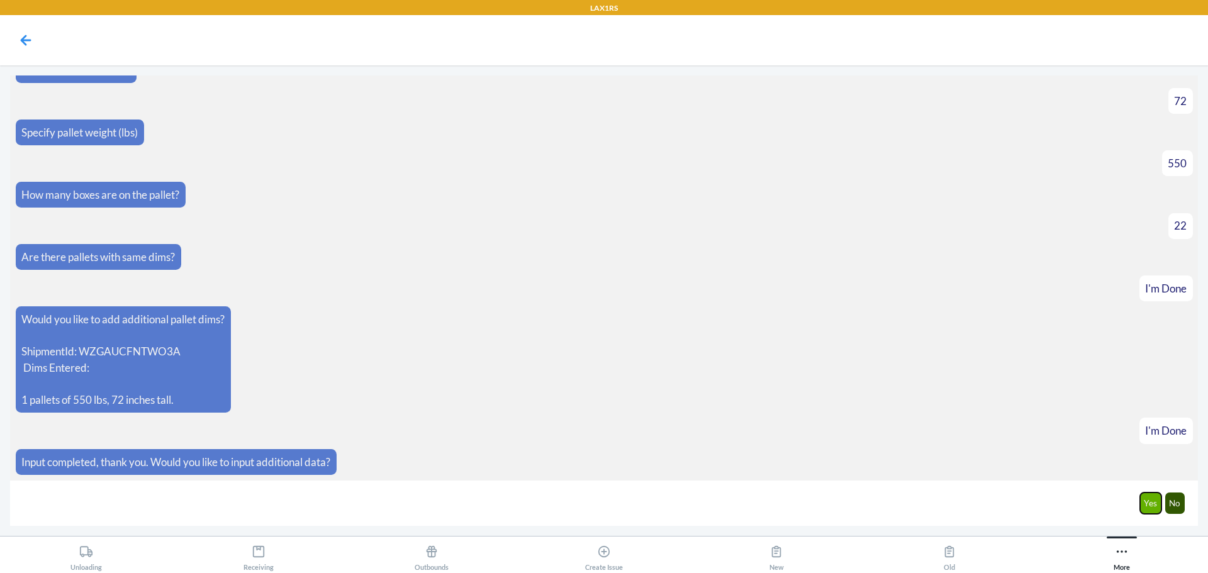
click at [1150, 501] on button "Yes" at bounding box center [1151, 503] width 22 height 21
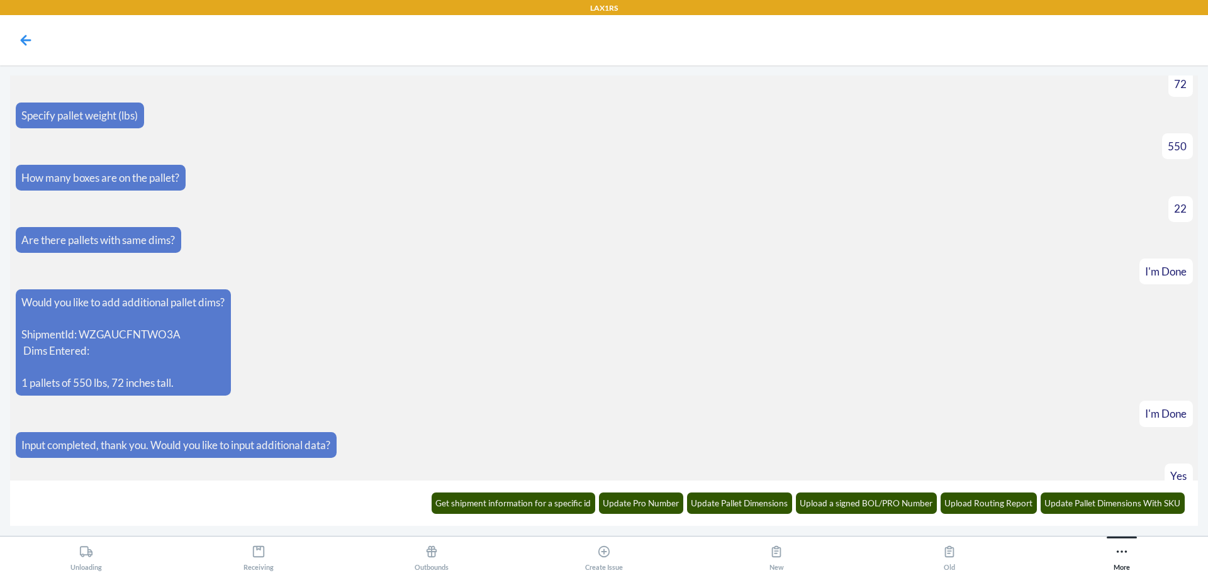
scroll to position [3896, 0]
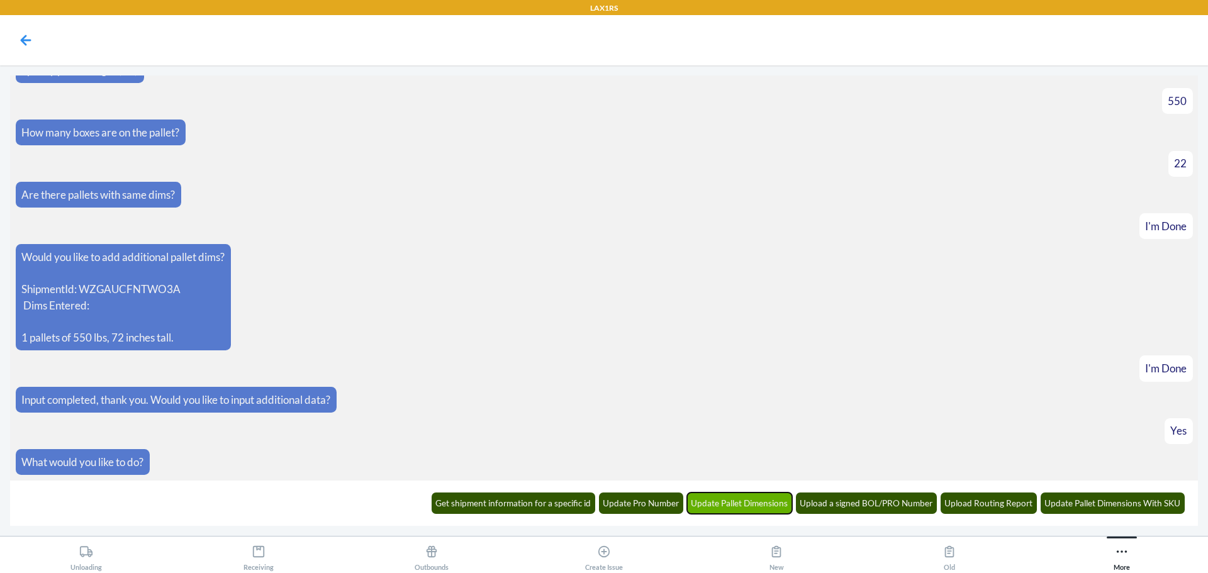
click at [750, 498] on button "Update Pallet Dimensions" at bounding box center [740, 503] width 106 height 21
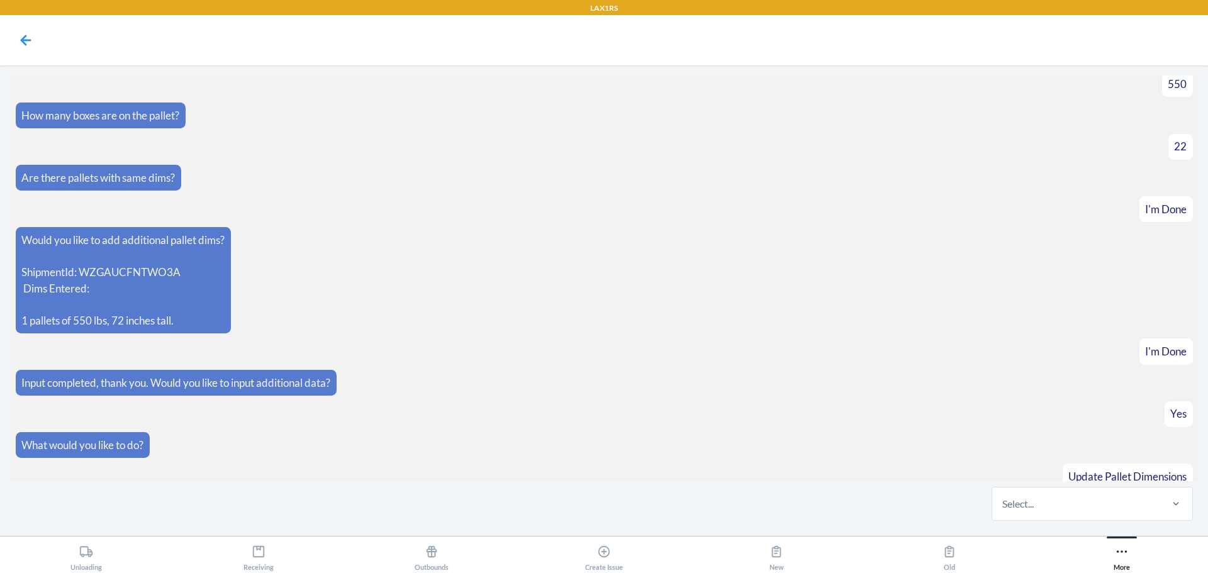
scroll to position [3957, 0]
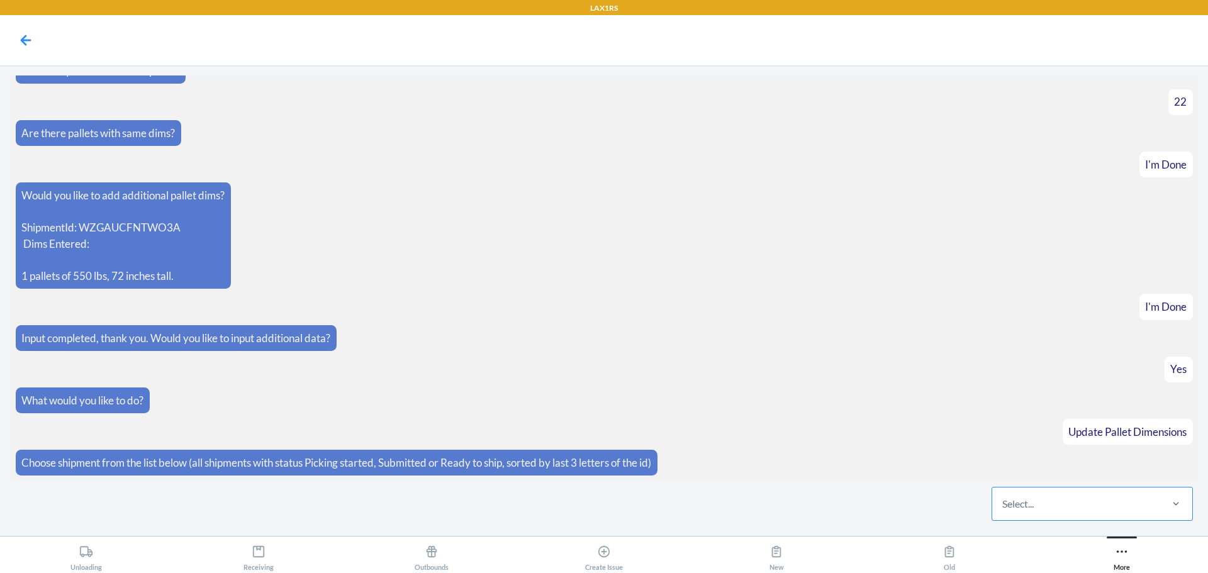
click at [1045, 499] on div "Select..." at bounding box center [1076, 504] width 167 height 33
click at [1004, 499] on input "Select..." at bounding box center [1003, 504] width 1 height 15
type input "GF"
click at [1054, 503] on div "GF" at bounding box center [1076, 504] width 167 height 33
click at [1017, 503] on input "option WZD076DOGFFCK focused, 138 of 318. 2 results available for search term G…" at bounding box center [1010, 504] width 14 height 15
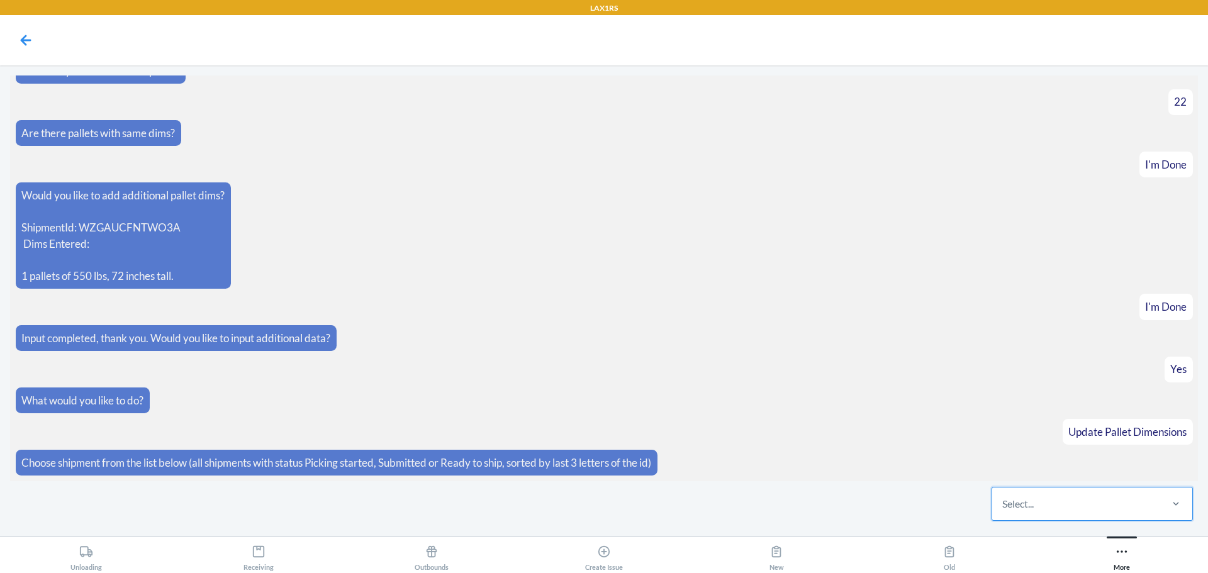
click at [1054, 503] on div "Select..." at bounding box center [1076, 504] width 167 height 33
click at [1004, 503] on input "0 results available. Select is focused ,type to refine list, press Down to open…" at bounding box center [1003, 504] width 1 height 15
click at [1054, 503] on div "Select..." at bounding box center [1076, 504] width 167 height 33
click at [1004, 503] on input "0 results available. Select is focused ,type to refine list, press Down to open…" at bounding box center [1003, 504] width 1 height 15
click at [724, 313] on article "I'm Done" at bounding box center [605, 307] width 1178 height 26
